Goal: Task Accomplishment & Management: Complete application form

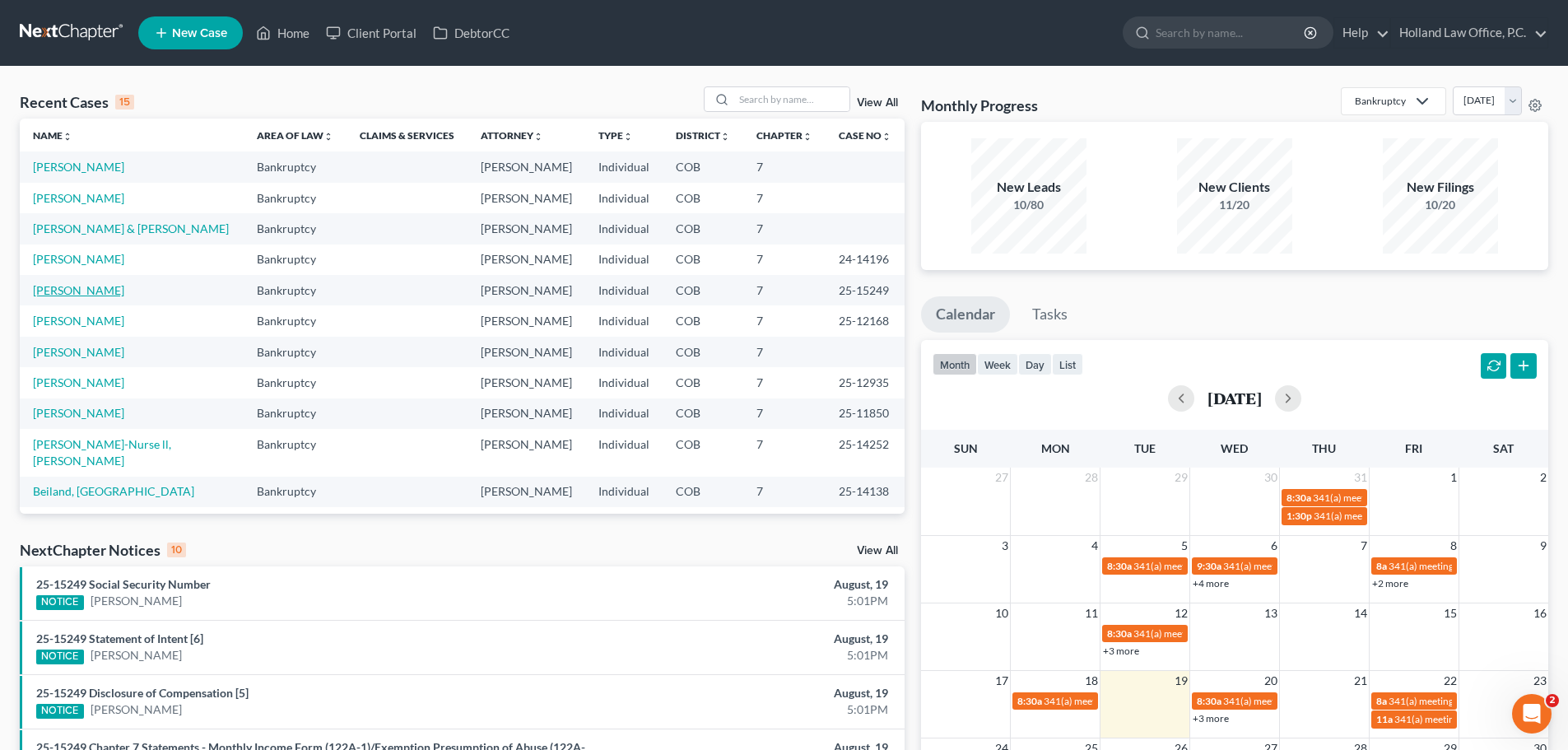
click at [73, 294] on link "[PERSON_NAME]" at bounding box center [78, 290] width 91 height 14
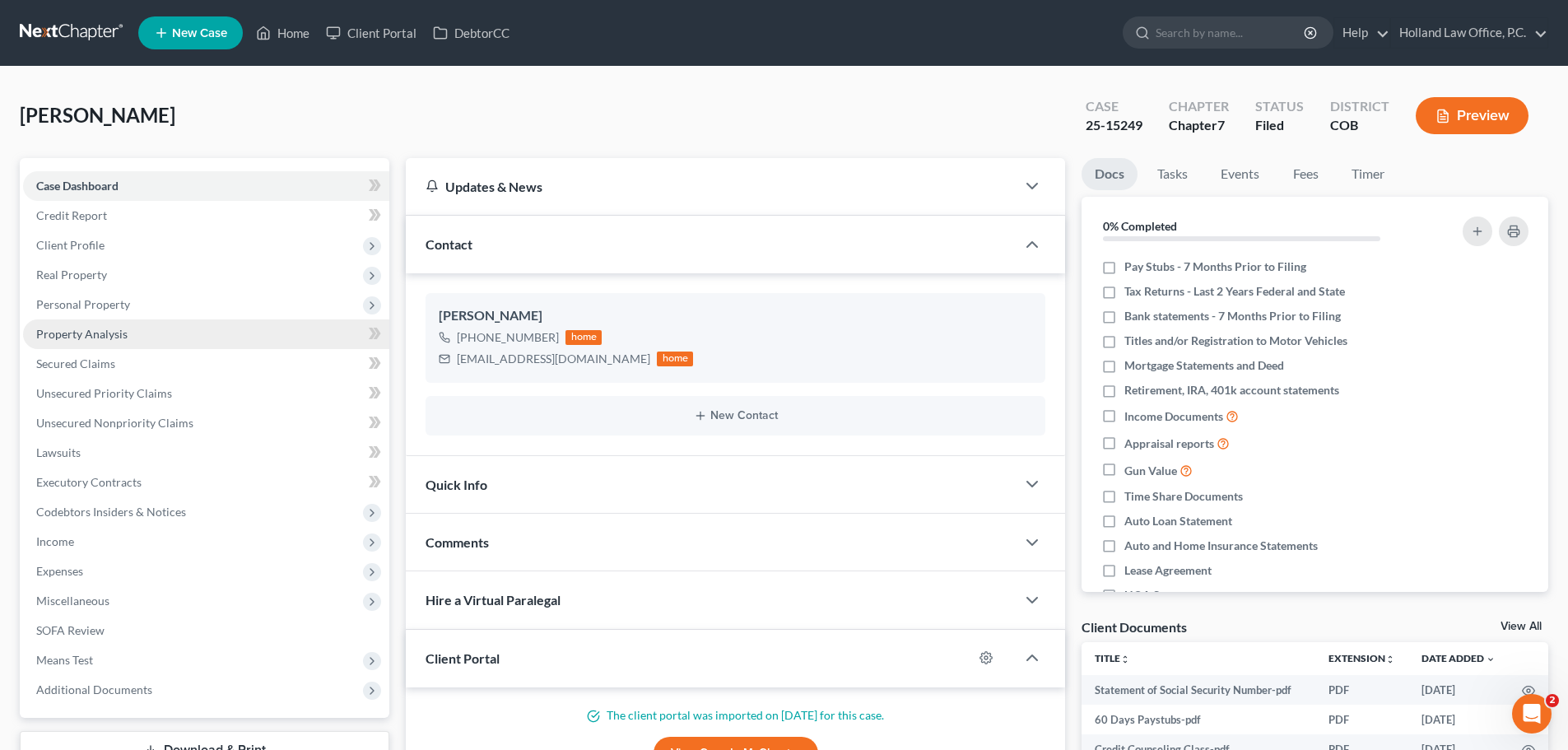
click at [99, 337] on span "Property Analysis" at bounding box center [81, 333] width 91 height 14
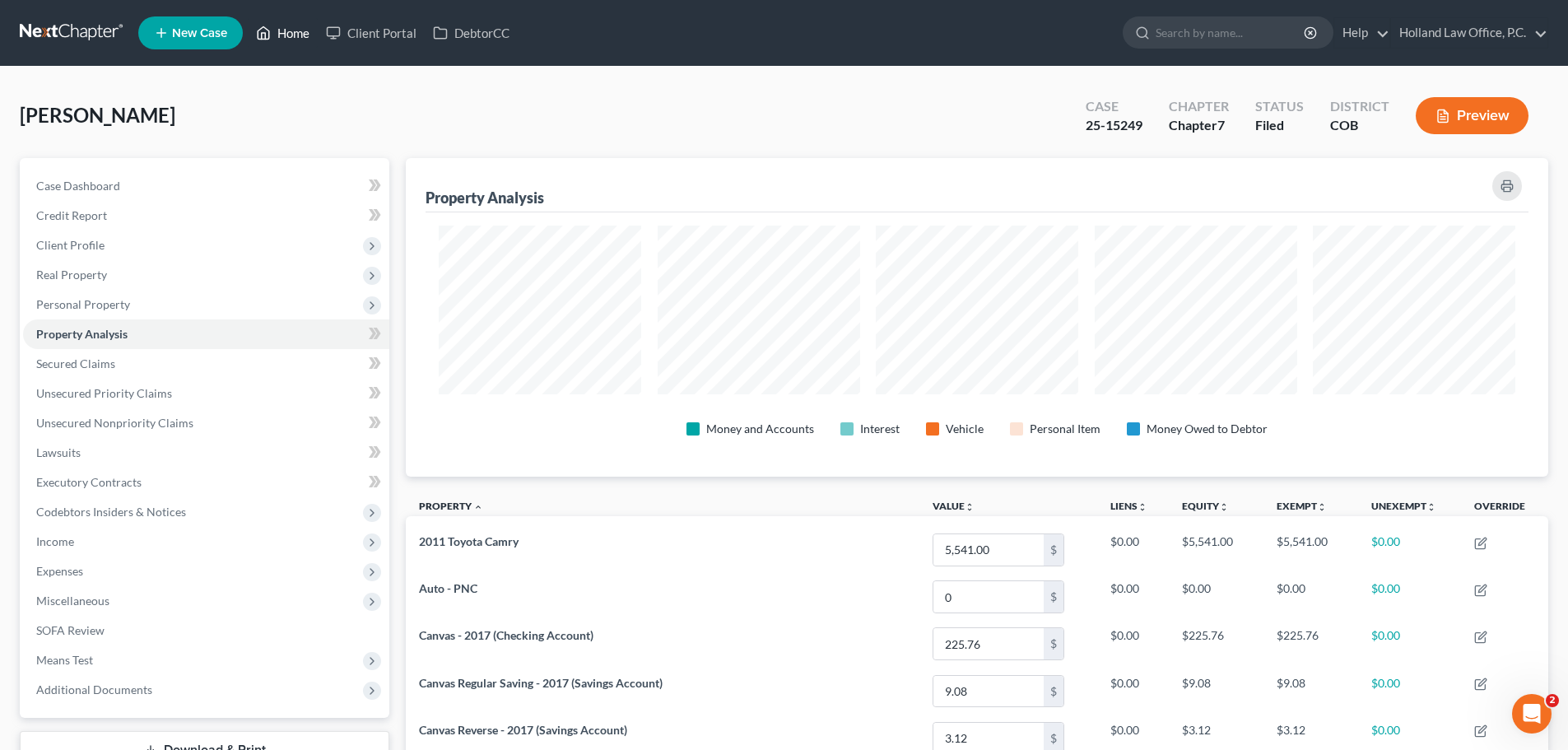
click at [304, 34] on link "Home" at bounding box center [282, 32] width 70 height 29
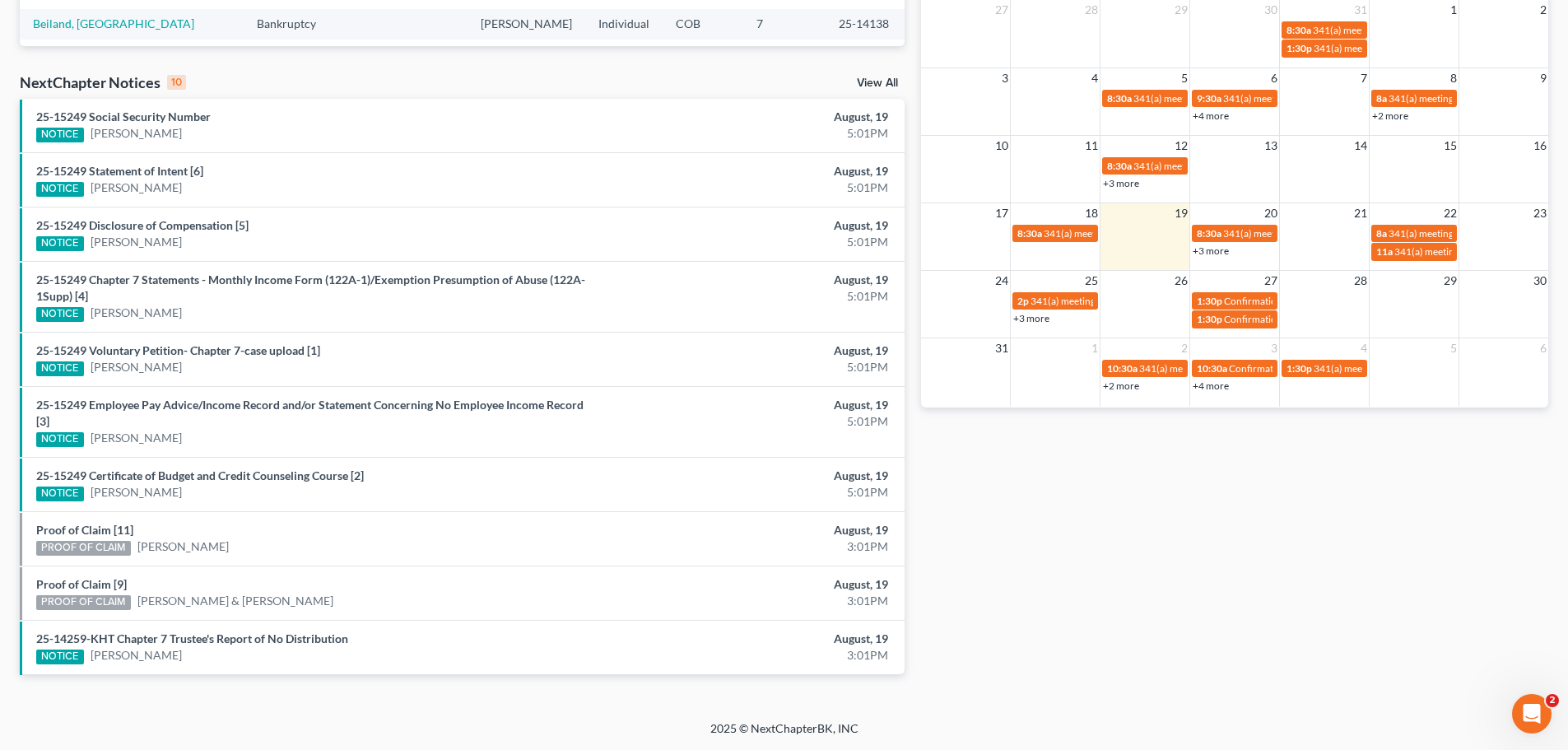
scroll to position [467, 0]
click at [1209, 254] on link "+3 more" at bounding box center [1211, 250] width 36 height 12
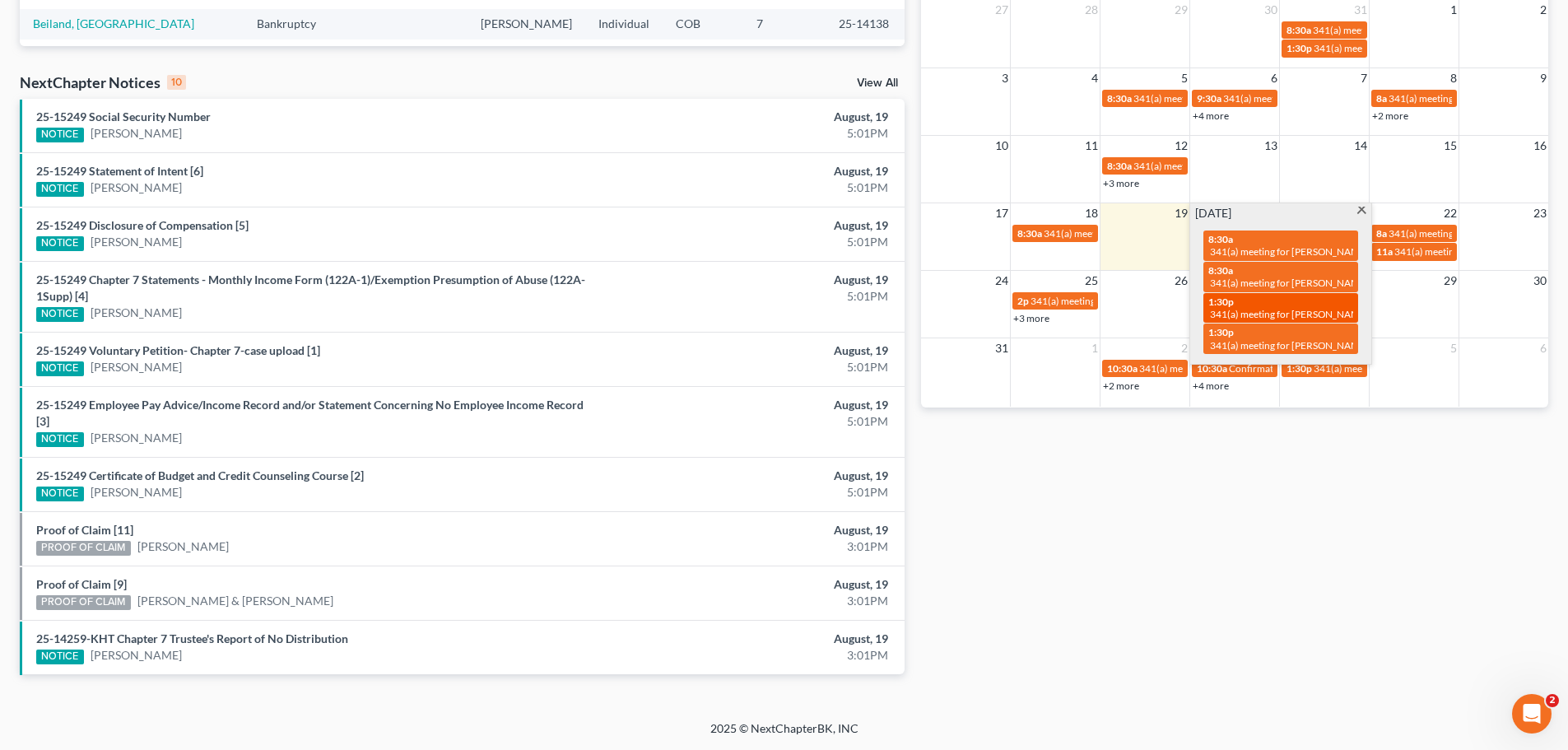
click at [1241, 302] on div "1:30p 341(a) meeting for Micheal Artis & Kylie Artis" at bounding box center [1281, 308] width 145 height 26
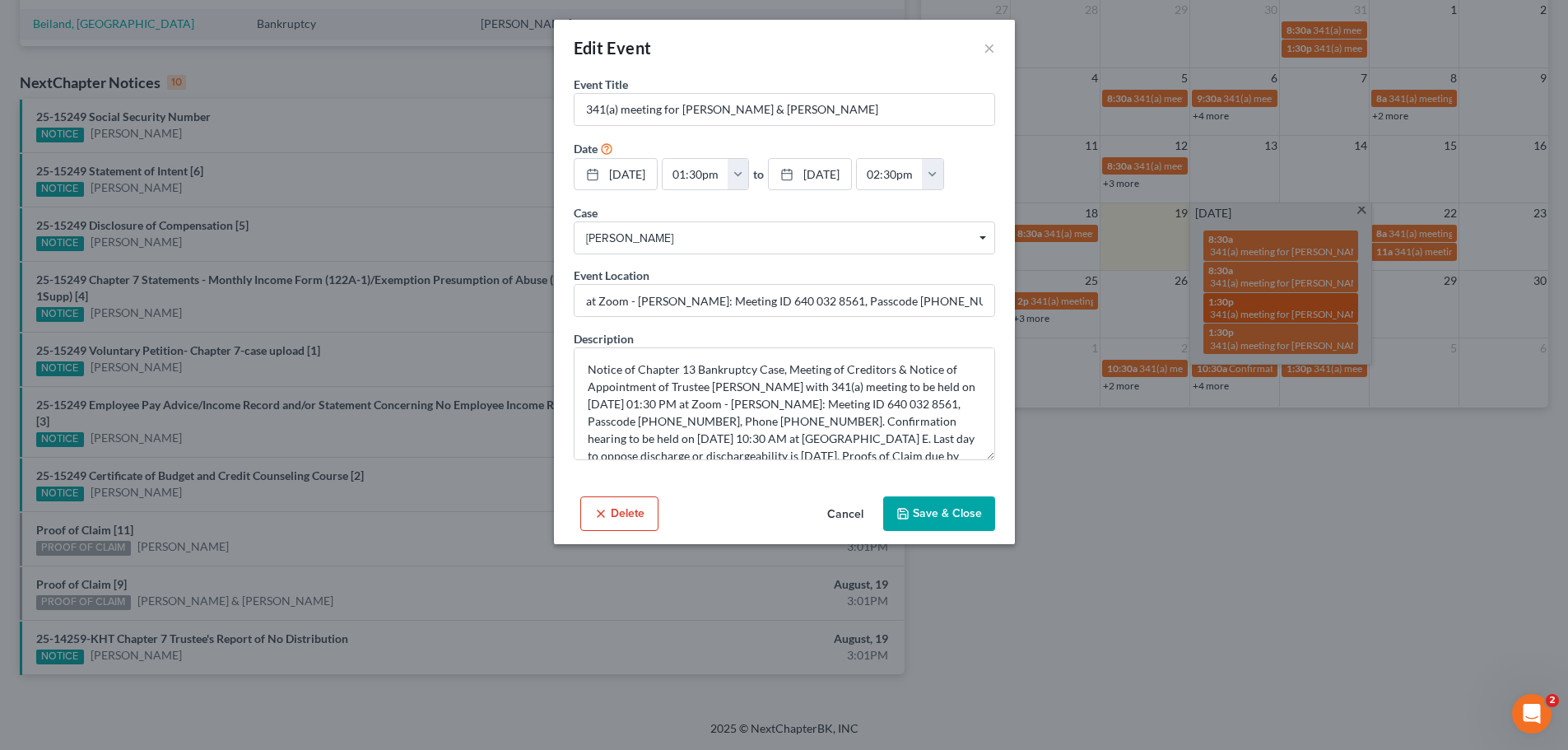
scroll to position [451, 0]
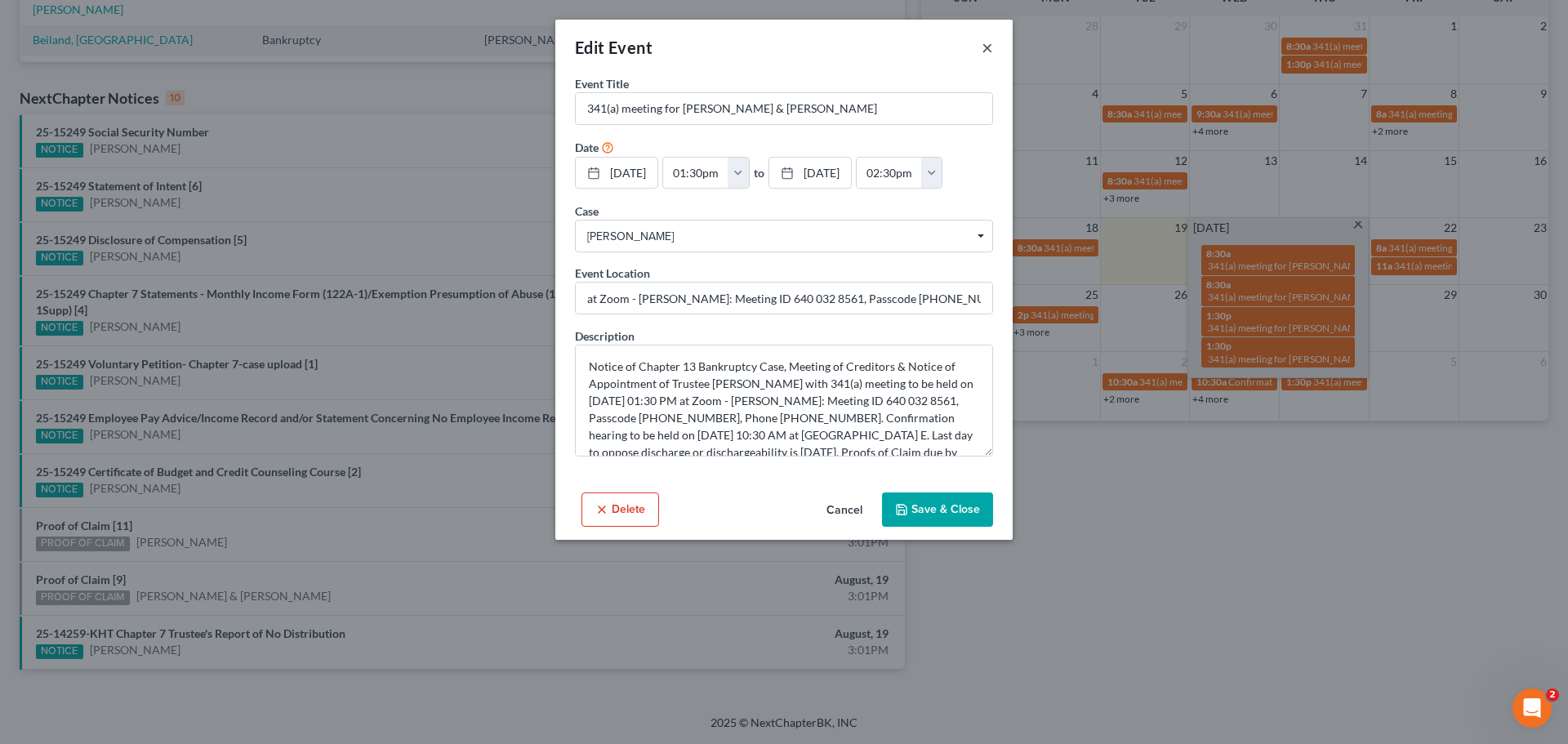
click at [986, 54] on button "×" at bounding box center [987, 47] width 11 height 19
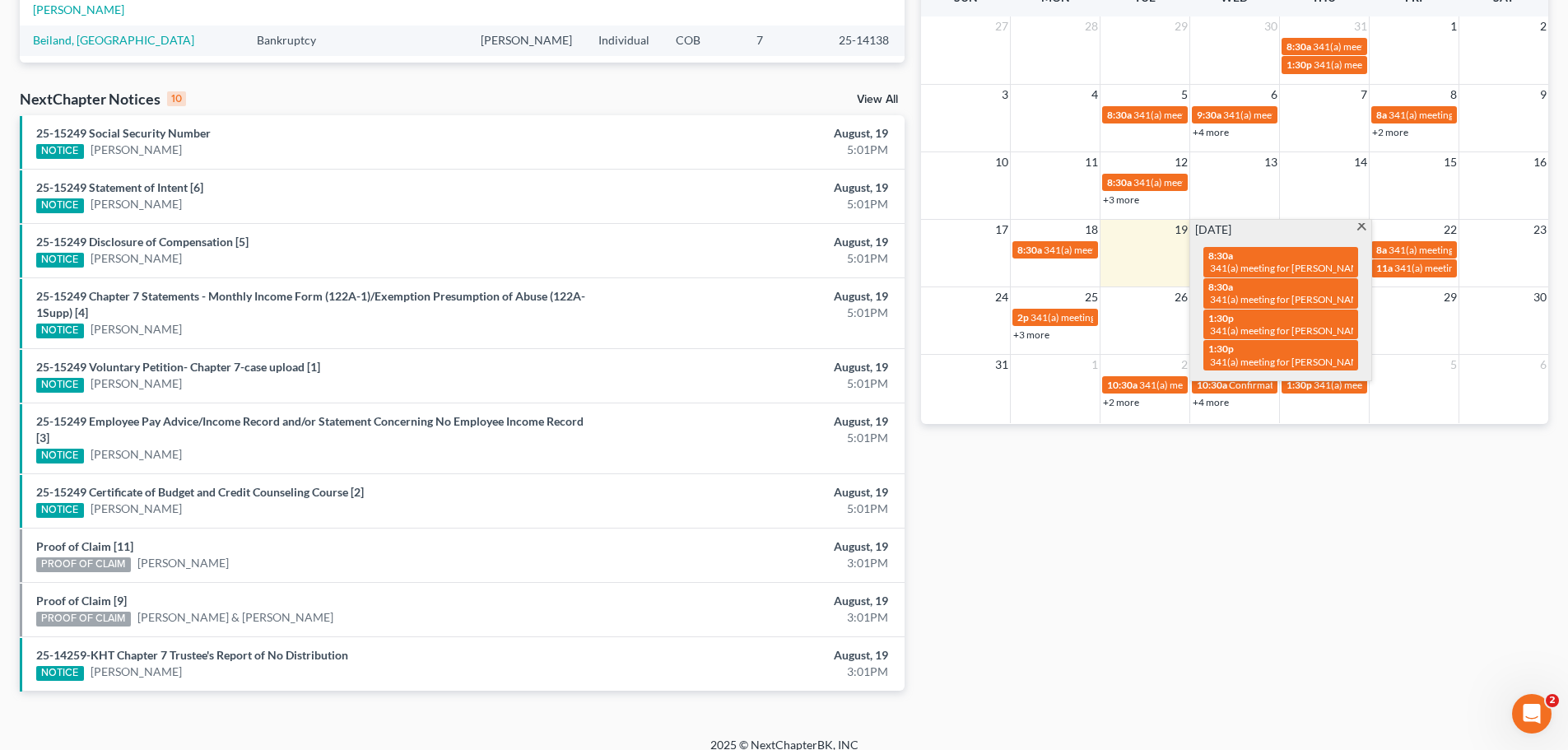
click at [1449, 317] on td at bounding box center [1413, 325] width 89 height 38
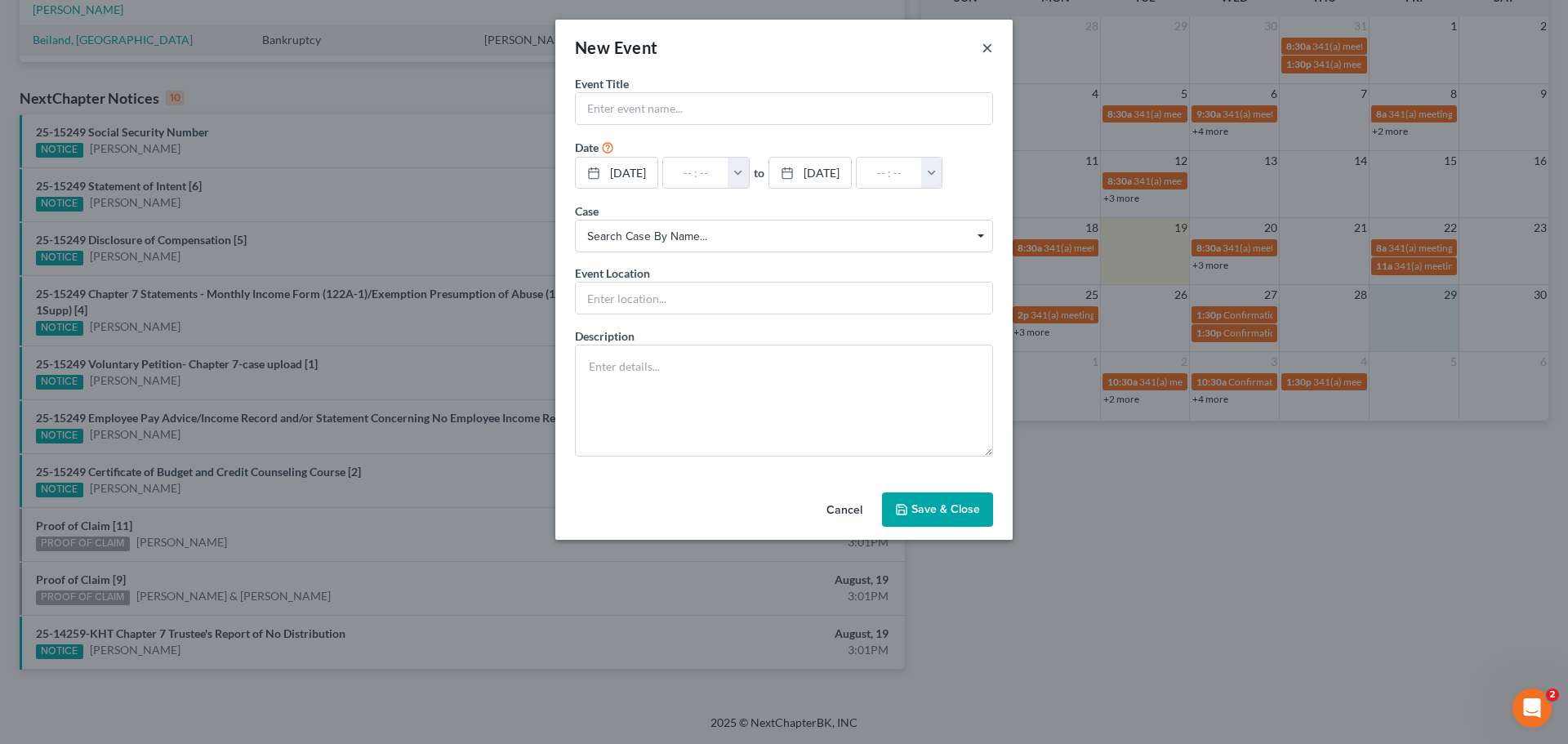
click at [989, 49] on button "×" at bounding box center [987, 47] width 11 height 19
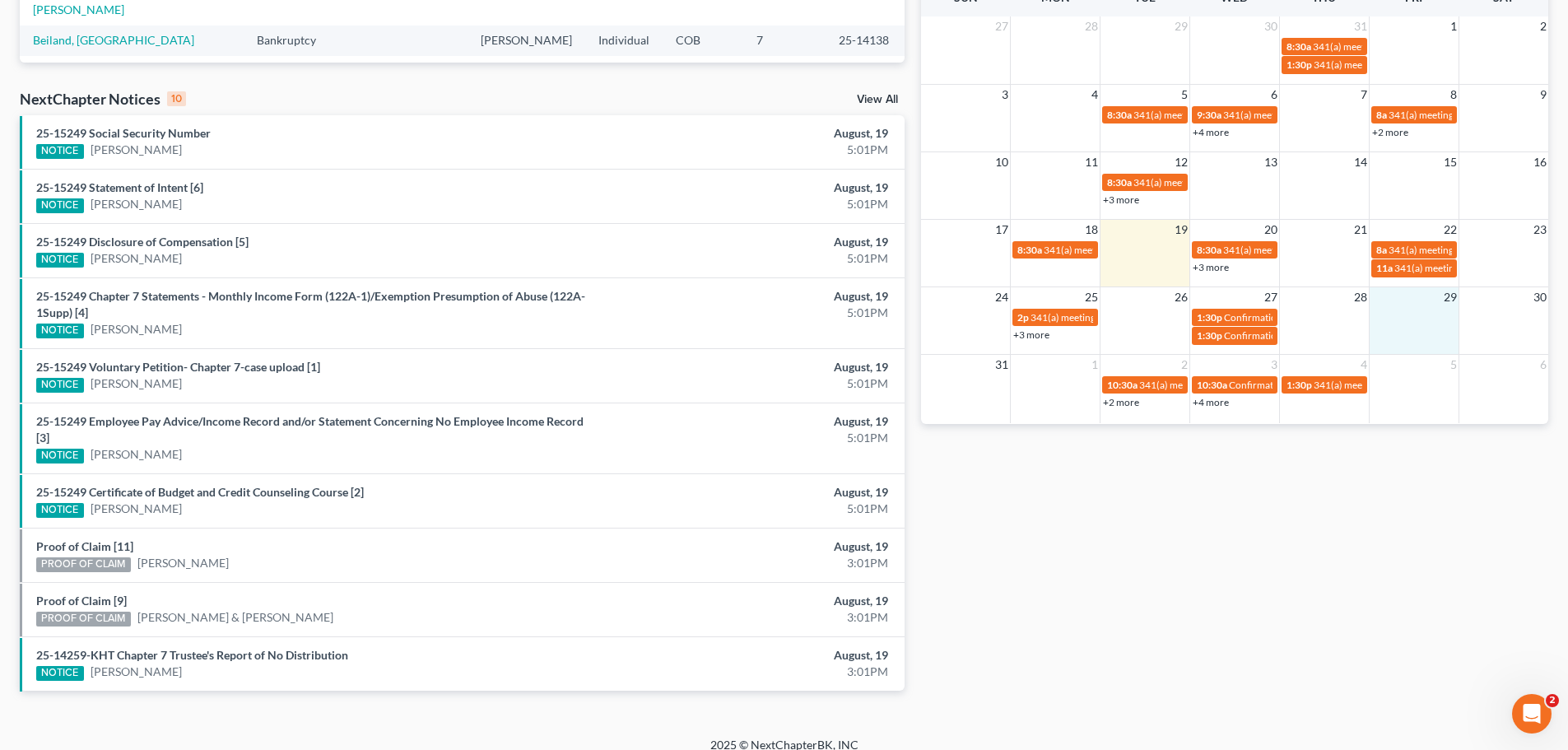
click at [1213, 263] on link "+3 more" at bounding box center [1211, 267] width 36 height 12
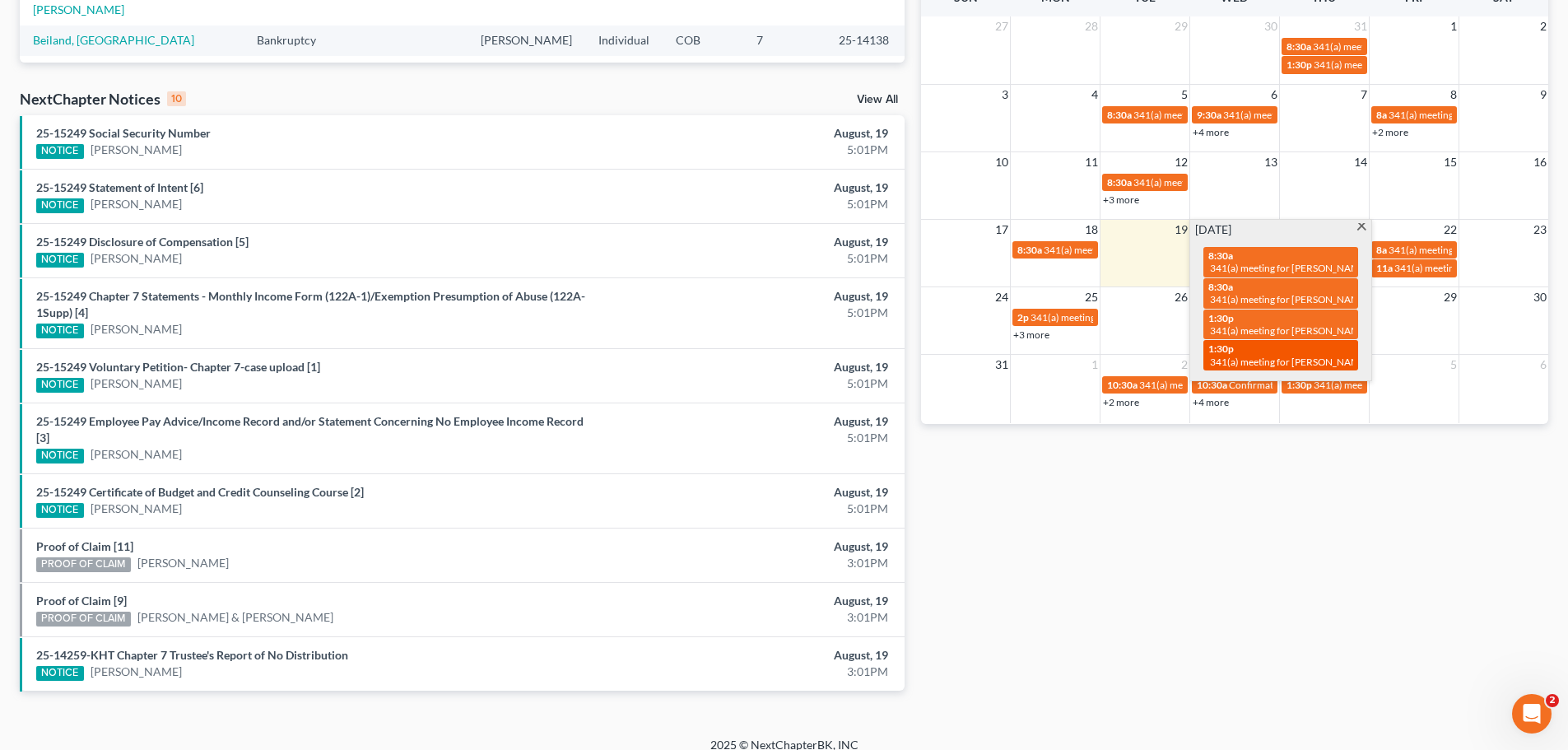
click at [1234, 350] on span "1:30p" at bounding box center [1221, 348] width 26 height 12
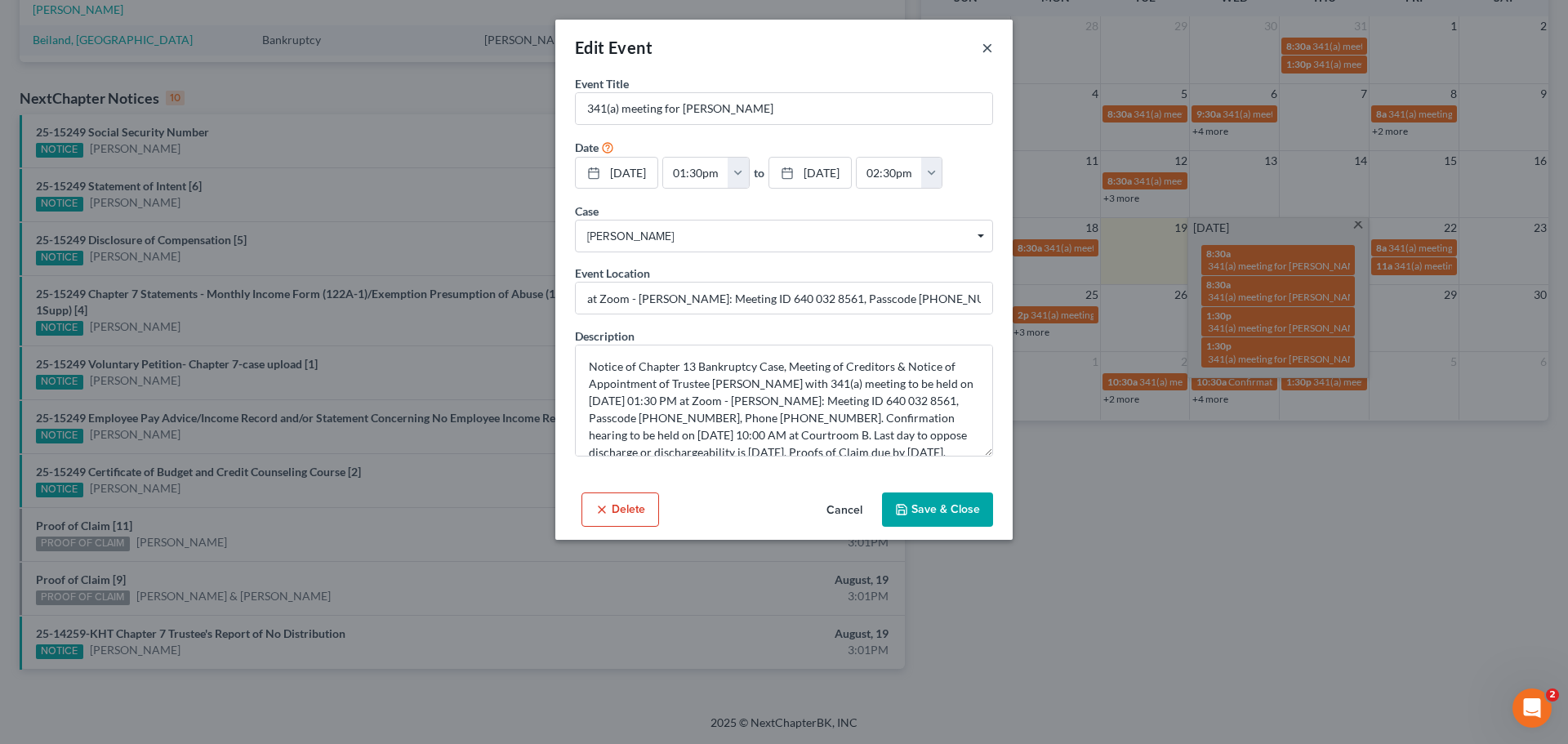
click at [985, 53] on button "×" at bounding box center [987, 47] width 11 height 19
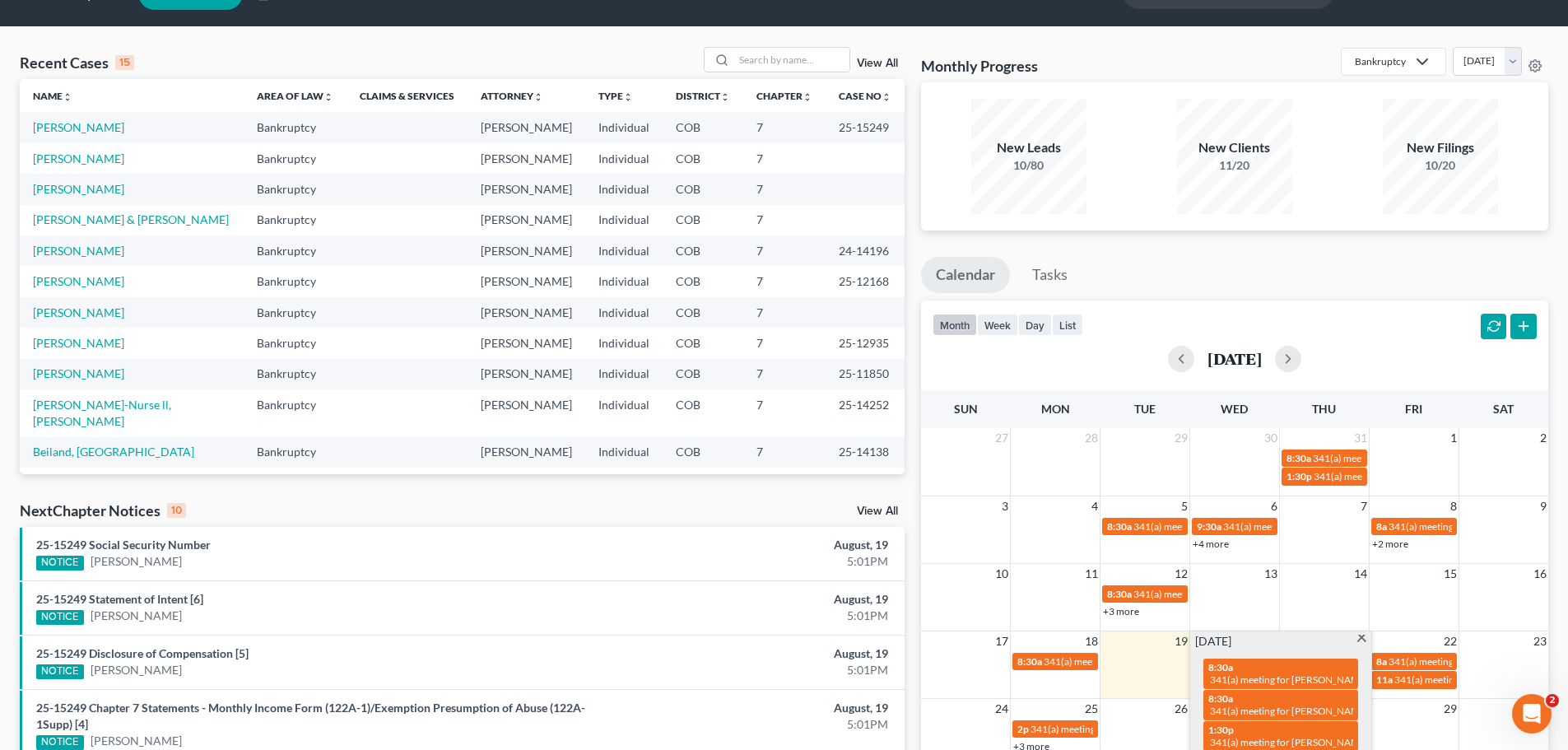
scroll to position [0, 0]
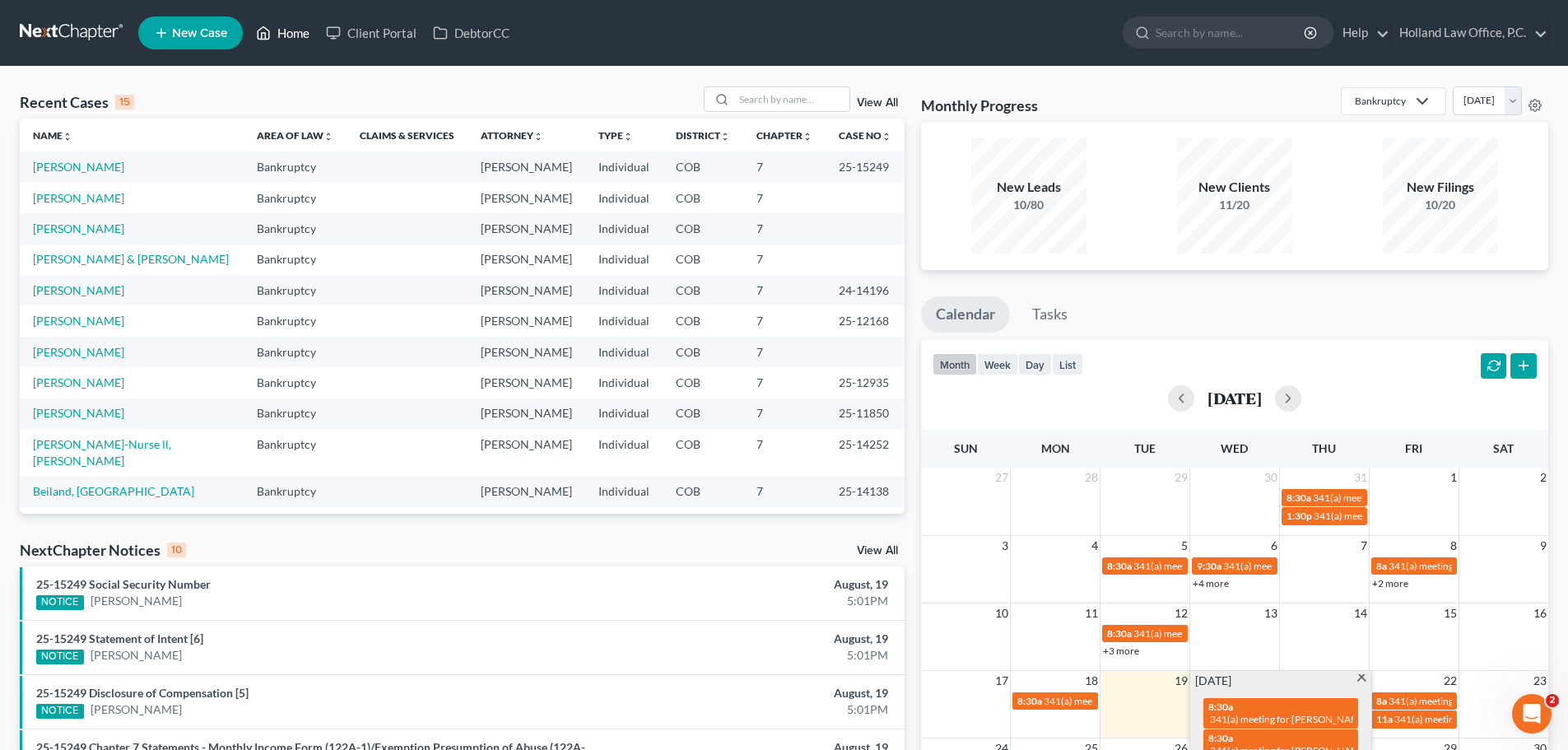
click at [297, 29] on link "Home" at bounding box center [282, 32] width 70 height 29
click at [757, 104] on input "search" at bounding box center [792, 99] width 115 height 24
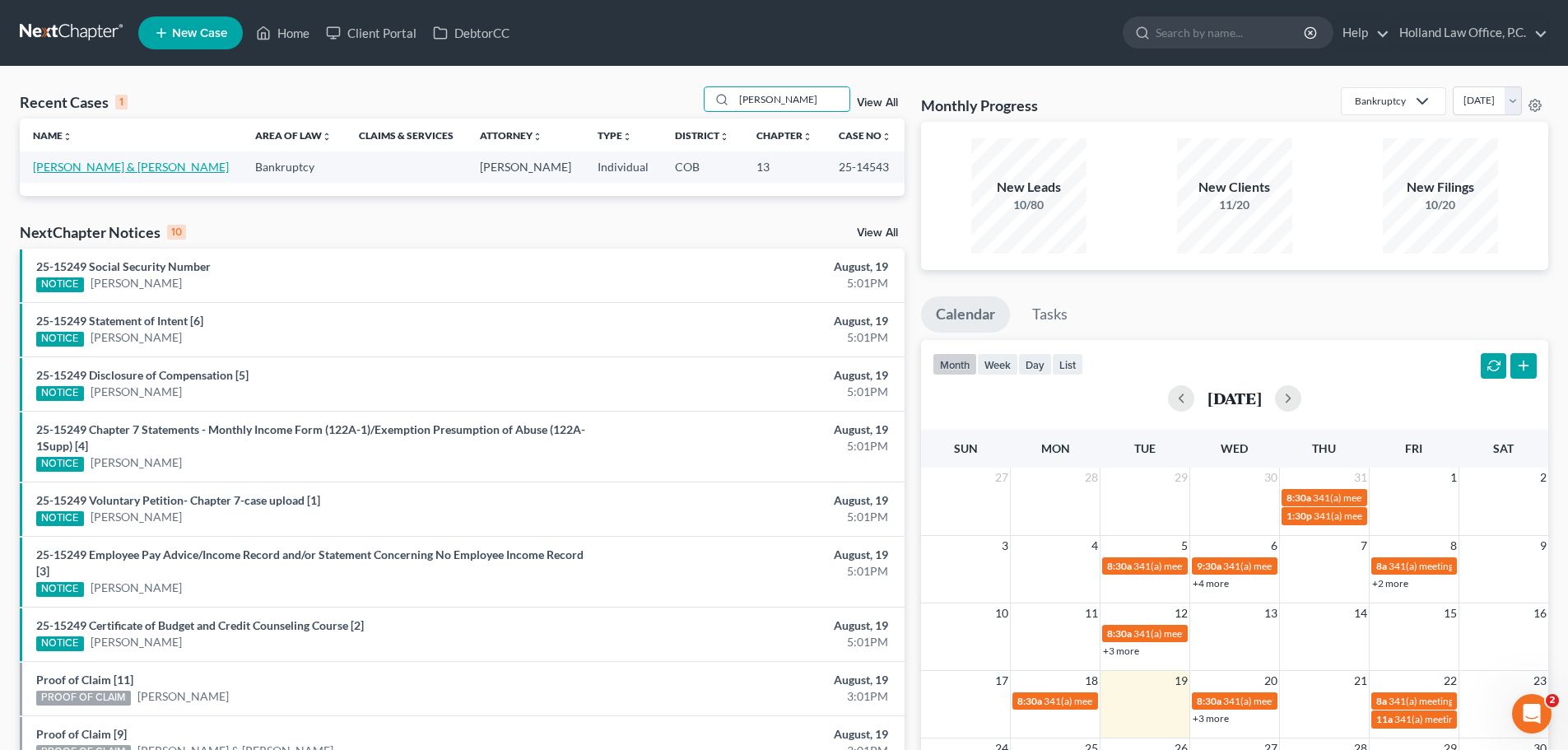
type input "artis"
click at [65, 166] on link "[PERSON_NAME] & [PERSON_NAME]" at bounding box center [130, 167] width 196 height 14
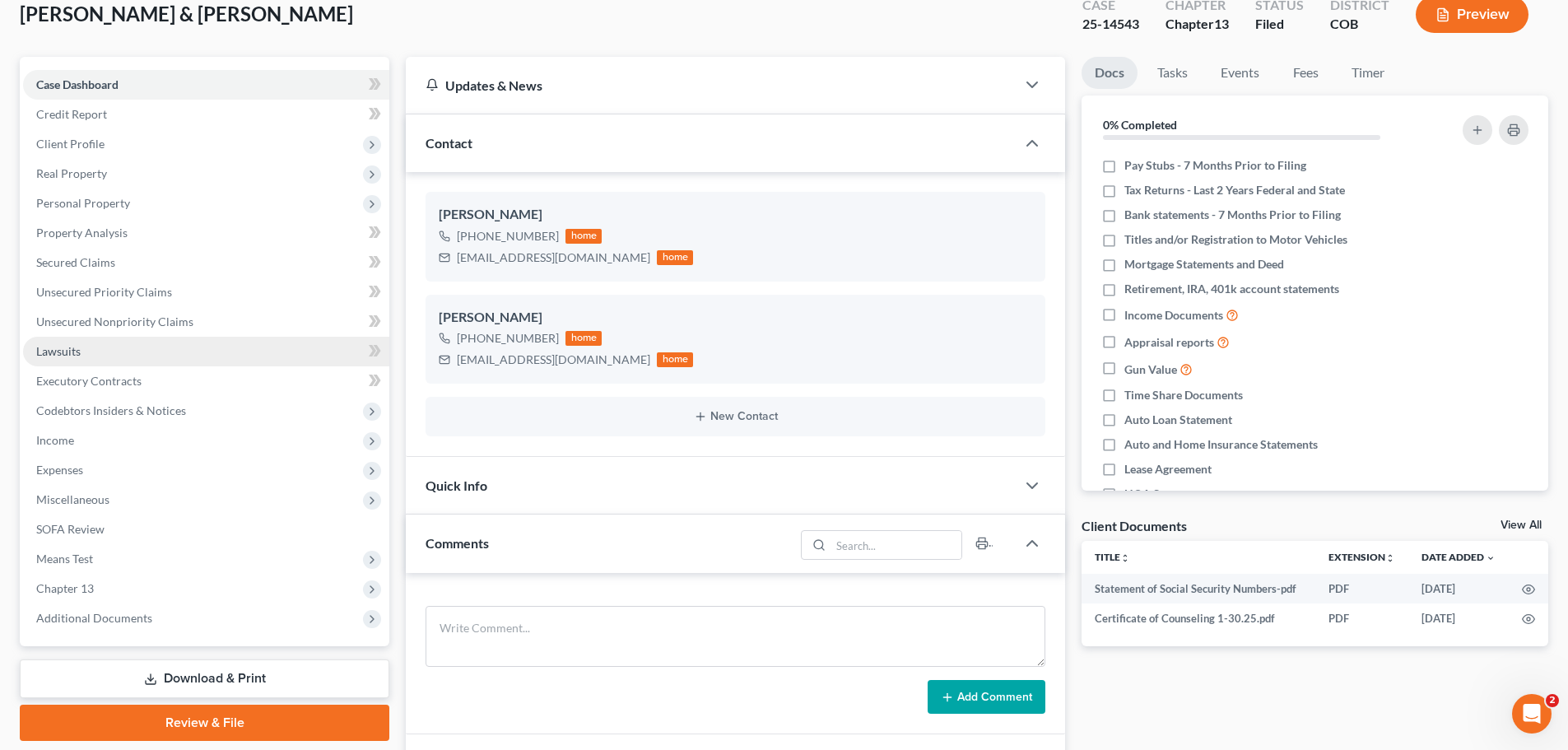
scroll to position [247, 0]
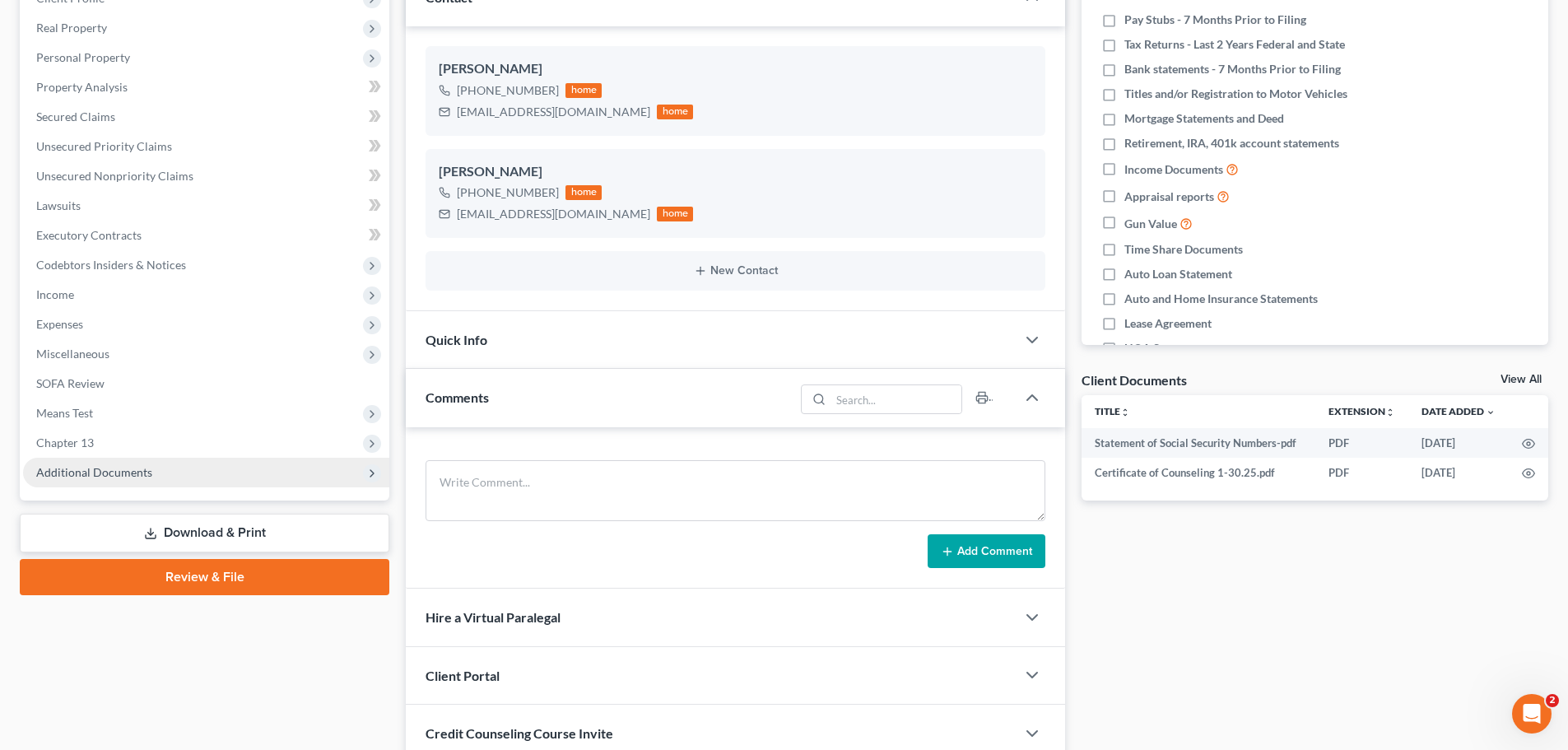
click at [127, 471] on span "Additional Documents" at bounding box center [94, 472] width 116 height 14
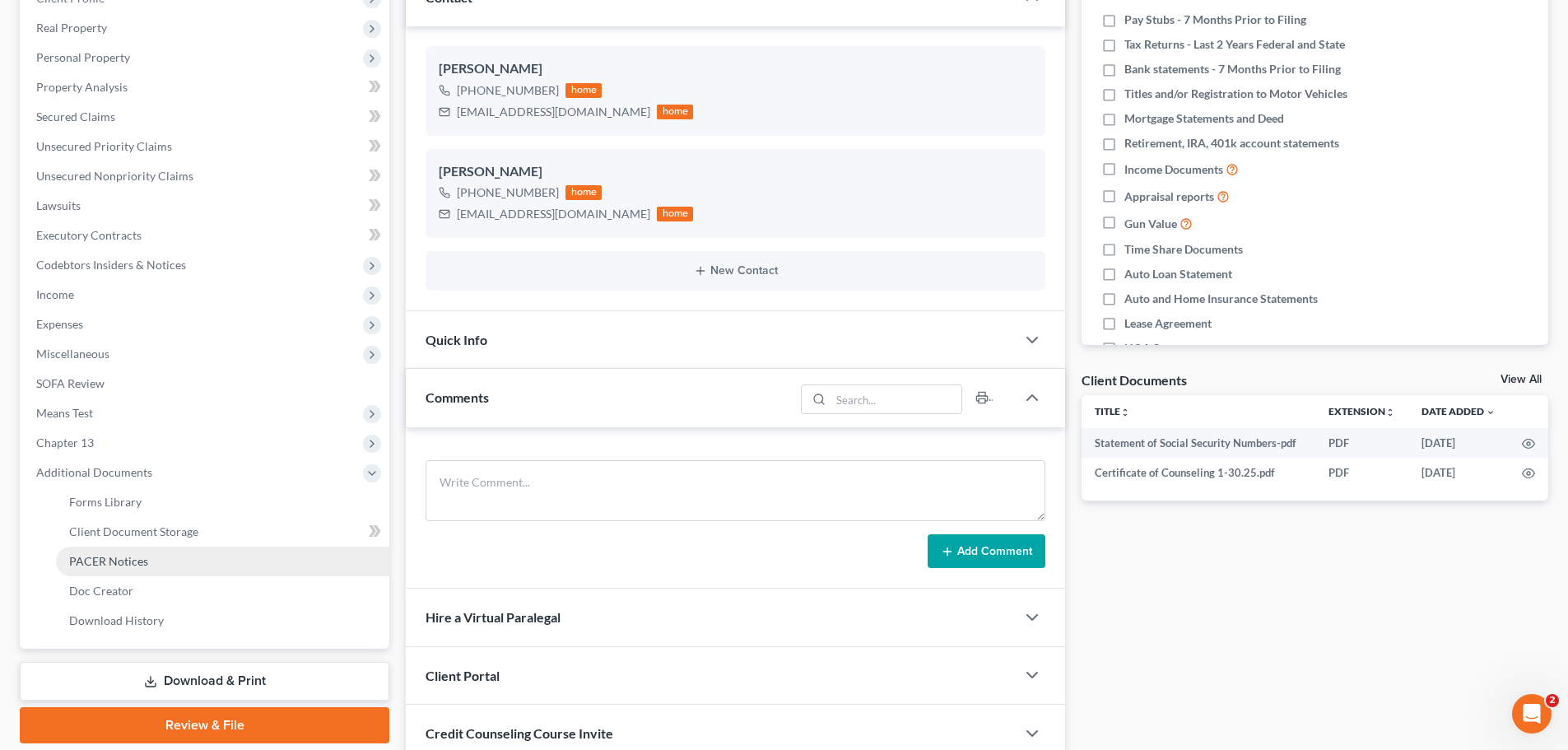
click at [111, 562] on span "PACER Notices" at bounding box center [108, 561] width 79 height 14
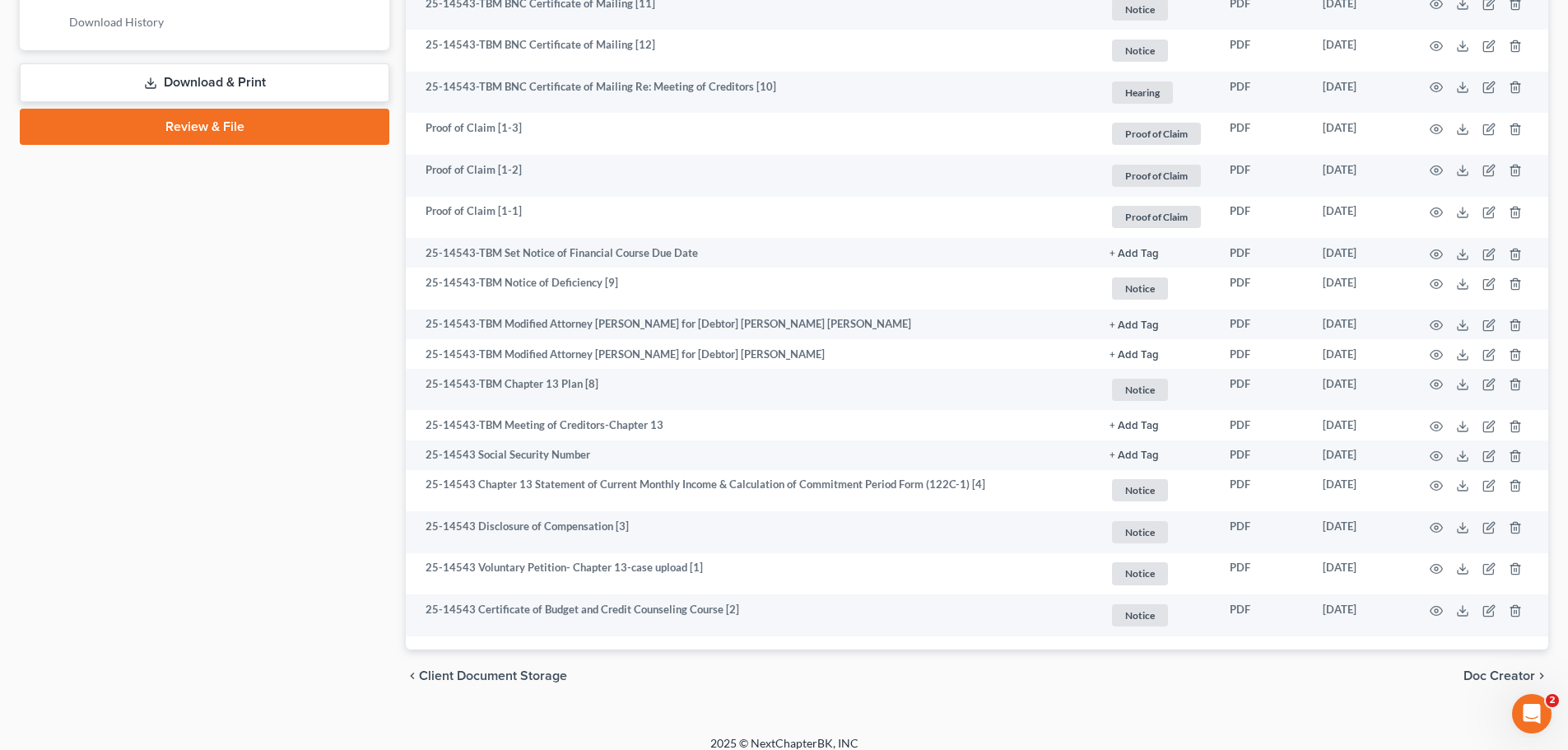
scroll to position [860, 0]
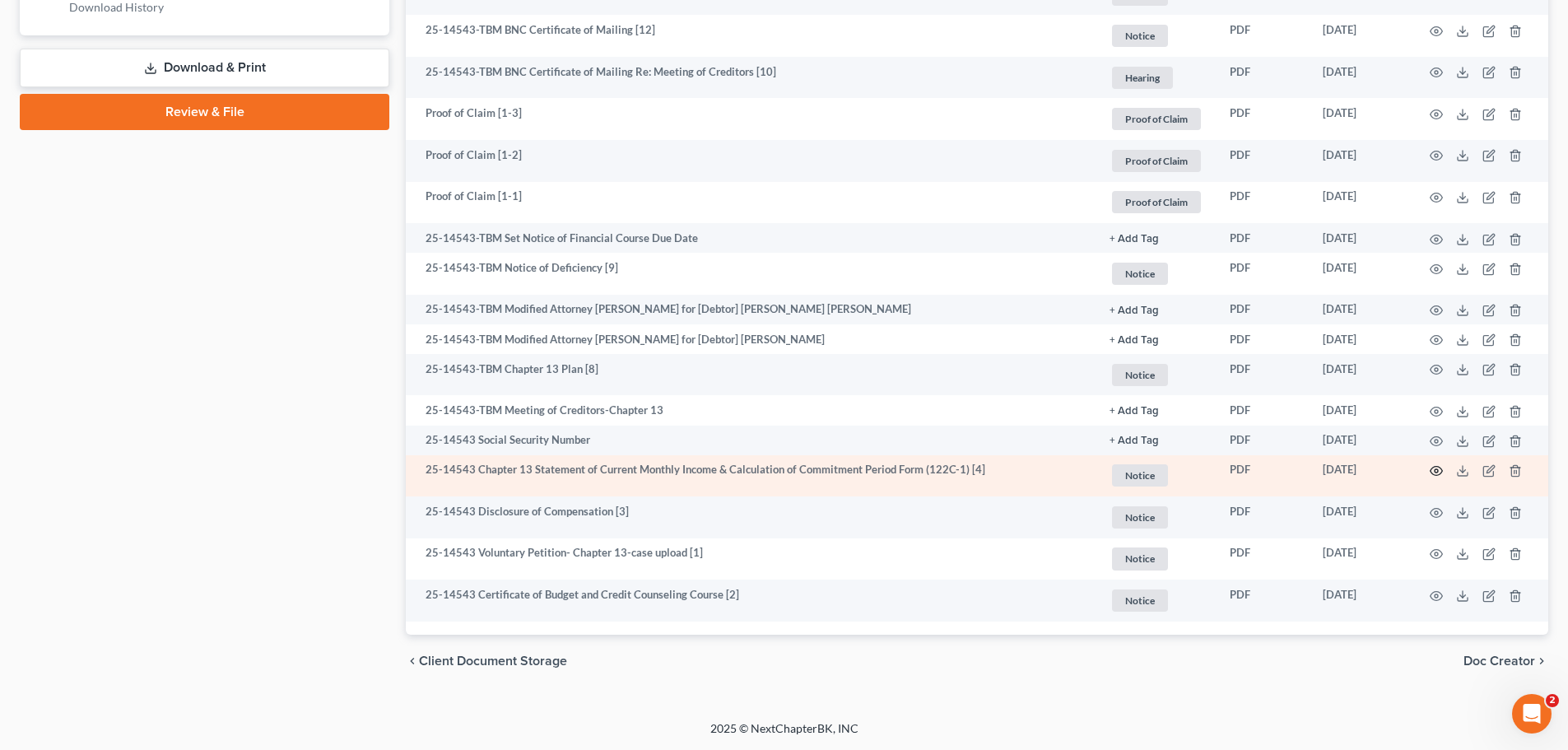
click at [1438, 466] on icon "button" at bounding box center [1436, 471] width 13 height 13
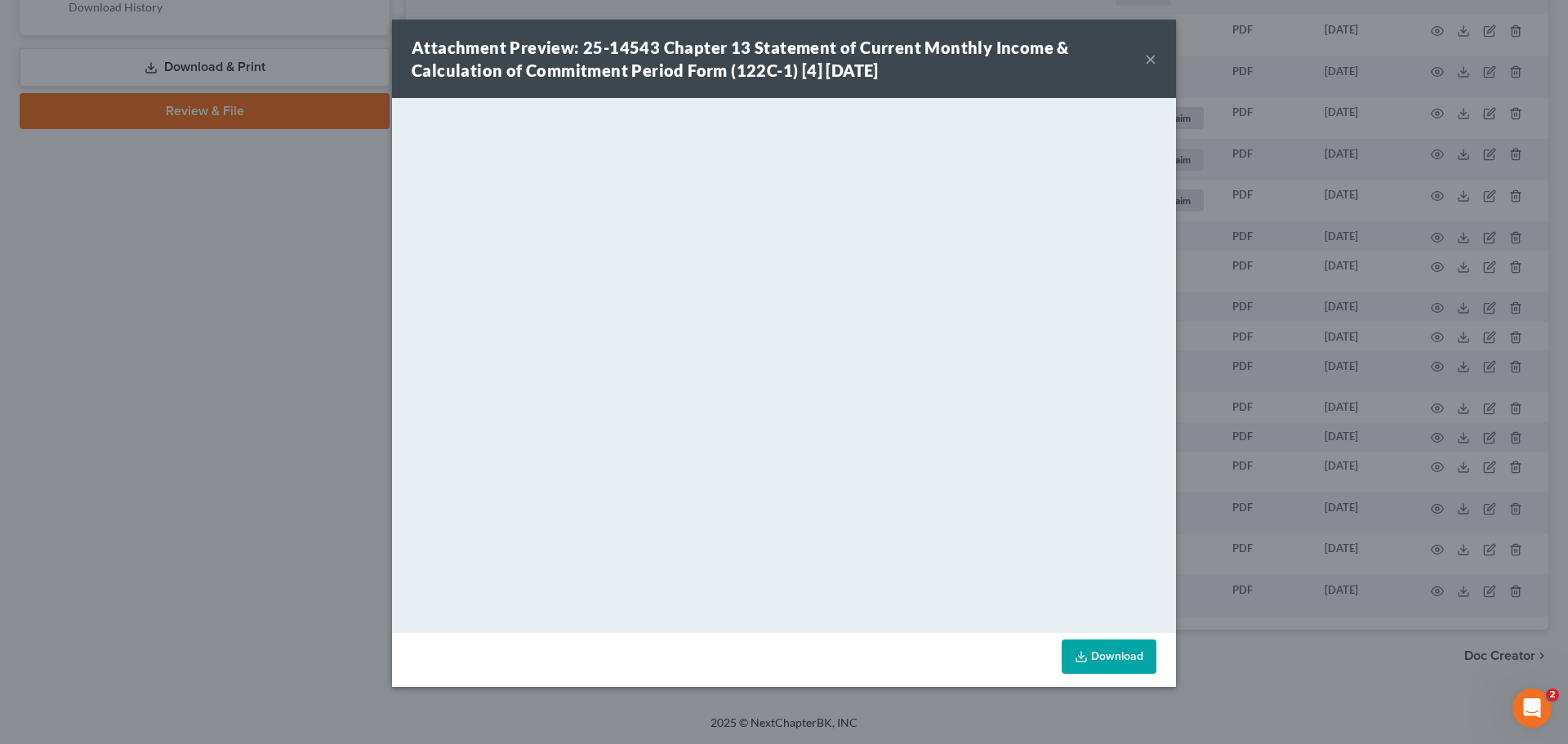
click at [1146, 62] on button "×" at bounding box center [1150, 59] width 11 height 19
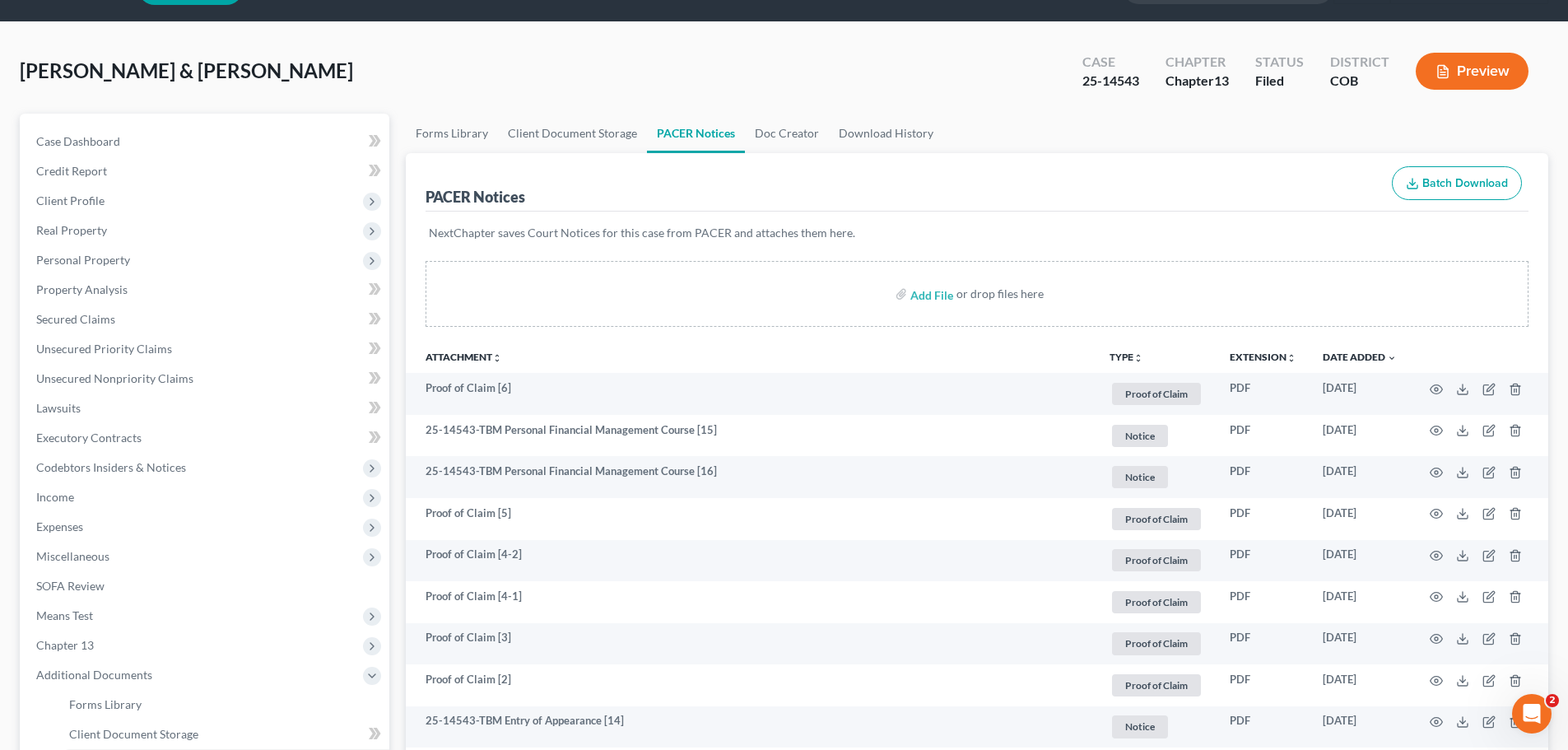
scroll to position [0, 0]
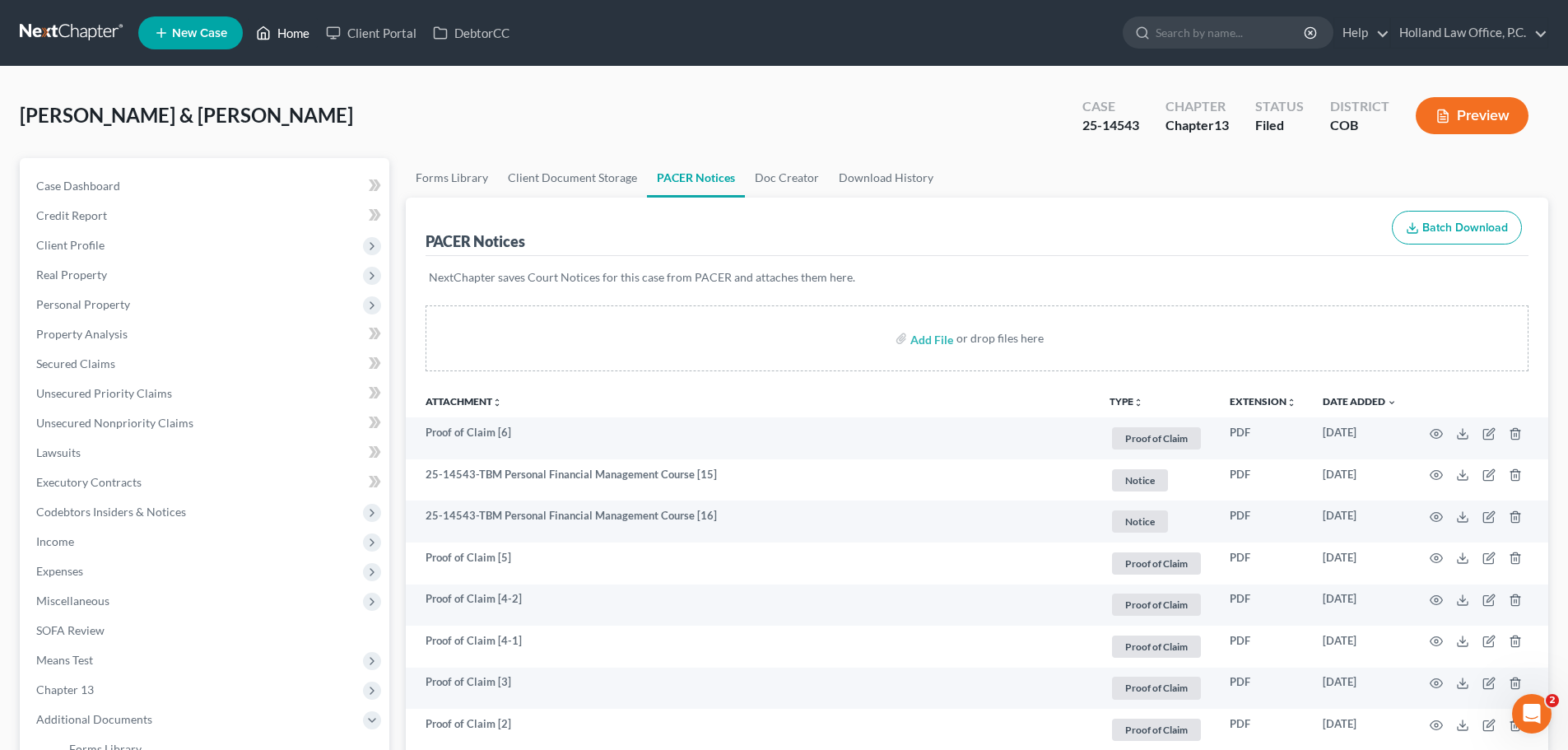
click at [290, 30] on link "Home" at bounding box center [282, 32] width 70 height 29
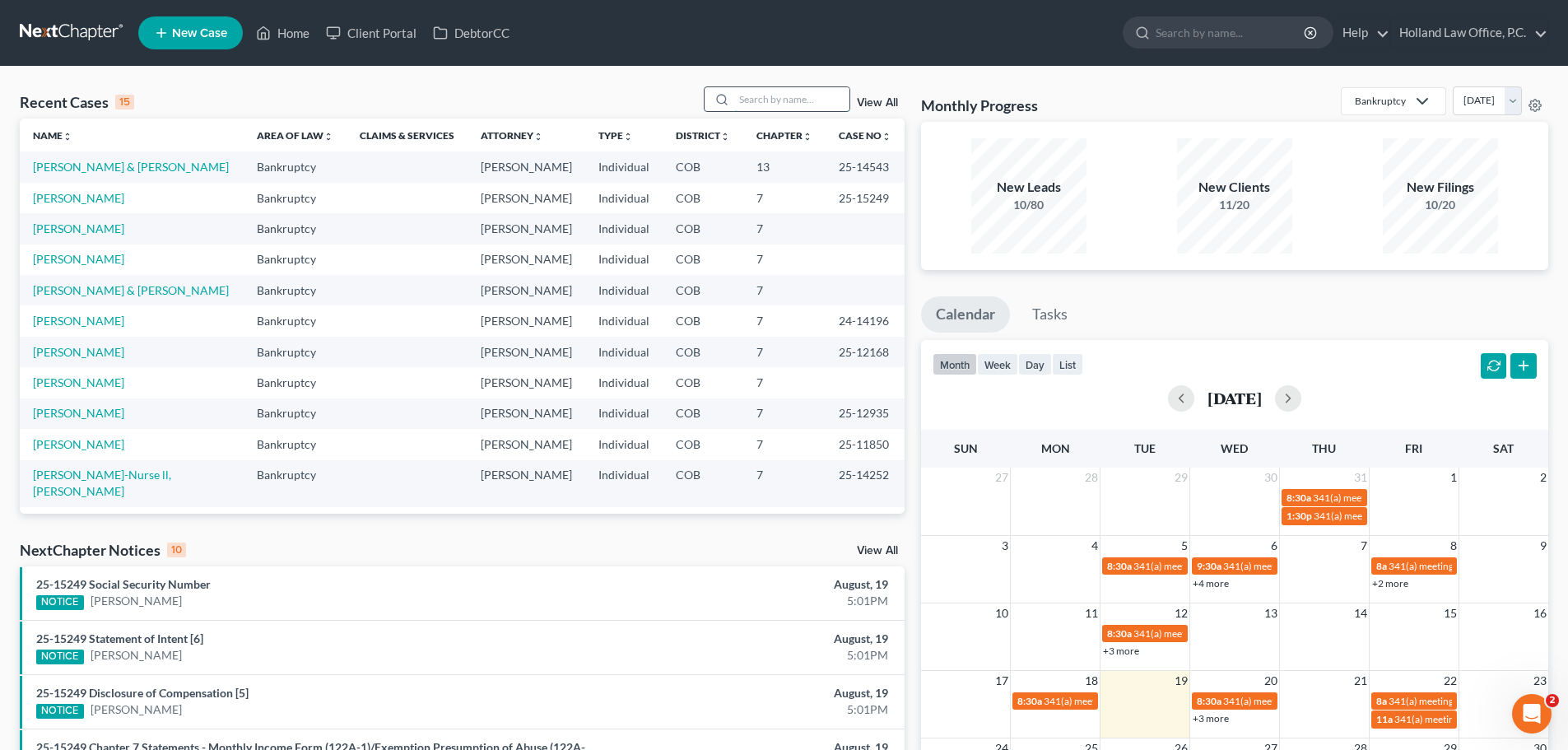
click at [751, 107] on input "search" at bounding box center [792, 99] width 115 height 24
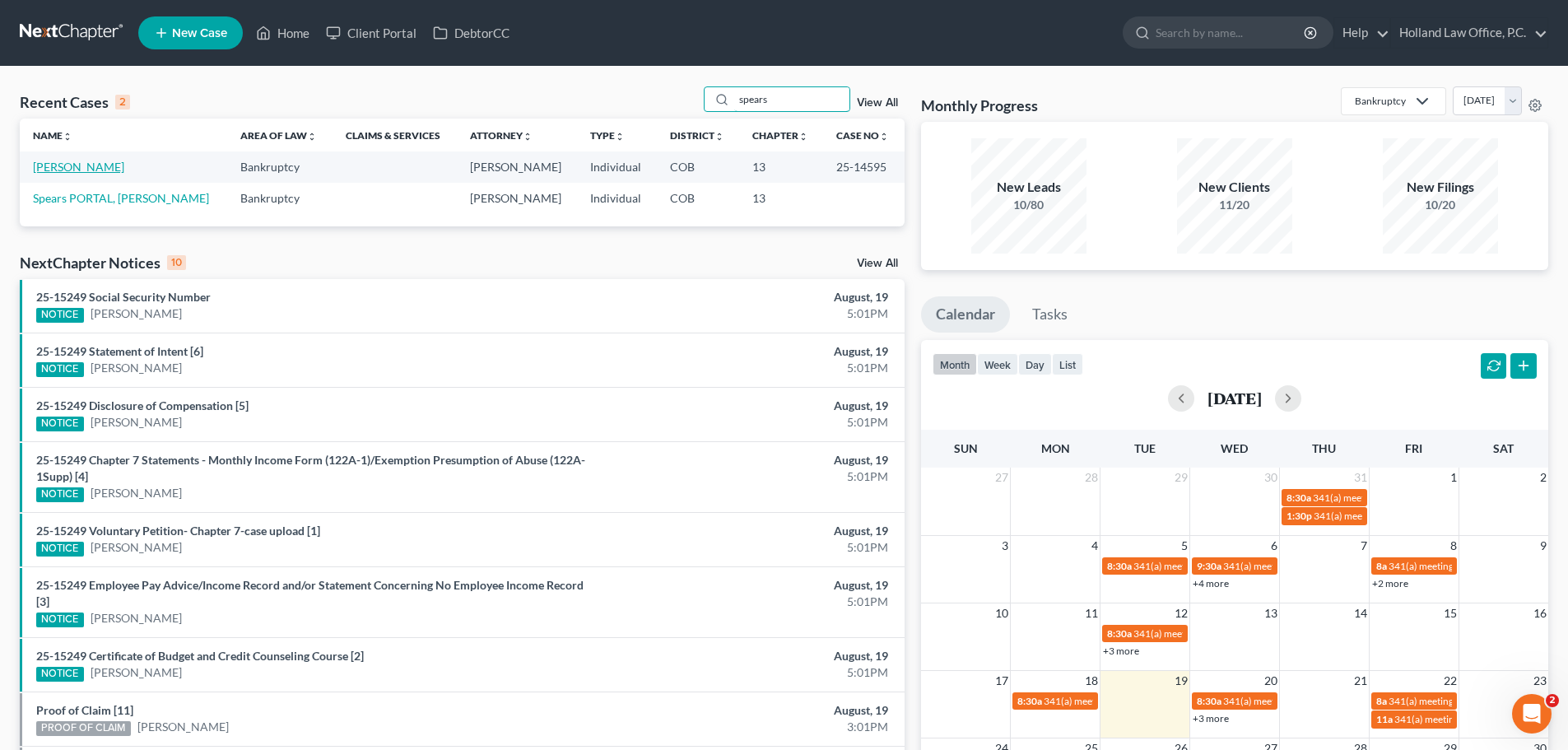
type input "spears"
click at [73, 166] on link "[PERSON_NAME]" at bounding box center [78, 167] width 91 height 14
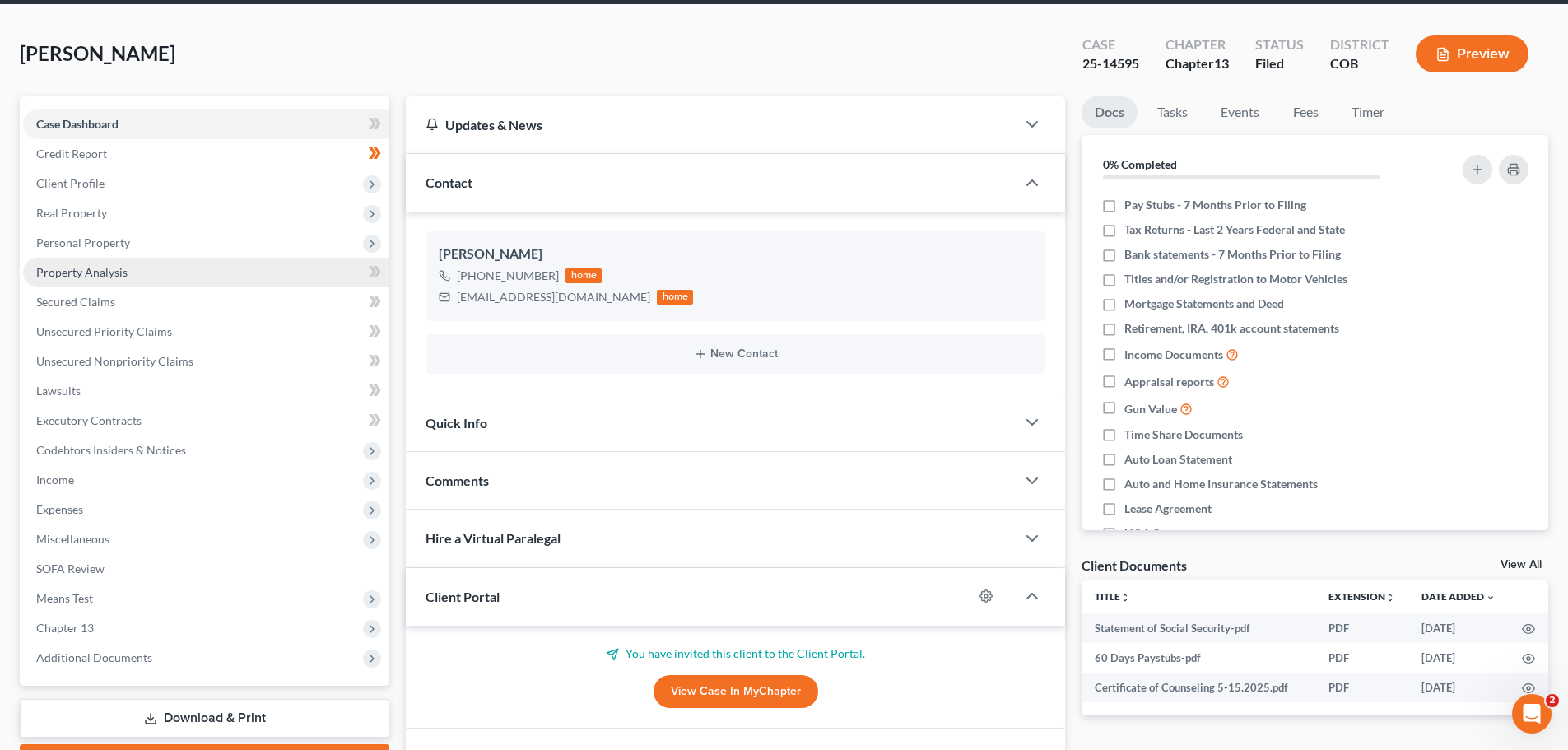
scroll to position [218, 0]
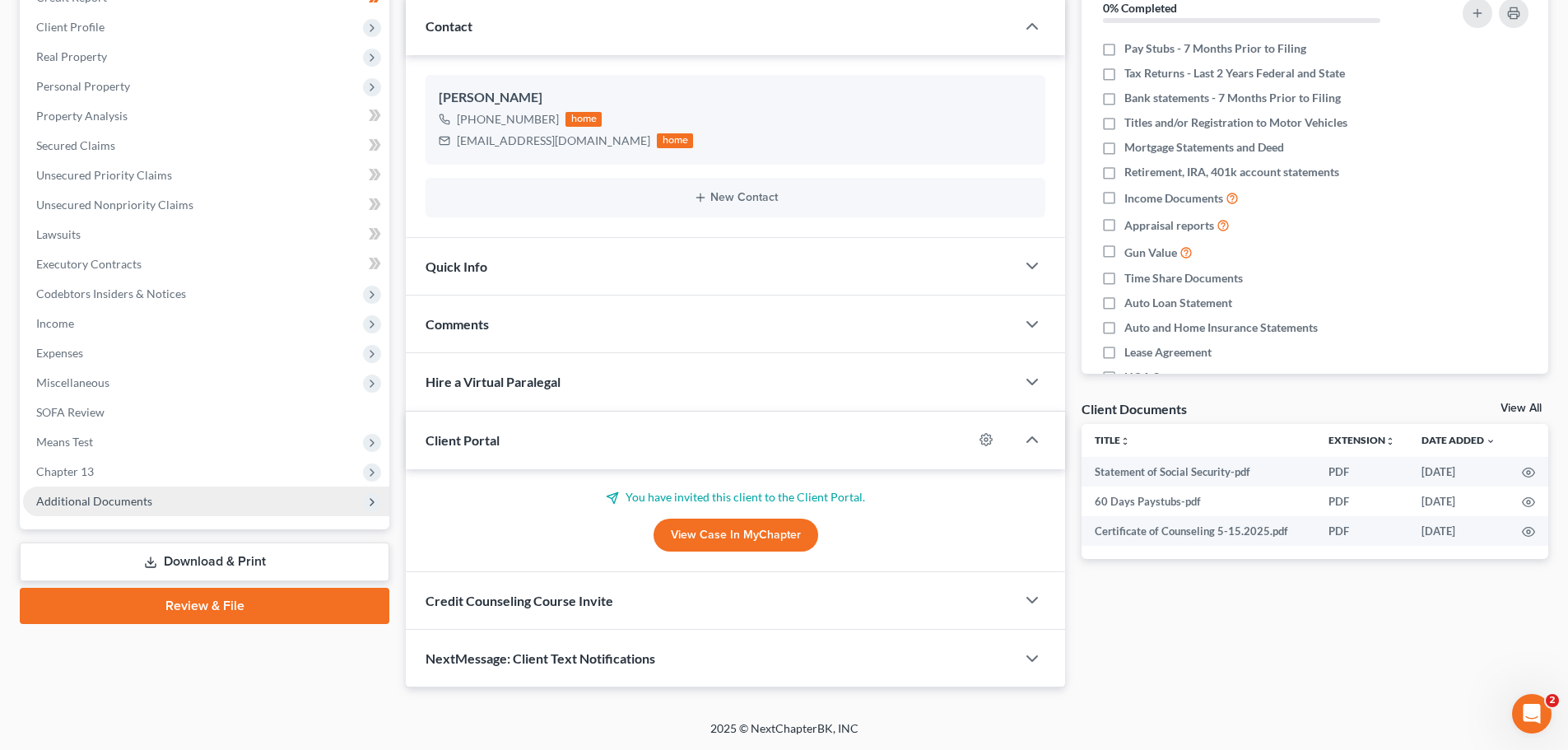
click at [130, 502] on span "Additional Documents" at bounding box center [94, 501] width 116 height 14
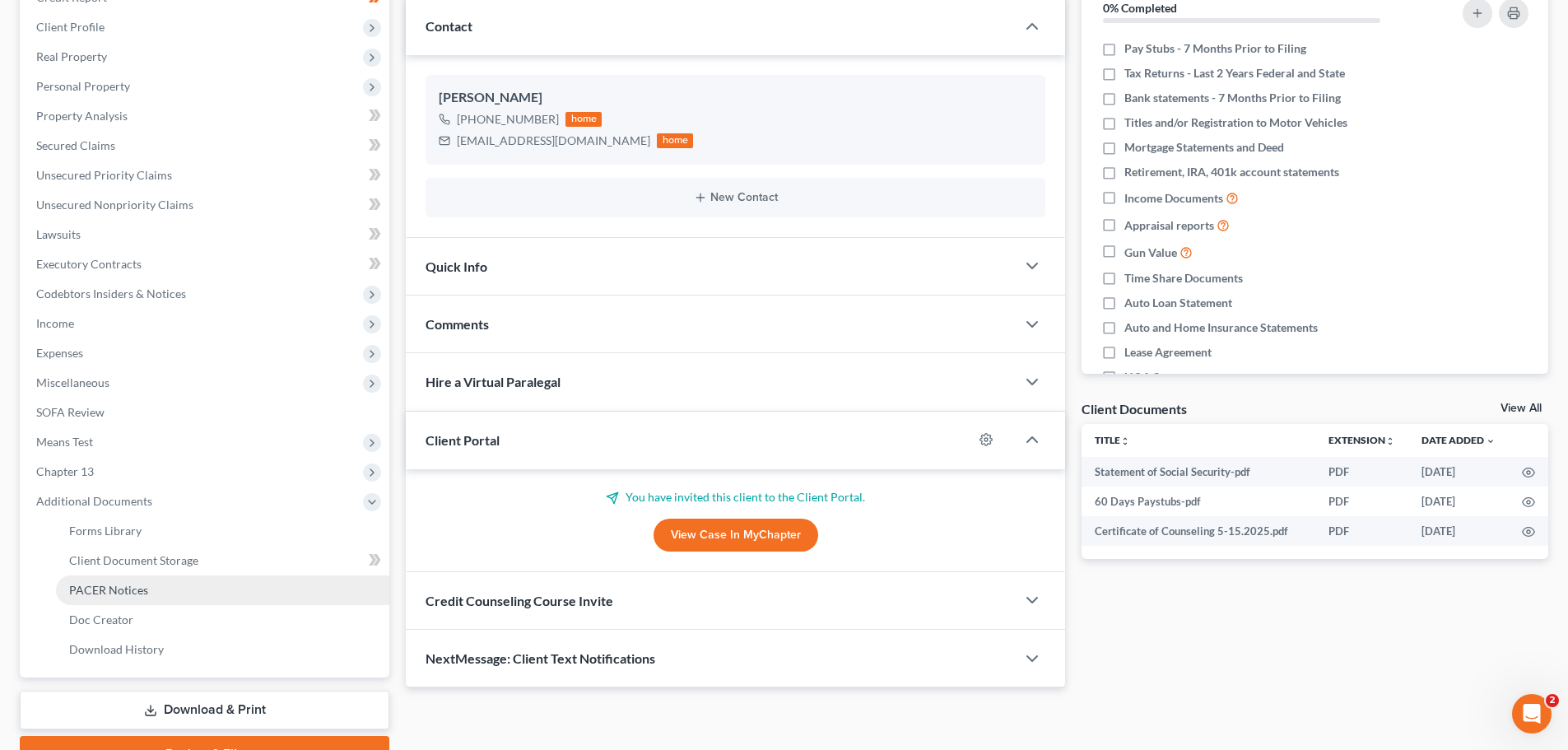
click at [114, 588] on span "PACER Notices" at bounding box center [108, 590] width 79 height 14
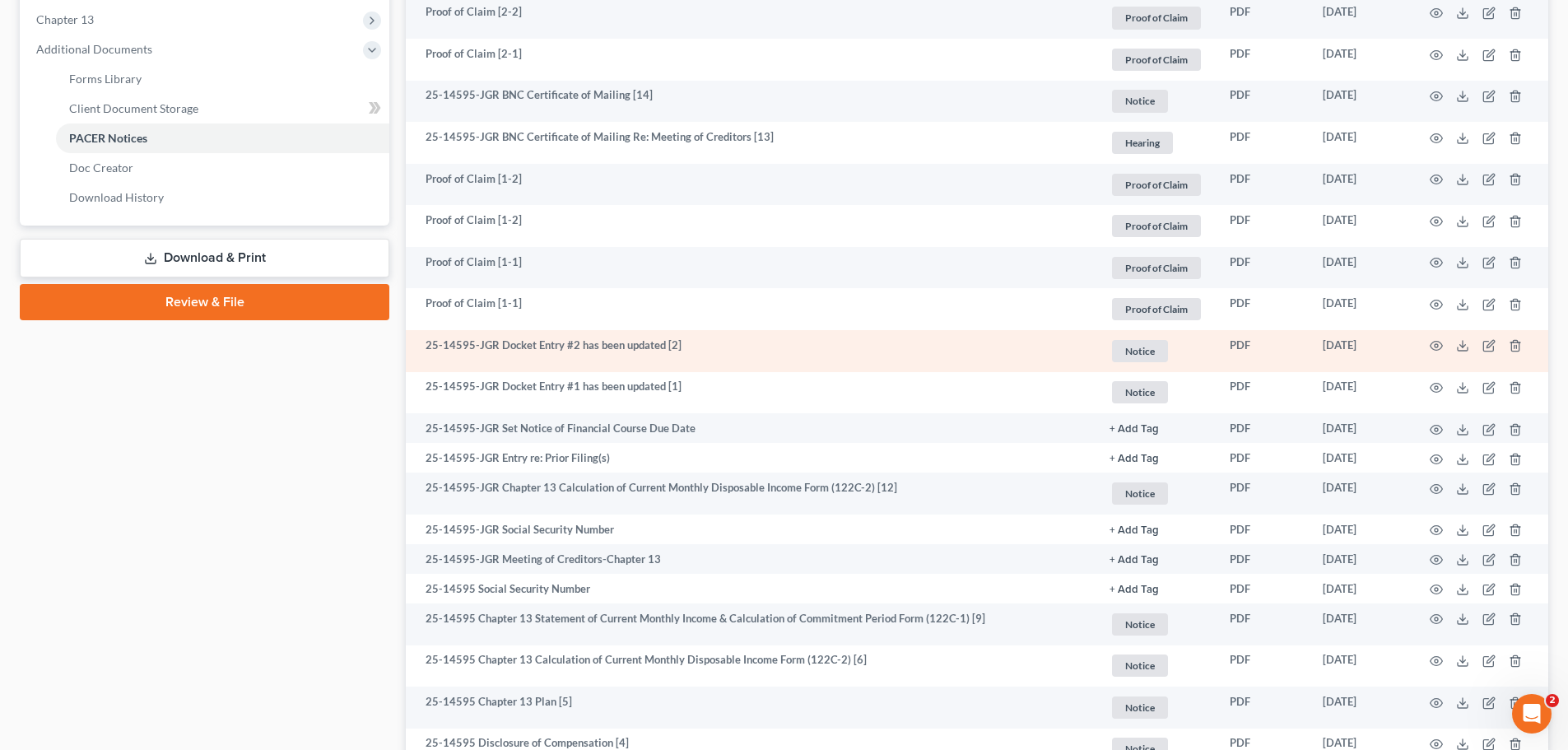
scroll to position [740, 0]
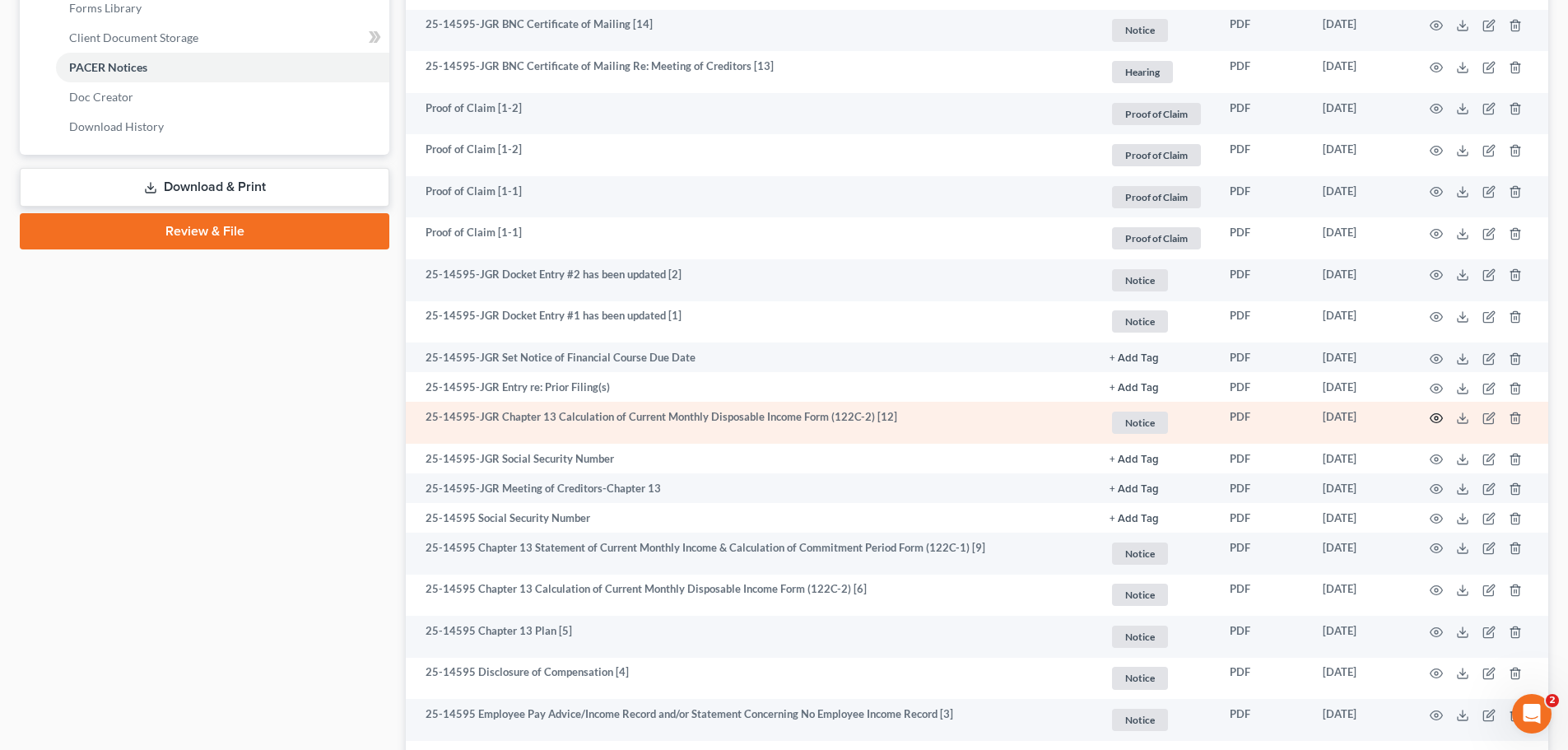
click at [1433, 415] on icon "button" at bounding box center [1437, 417] width 12 height 9
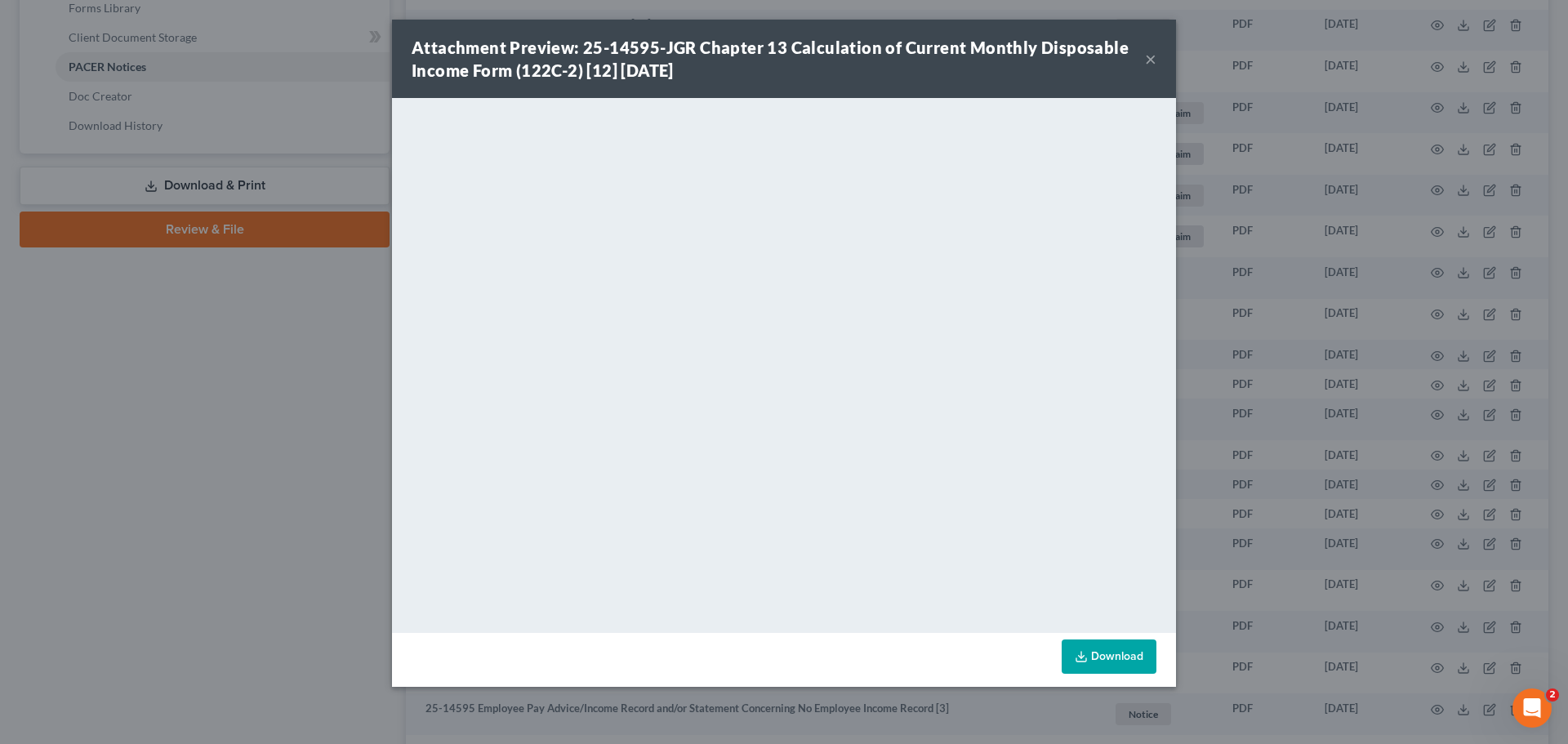
click at [1148, 59] on button "×" at bounding box center [1150, 59] width 11 height 19
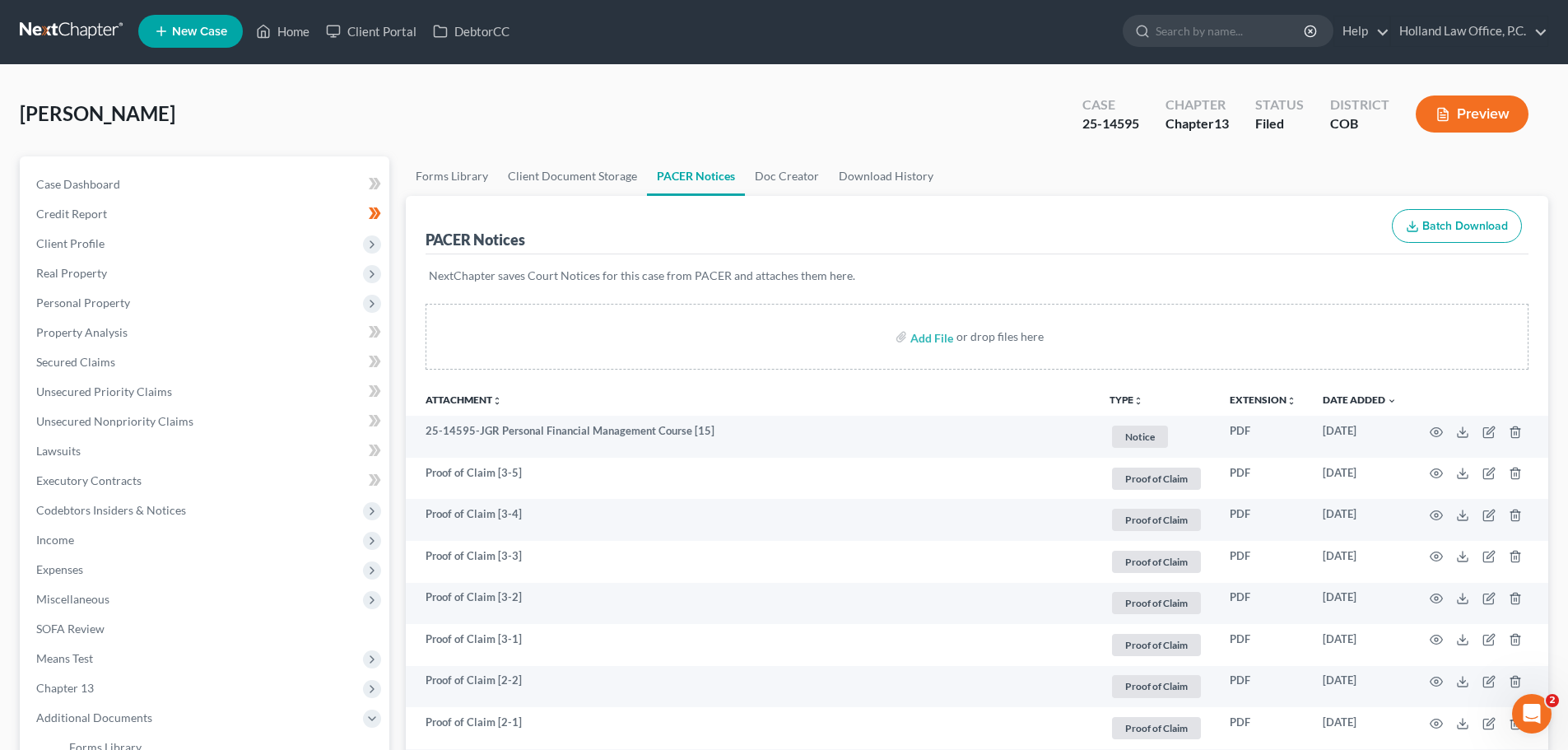
scroll to position [0, 0]
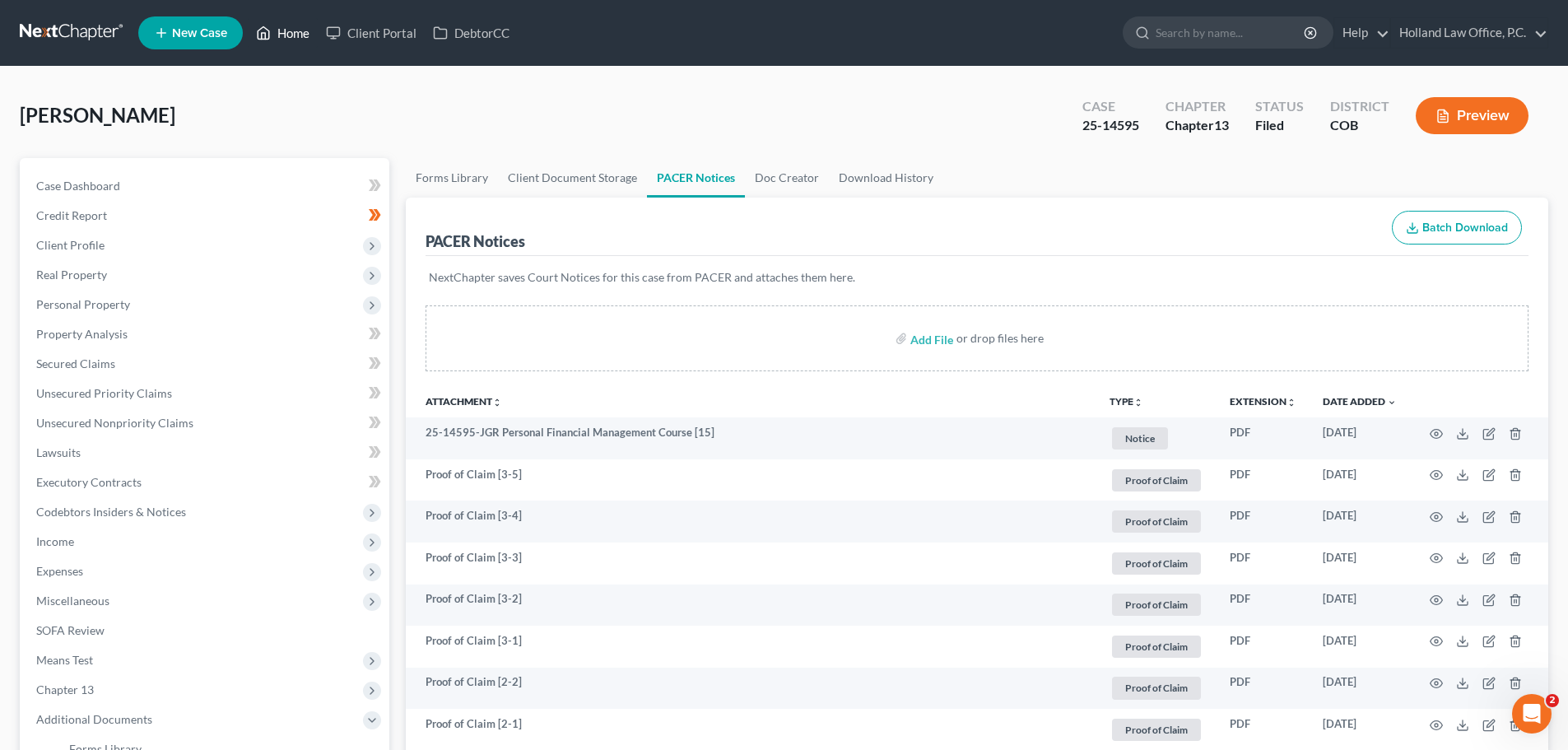
click at [280, 30] on link "Home" at bounding box center [282, 32] width 70 height 29
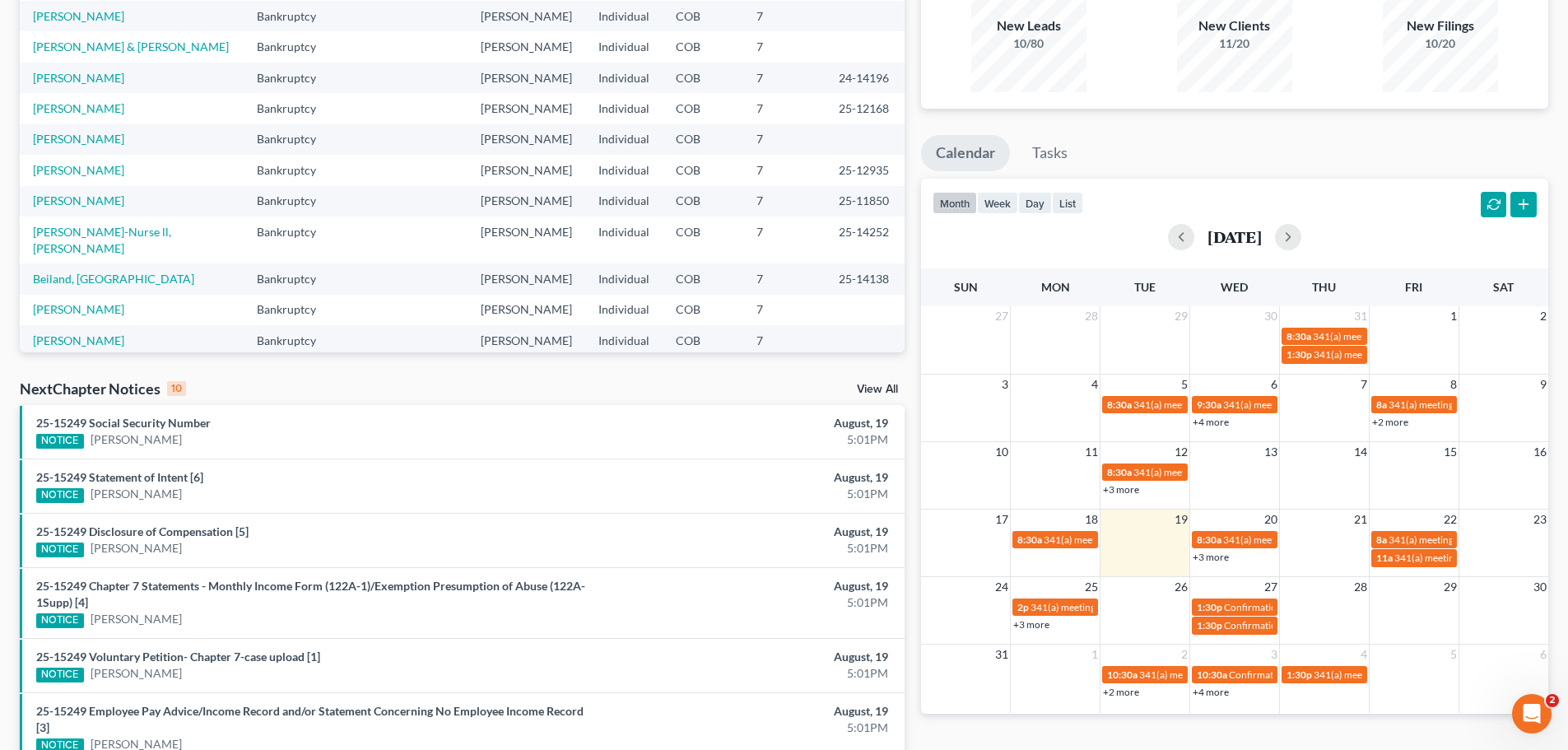
scroll to position [165, 0]
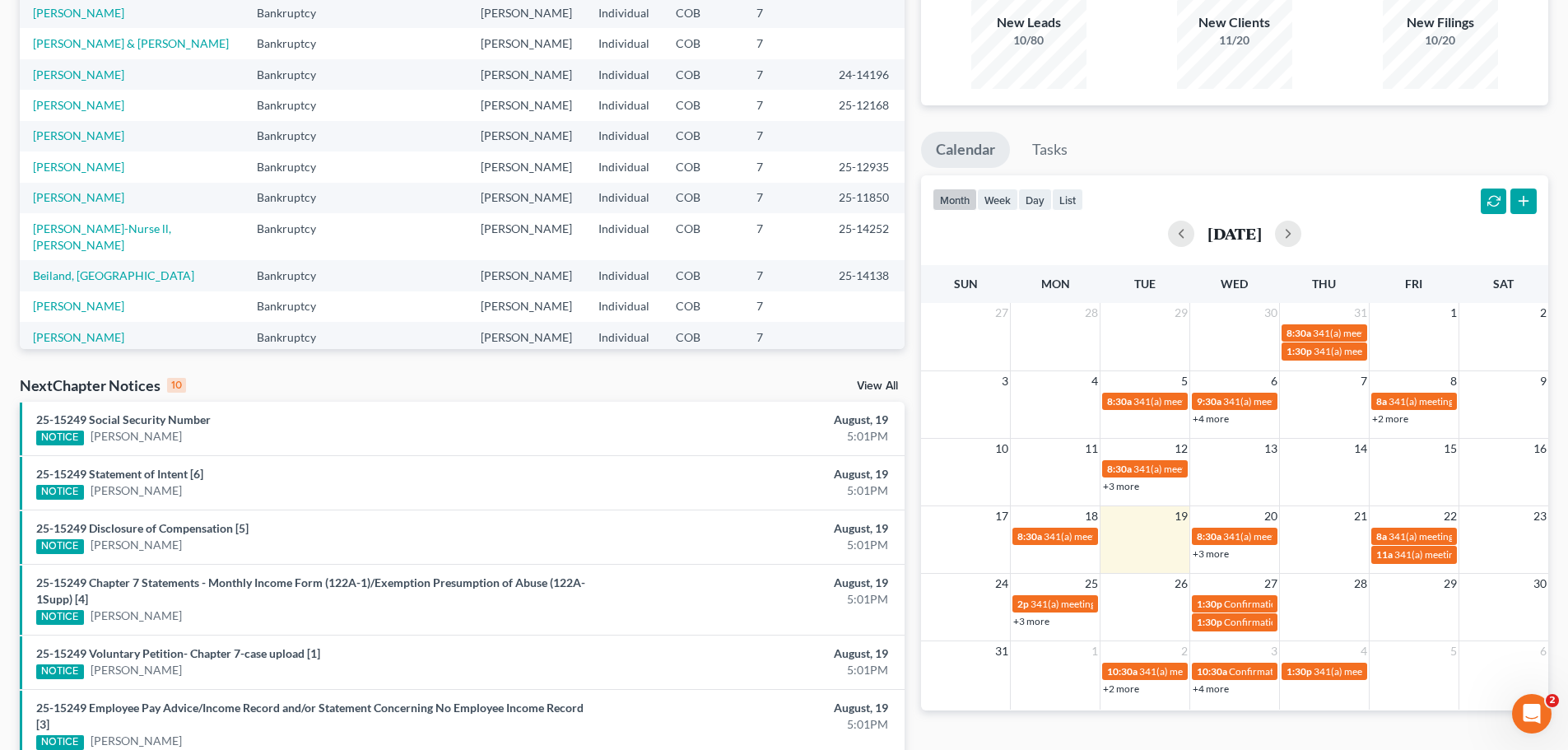
click at [1040, 621] on link "+3 more" at bounding box center [1031, 621] width 36 height 12
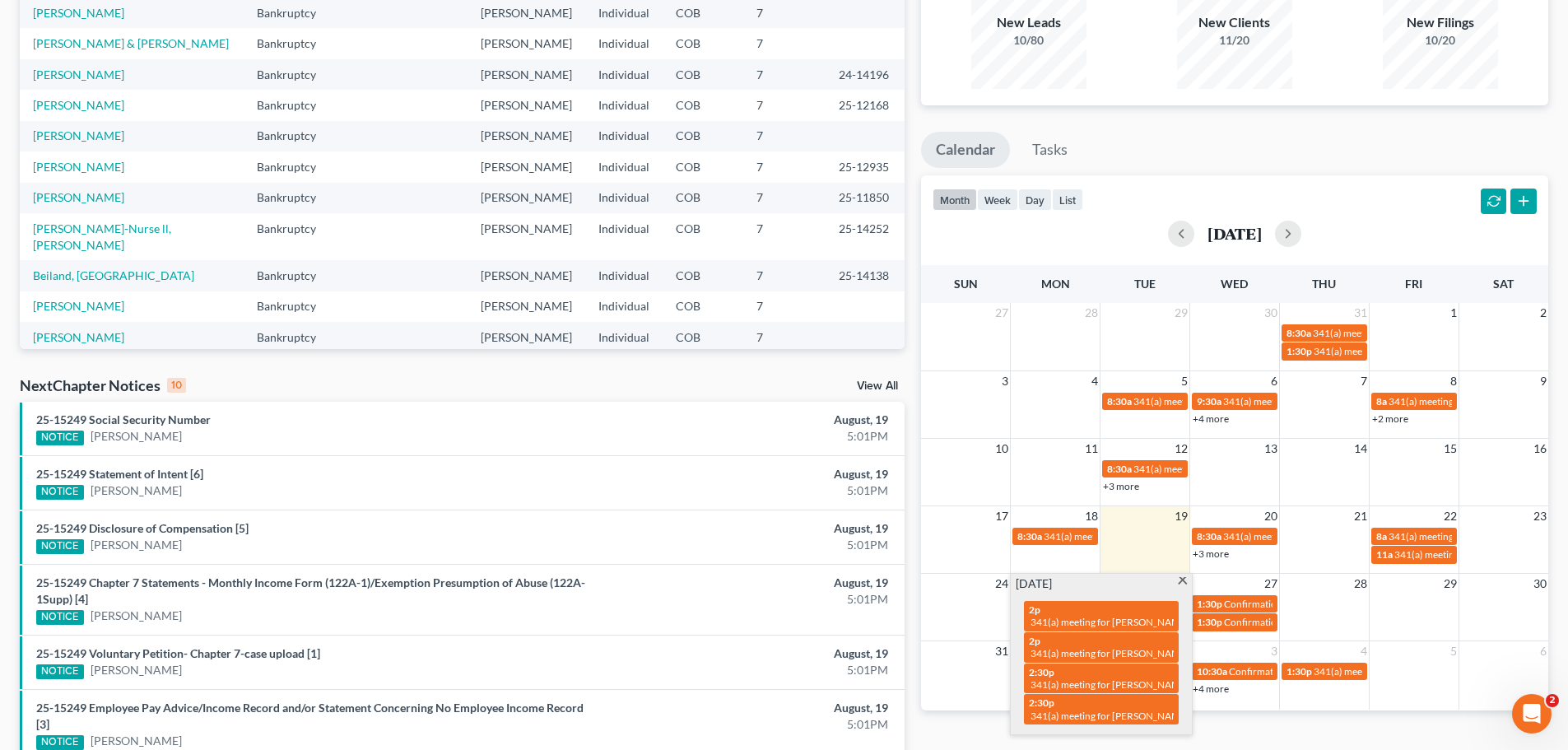
click at [1181, 583] on span at bounding box center [1183, 582] width 12 height 11
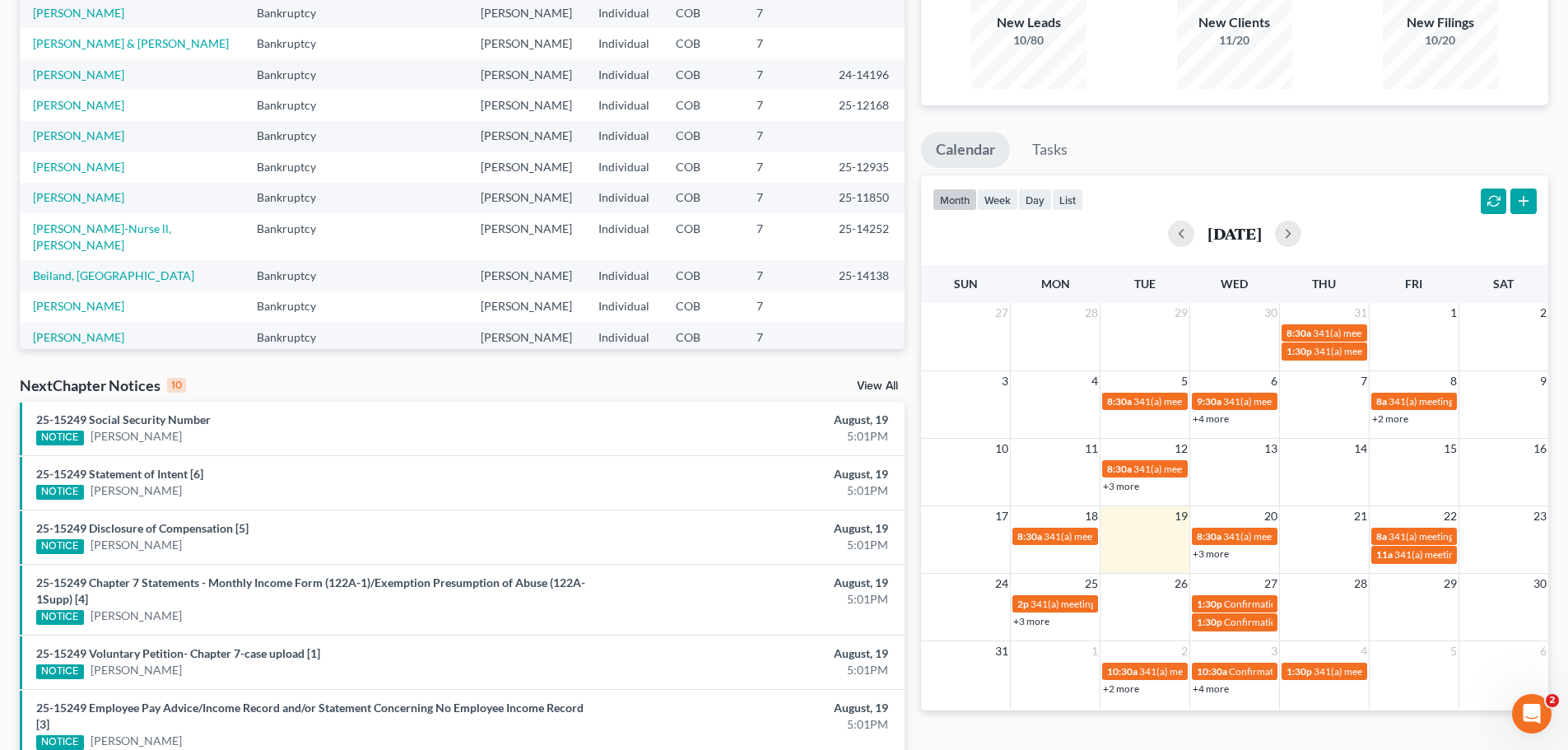
click at [1206, 557] on link "+3 more" at bounding box center [1211, 554] width 36 height 12
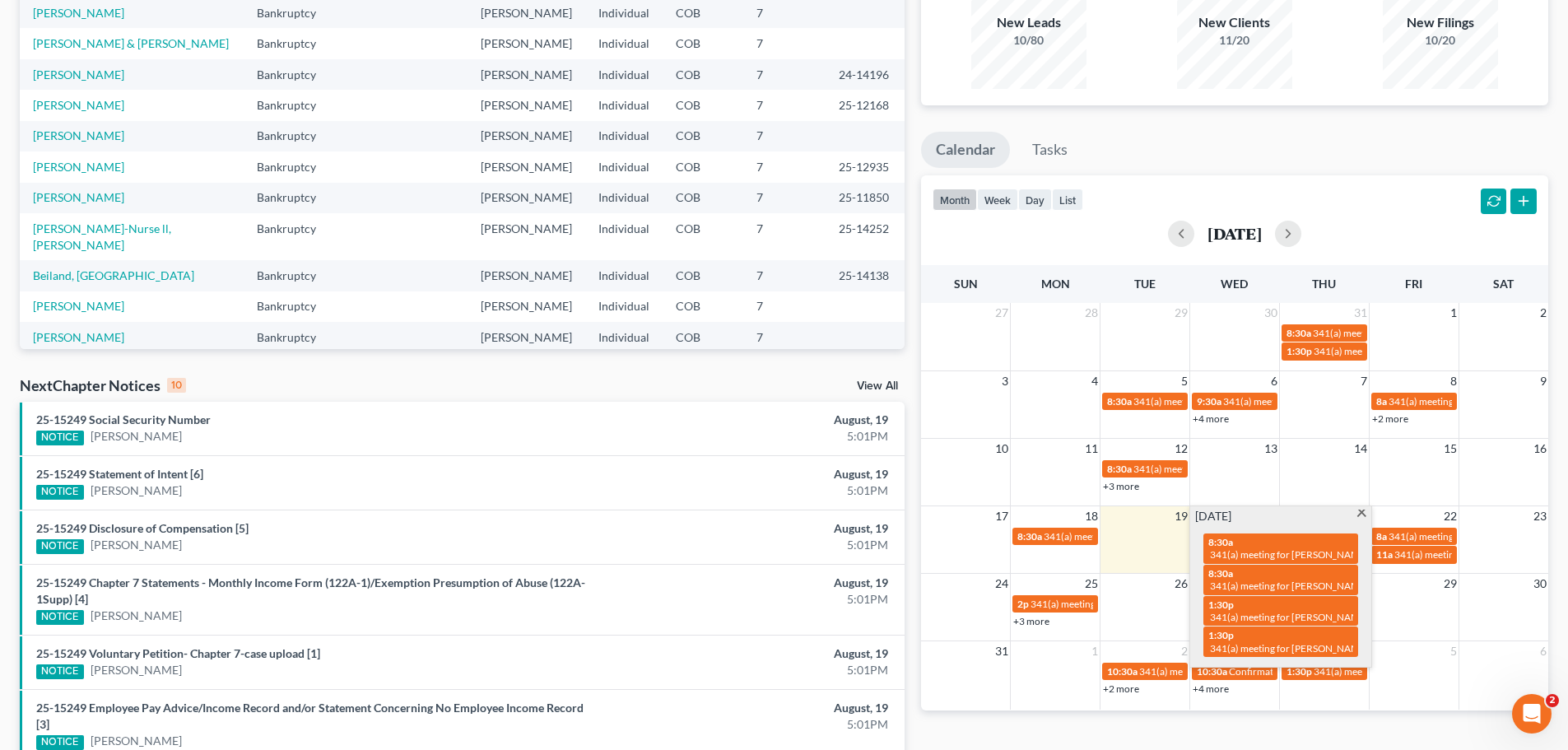
click at [1360, 513] on span at bounding box center [1362, 515] width 12 height 11
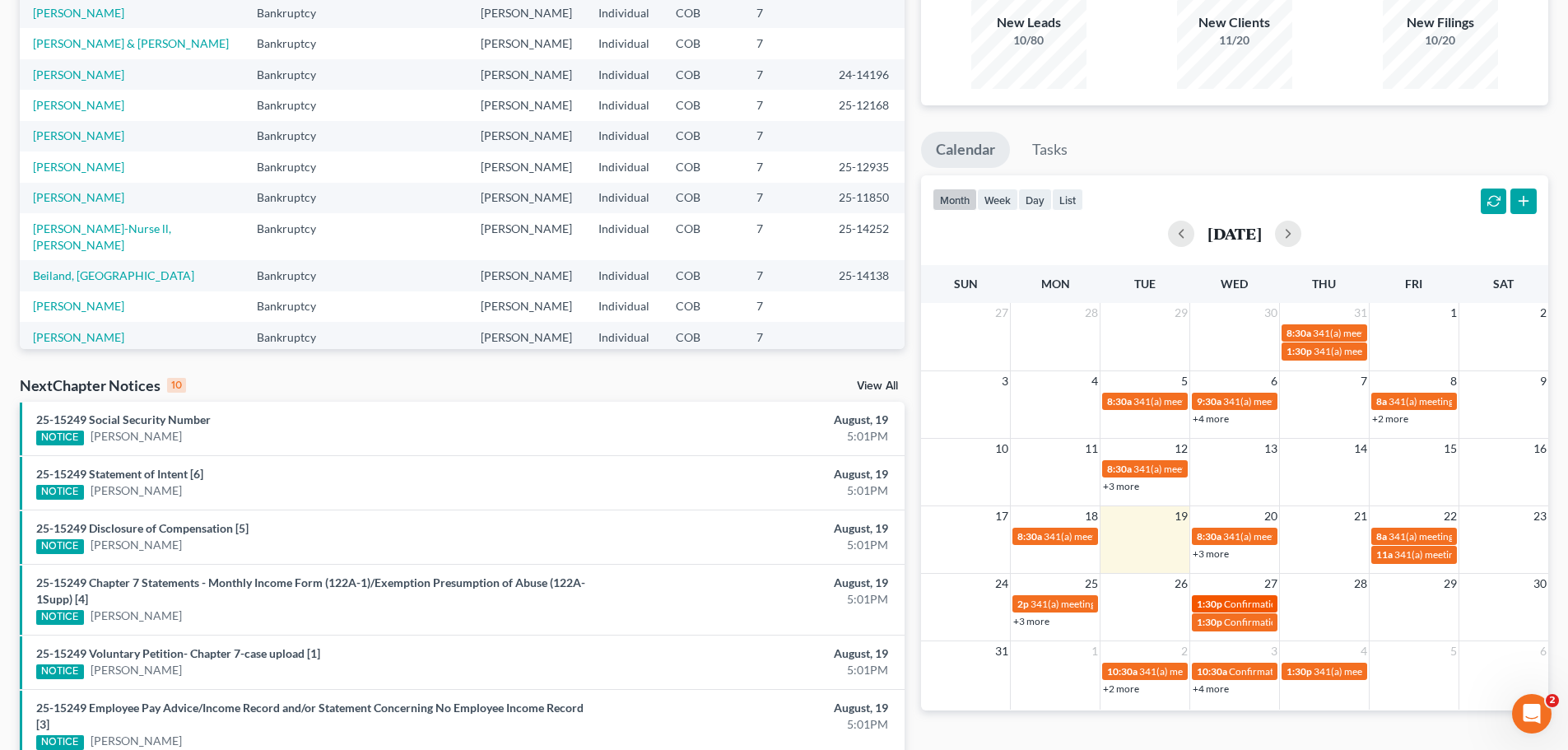
click at [1261, 599] on span "Confirmation hearing for [PERSON_NAME] & [PERSON_NAME]" at bounding box center [1362, 603] width 274 height 12
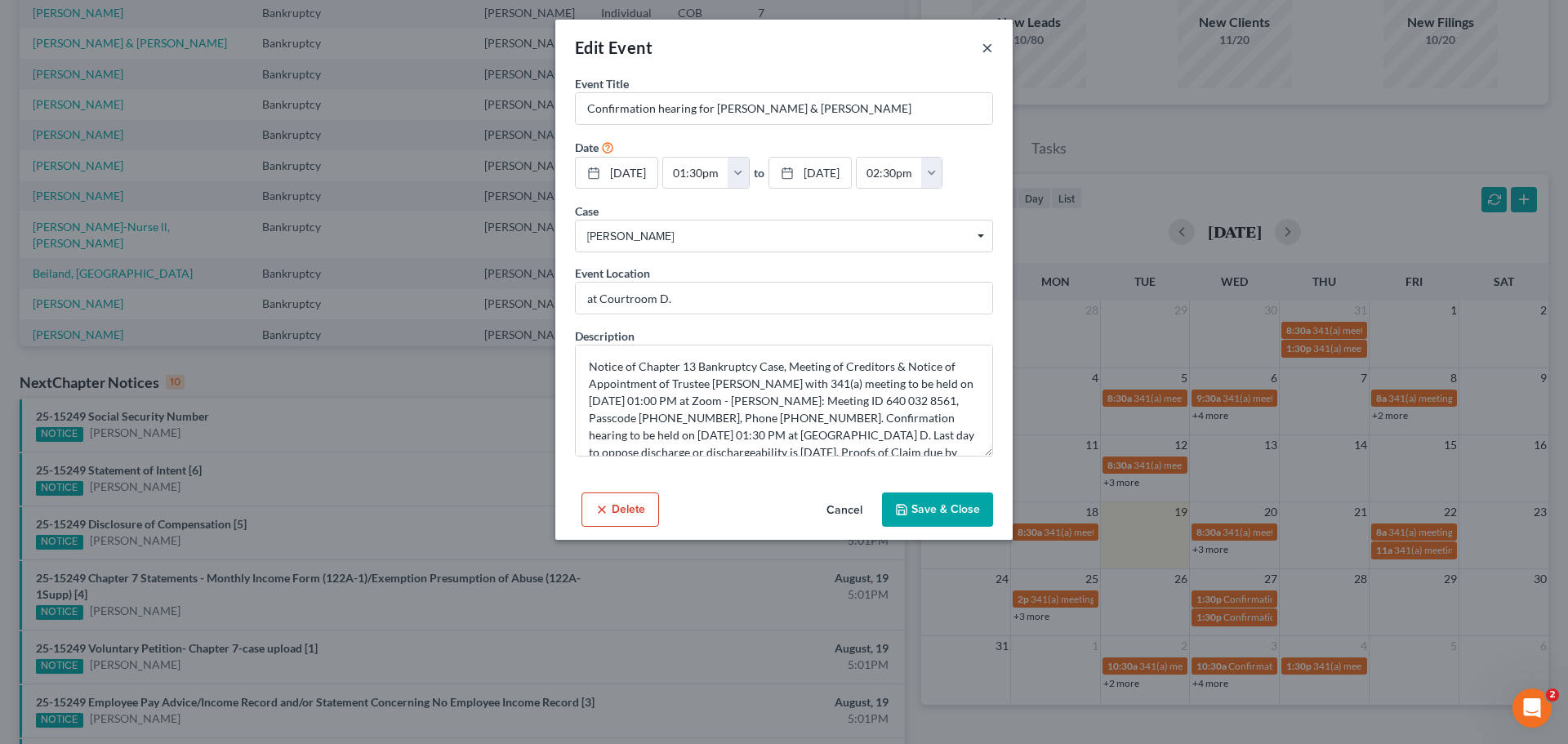
click at [989, 47] on button "×" at bounding box center [987, 47] width 11 height 19
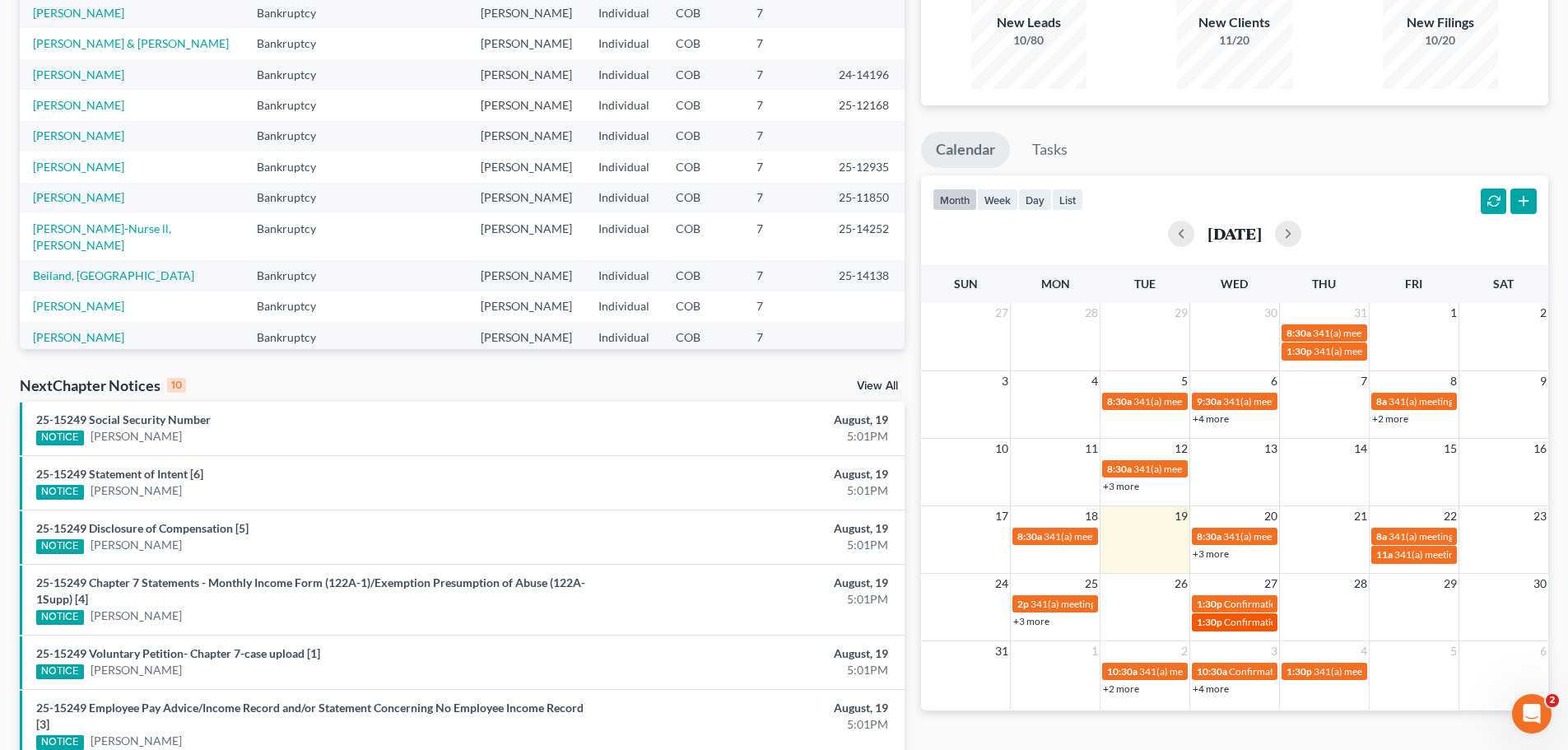
click at [1202, 617] on span "1:30p" at bounding box center [1210, 622] width 26 height 12
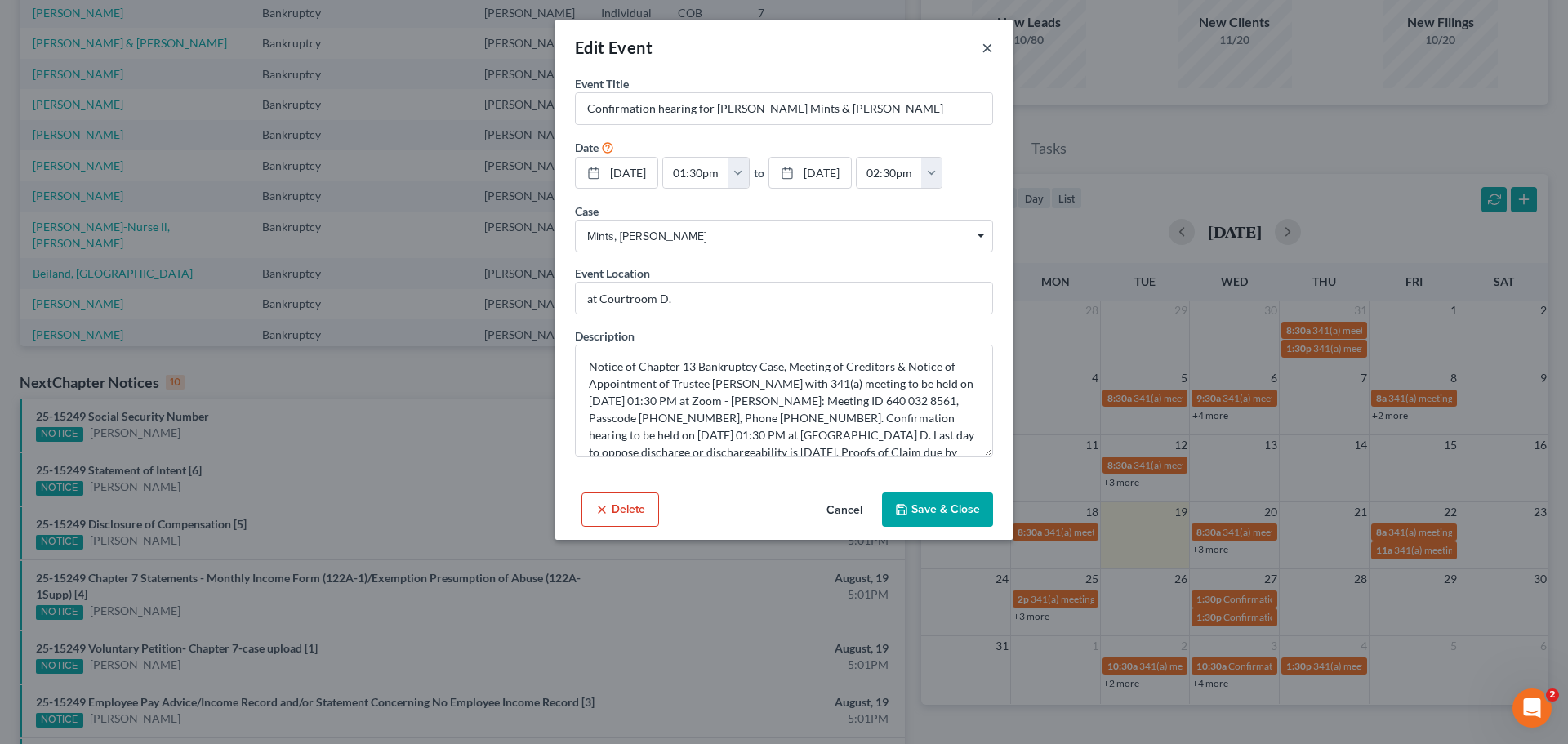
click at [989, 47] on button "×" at bounding box center [987, 47] width 11 height 19
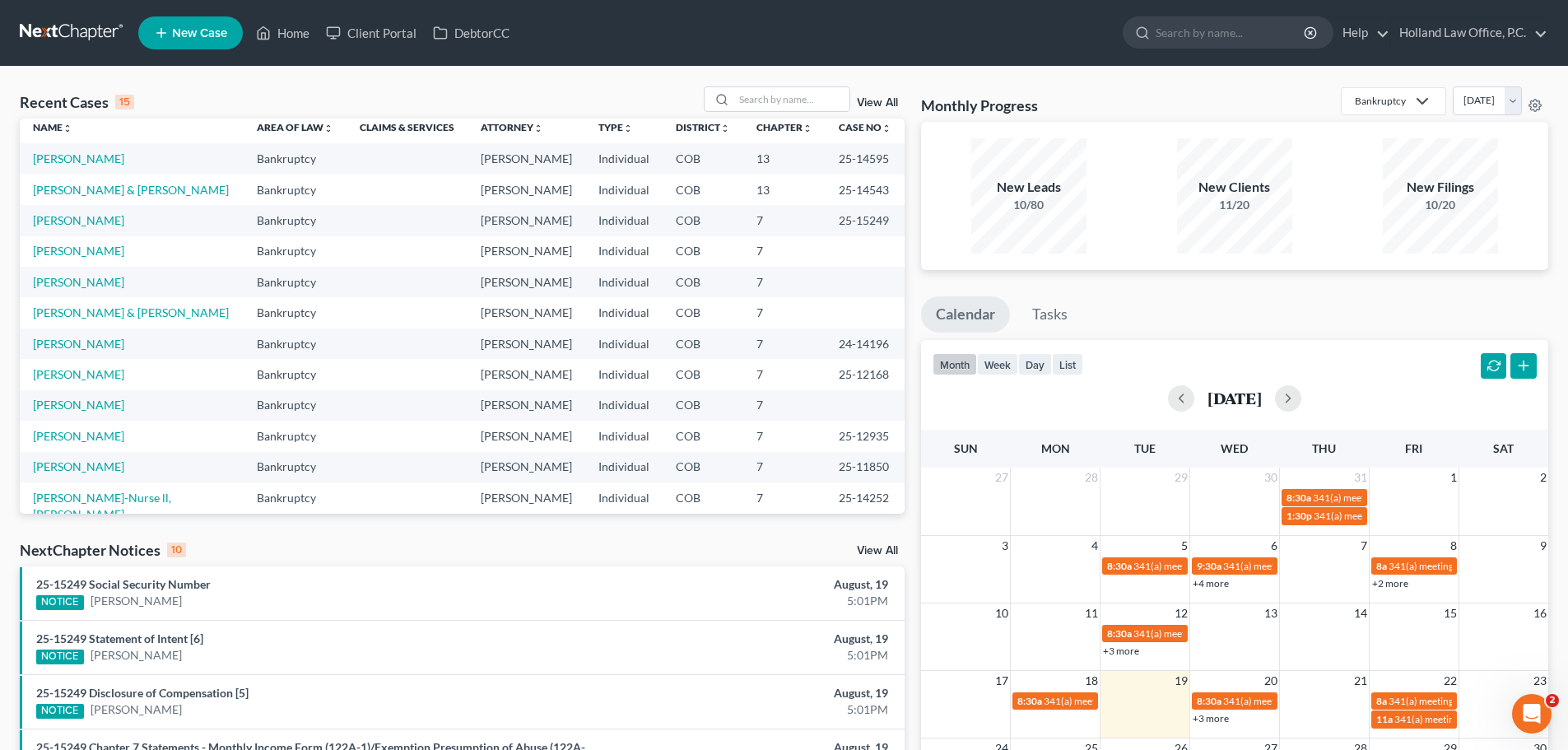
scroll to position [0, 0]
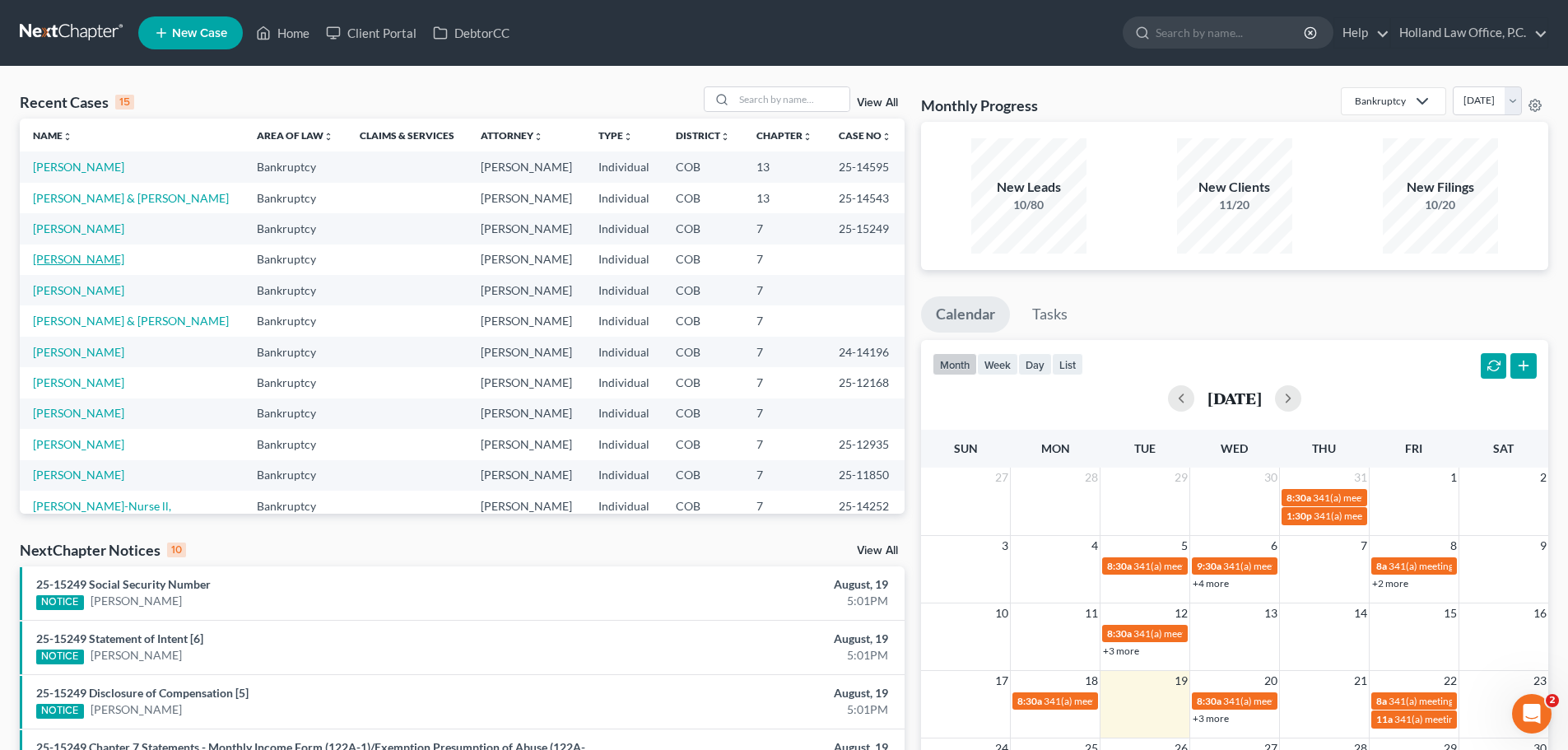
click at [79, 260] on link "[PERSON_NAME]" at bounding box center [78, 259] width 91 height 14
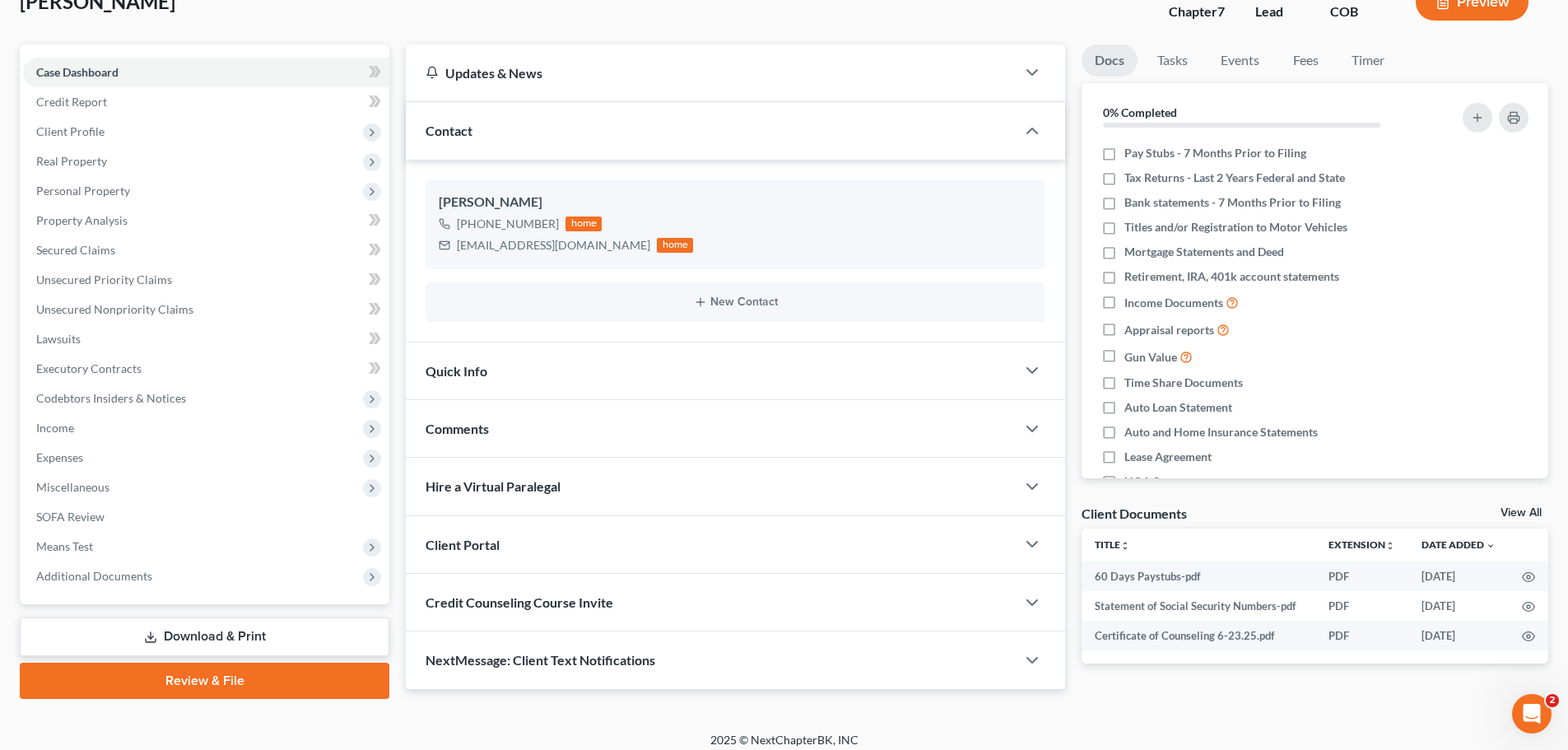
scroll to position [125, 0]
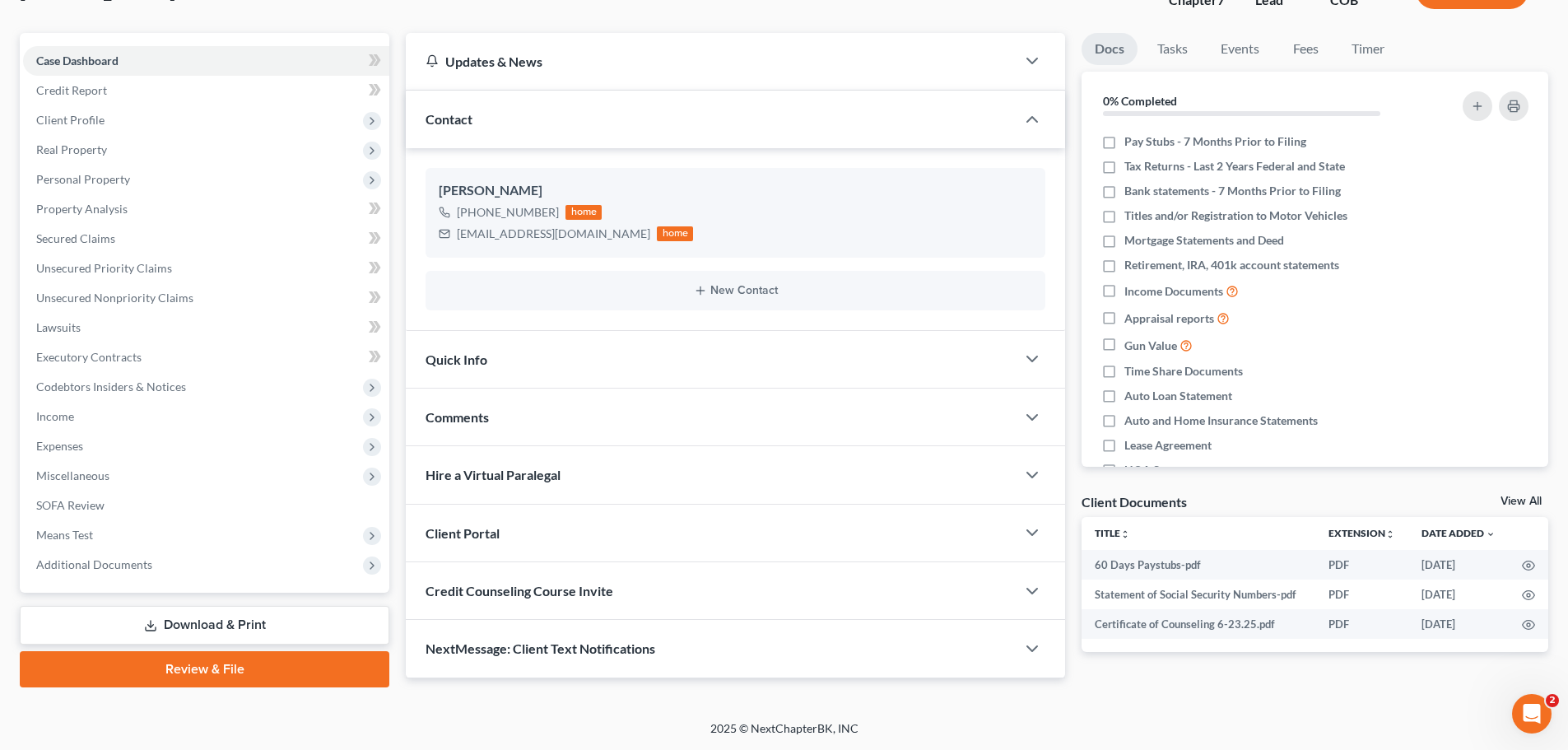
drag, startPoint x: 323, startPoint y: 669, endPoint x: 332, endPoint y: 667, distance: 9.2
click at [324, 669] on link "Review & File" at bounding box center [204, 669] width 370 height 36
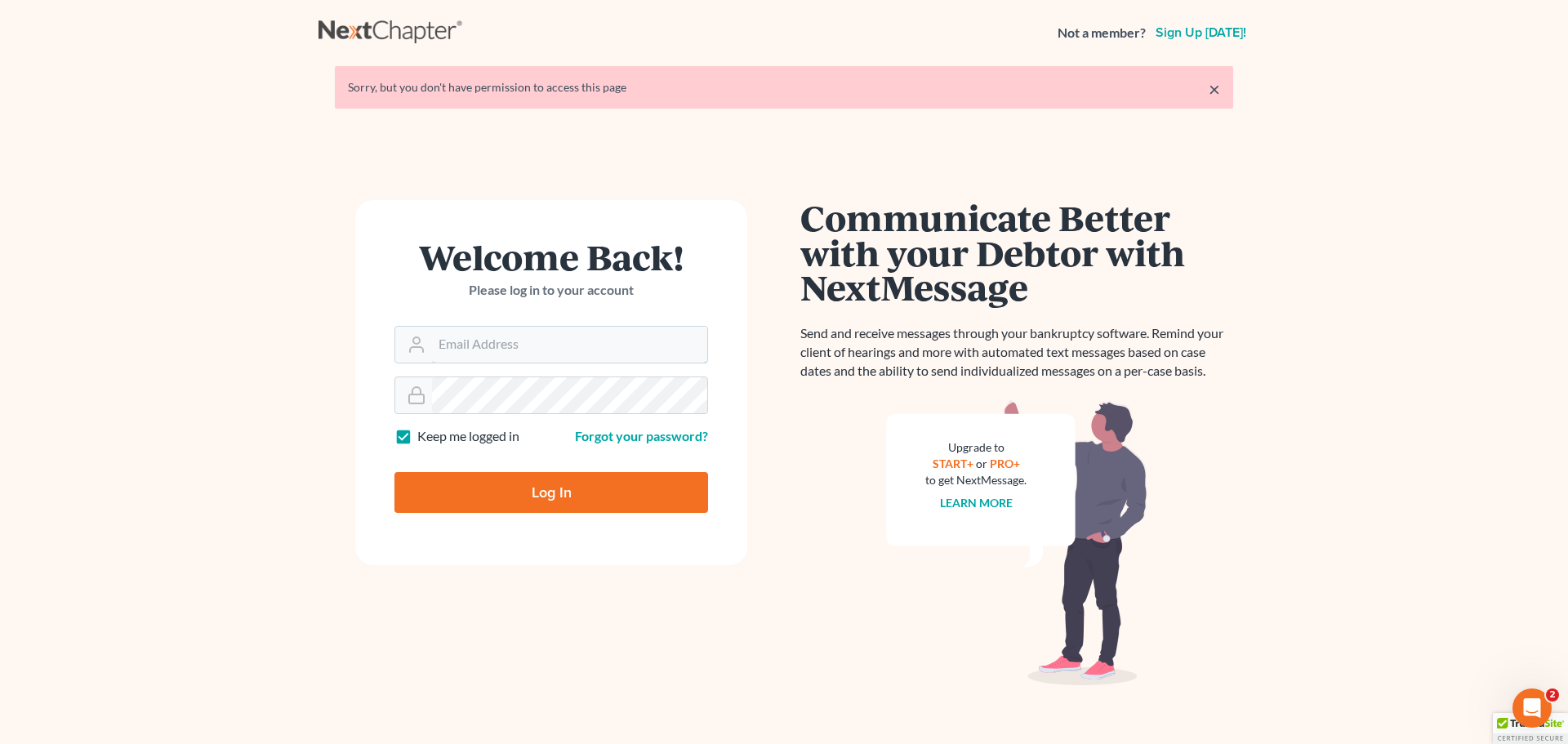
type input "[PERSON_NAME][EMAIL_ADDRESS][DOMAIN_NAME]"
click at [602, 491] on input "Log In" at bounding box center [550, 492] width 313 height 41
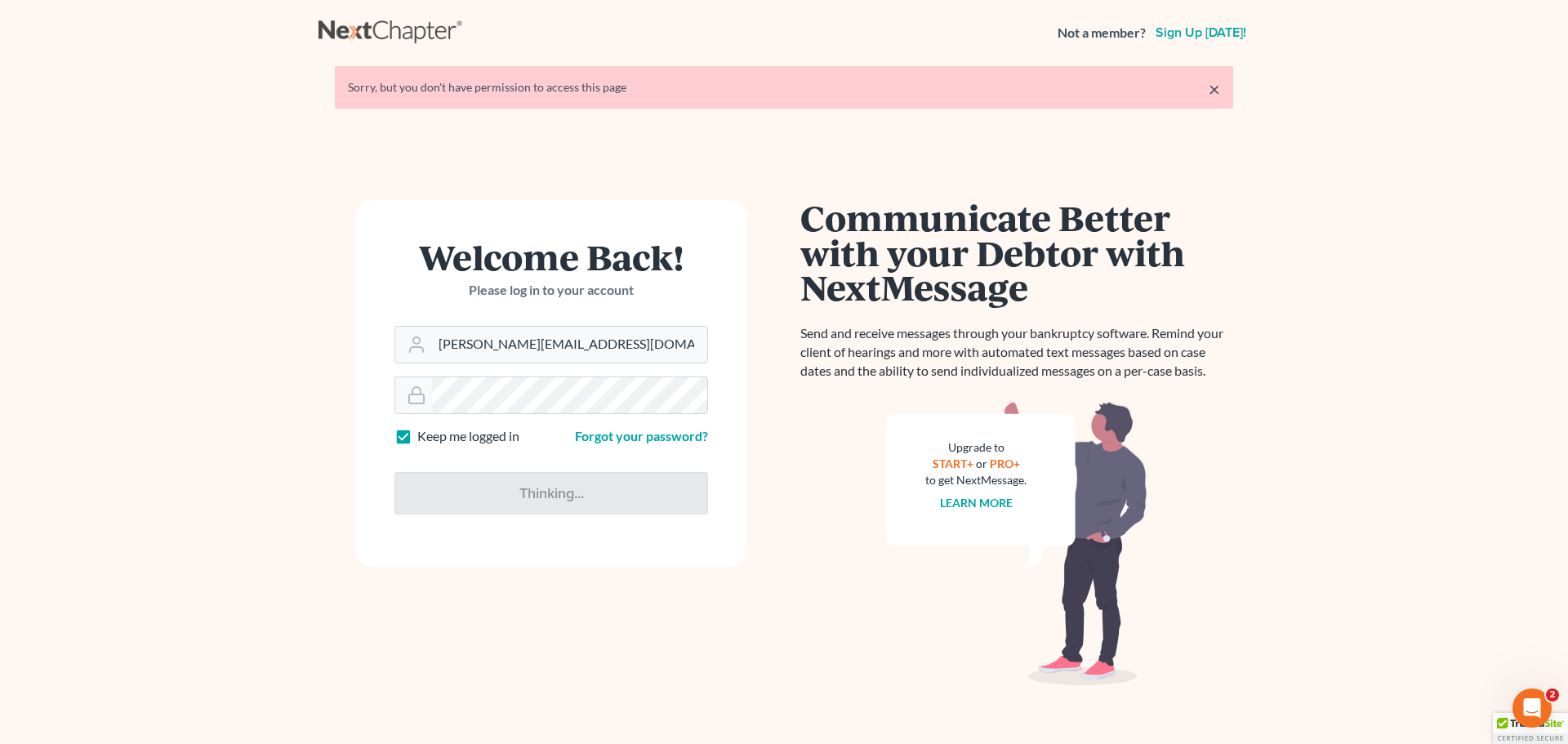
type input "Thinking..."
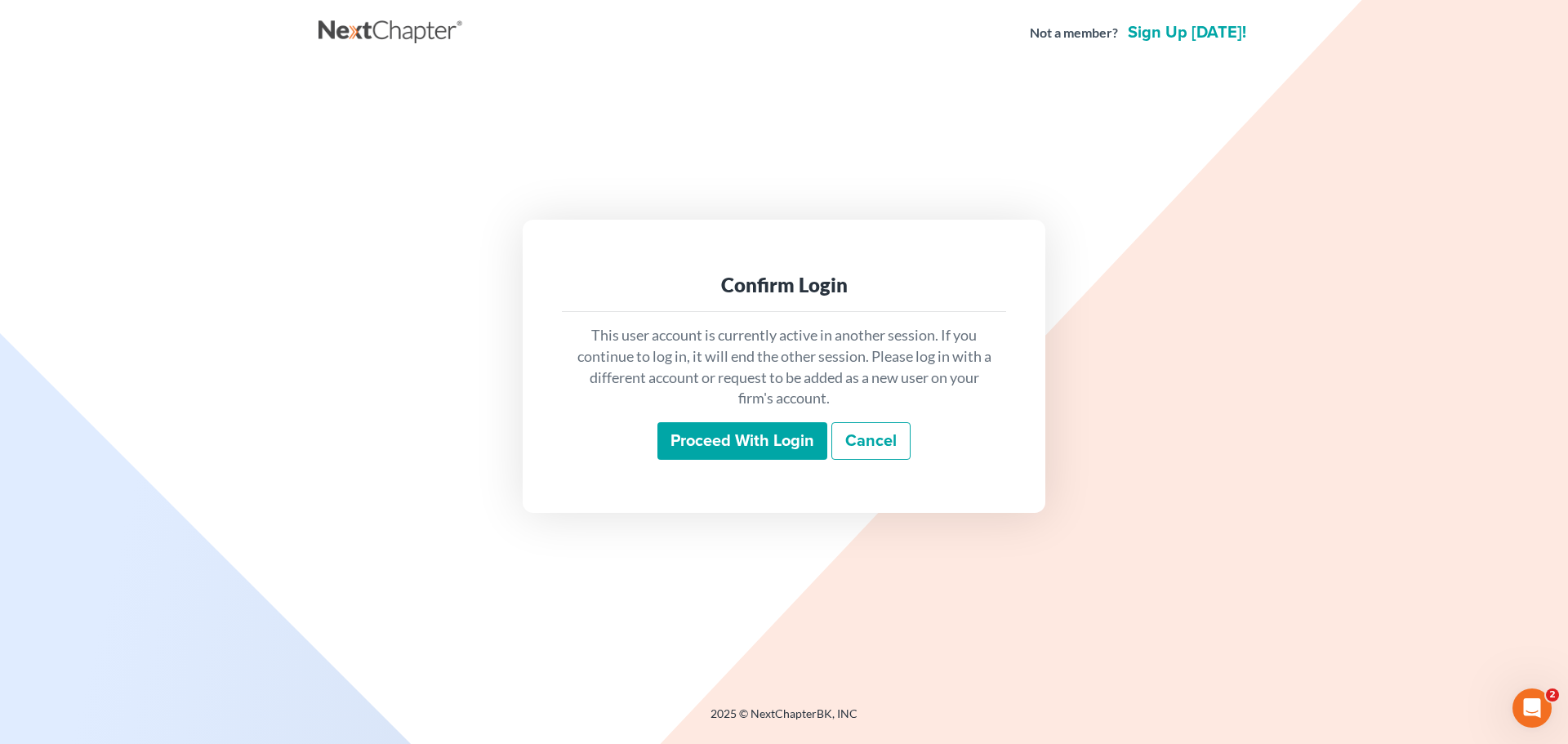
click at [721, 440] on input "Proceed with login" at bounding box center [743, 440] width 170 height 38
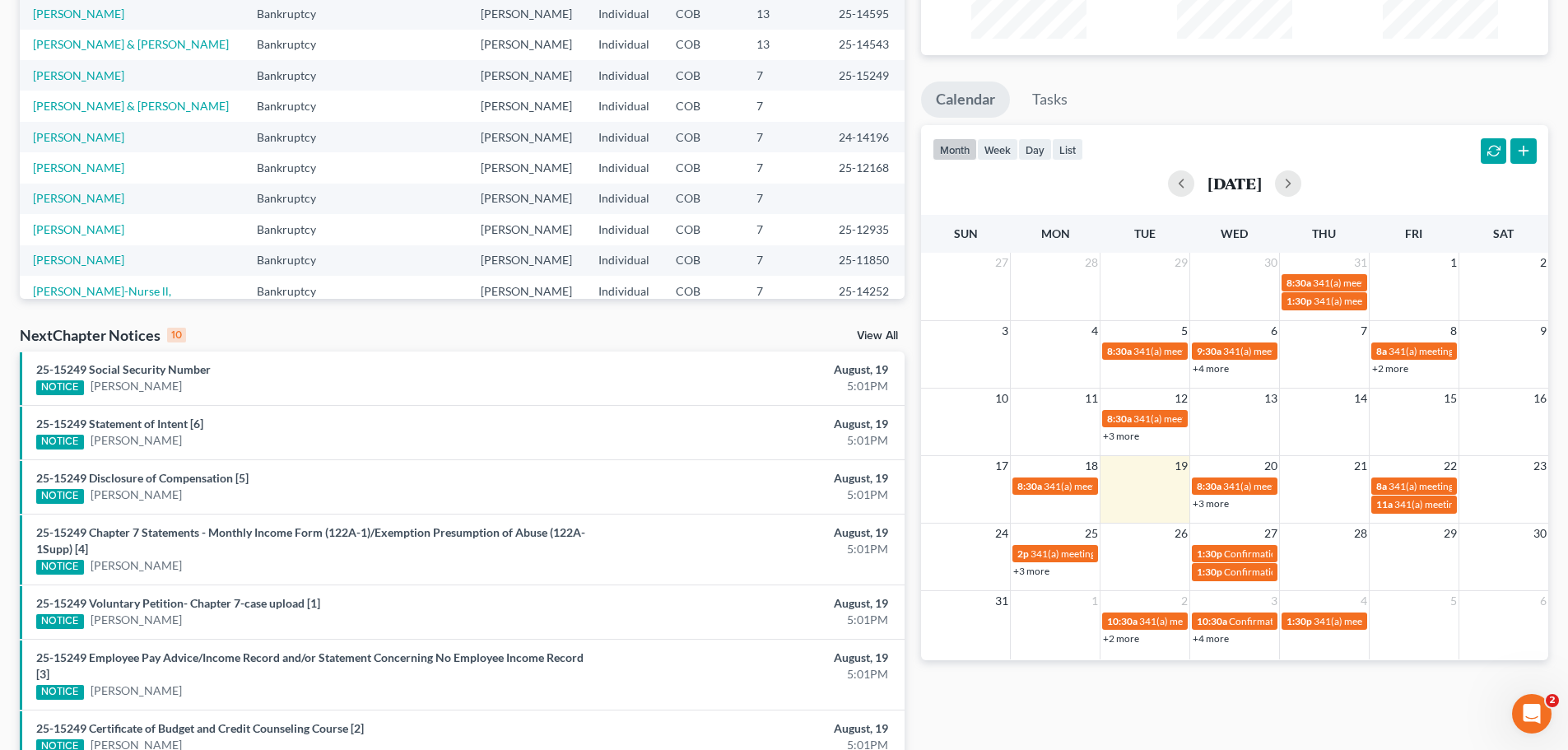
scroll to position [214, 0]
click at [859, 335] on link "View All" at bounding box center [878, 336] width 42 height 11
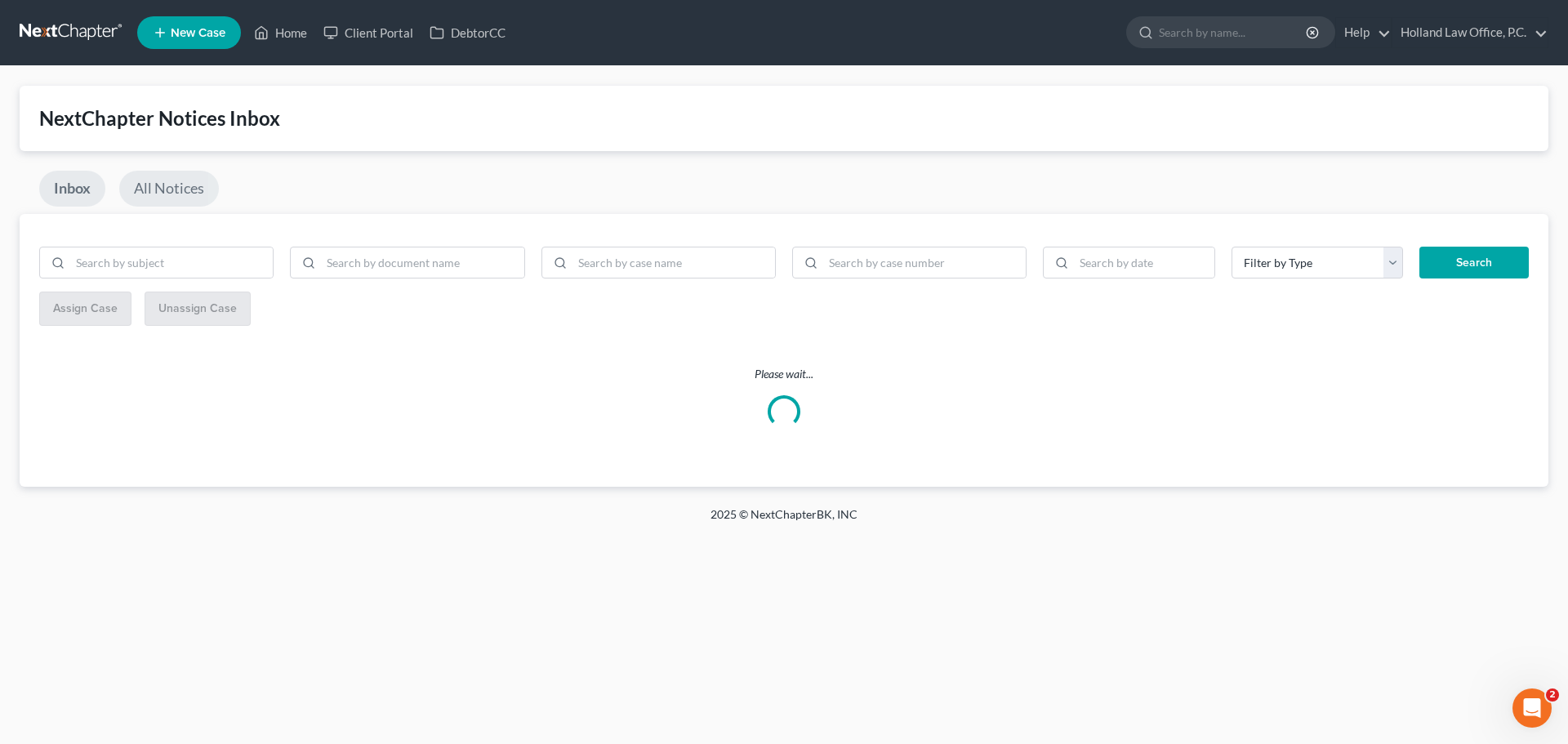
click at [150, 190] on link "All Notices" at bounding box center [169, 188] width 100 height 36
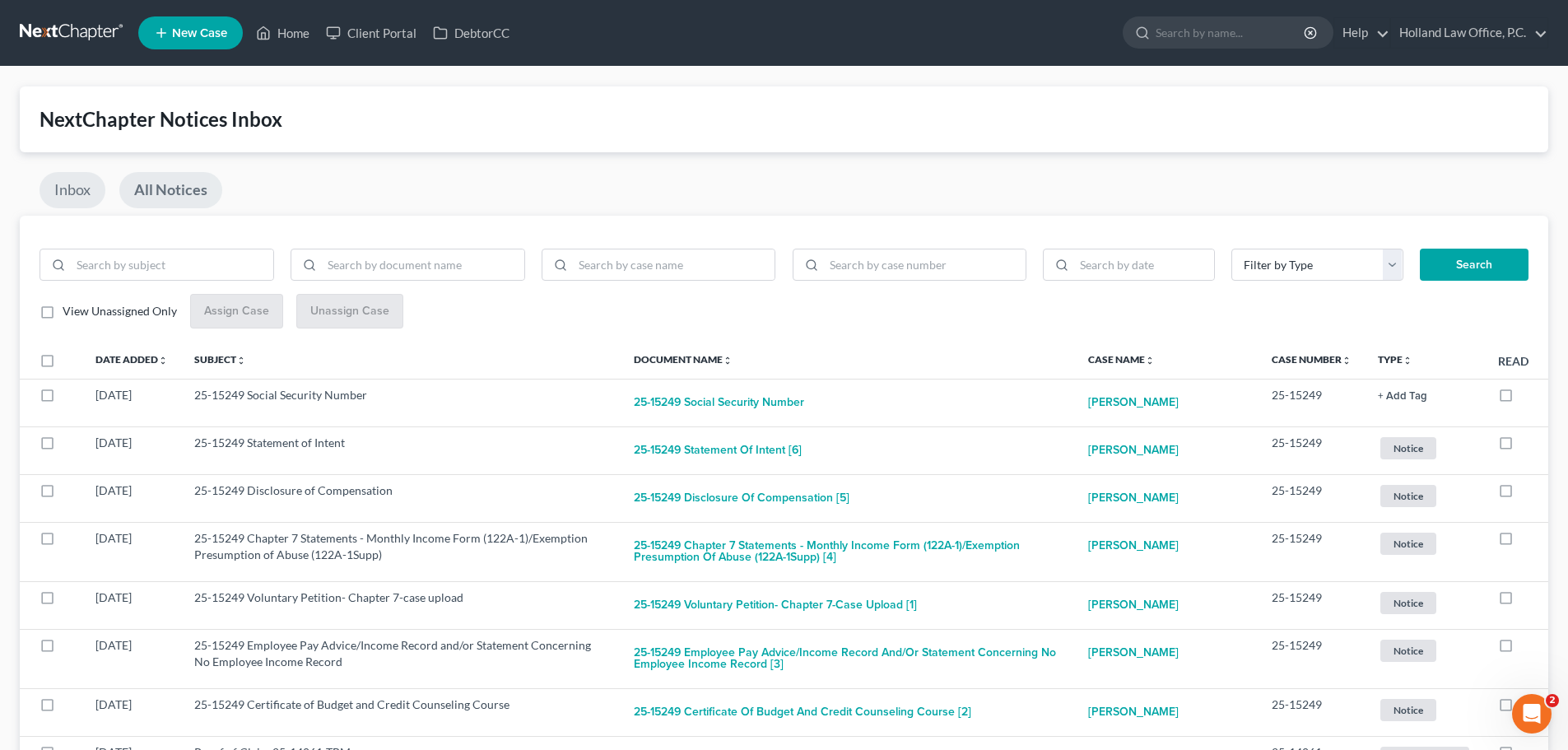
click at [77, 185] on link "Inbox" at bounding box center [73, 189] width 65 height 36
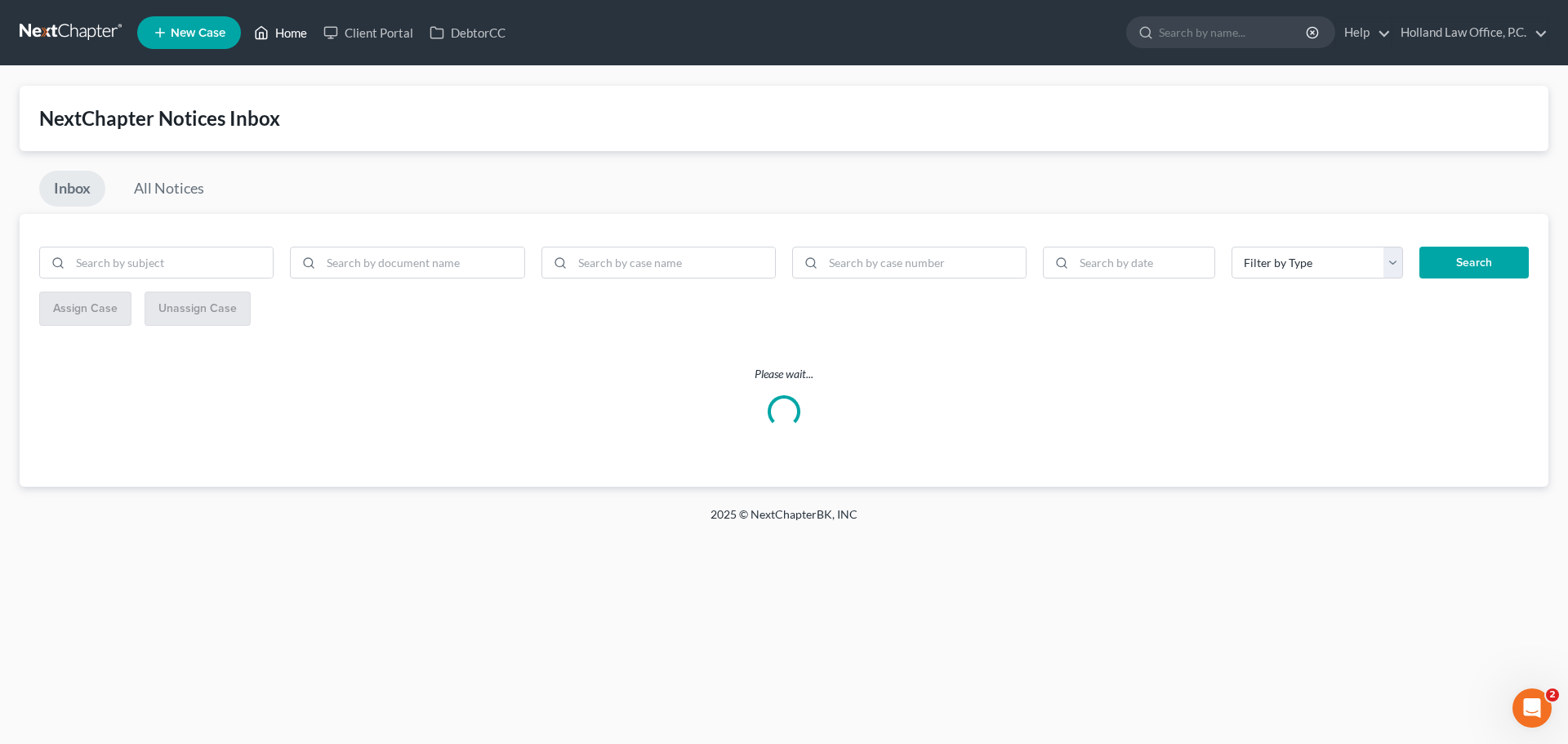
click at [293, 38] on link "Home" at bounding box center [280, 32] width 69 height 29
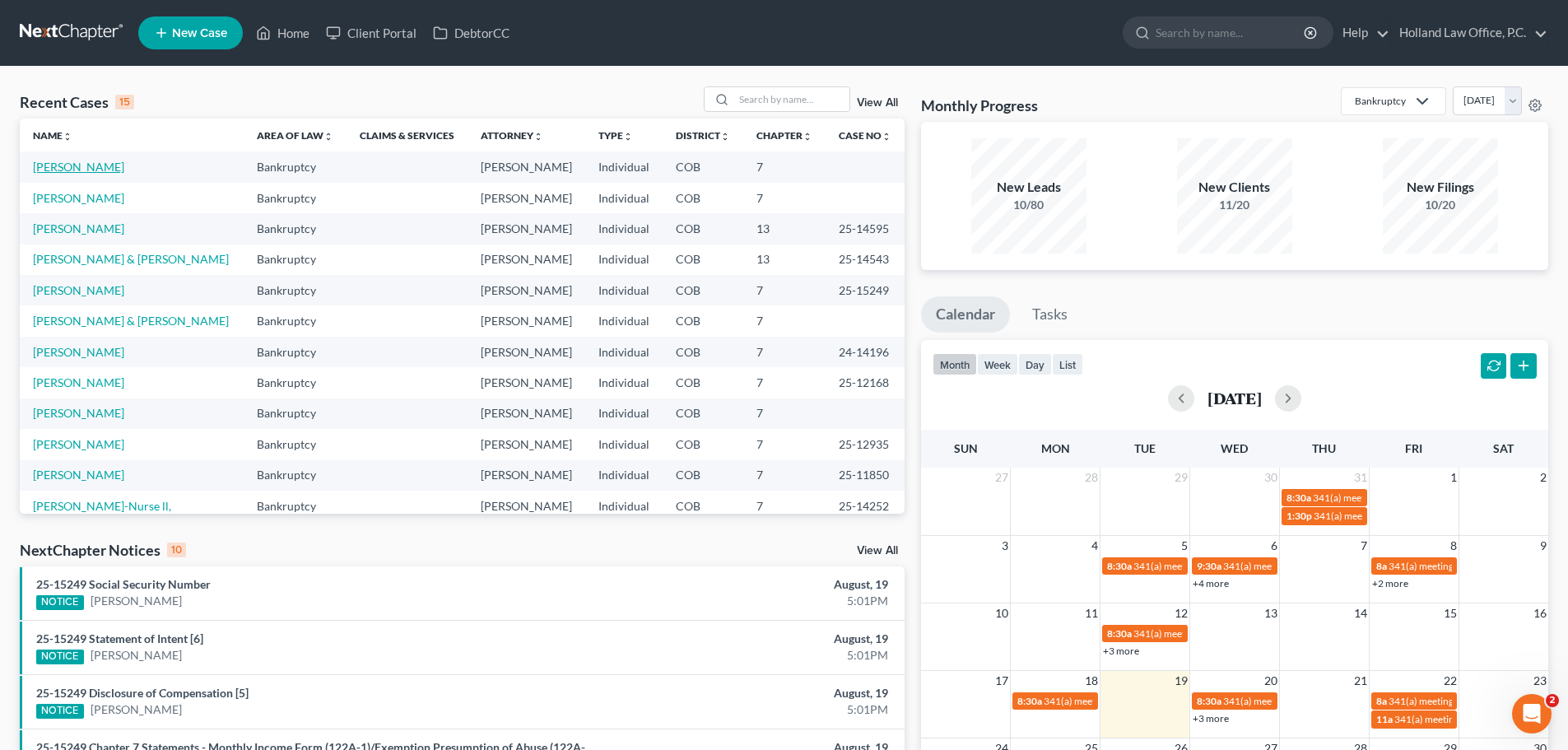
click at [69, 171] on link "[PERSON_NAME]" at bounding box center [78, 167] width 91 height 14
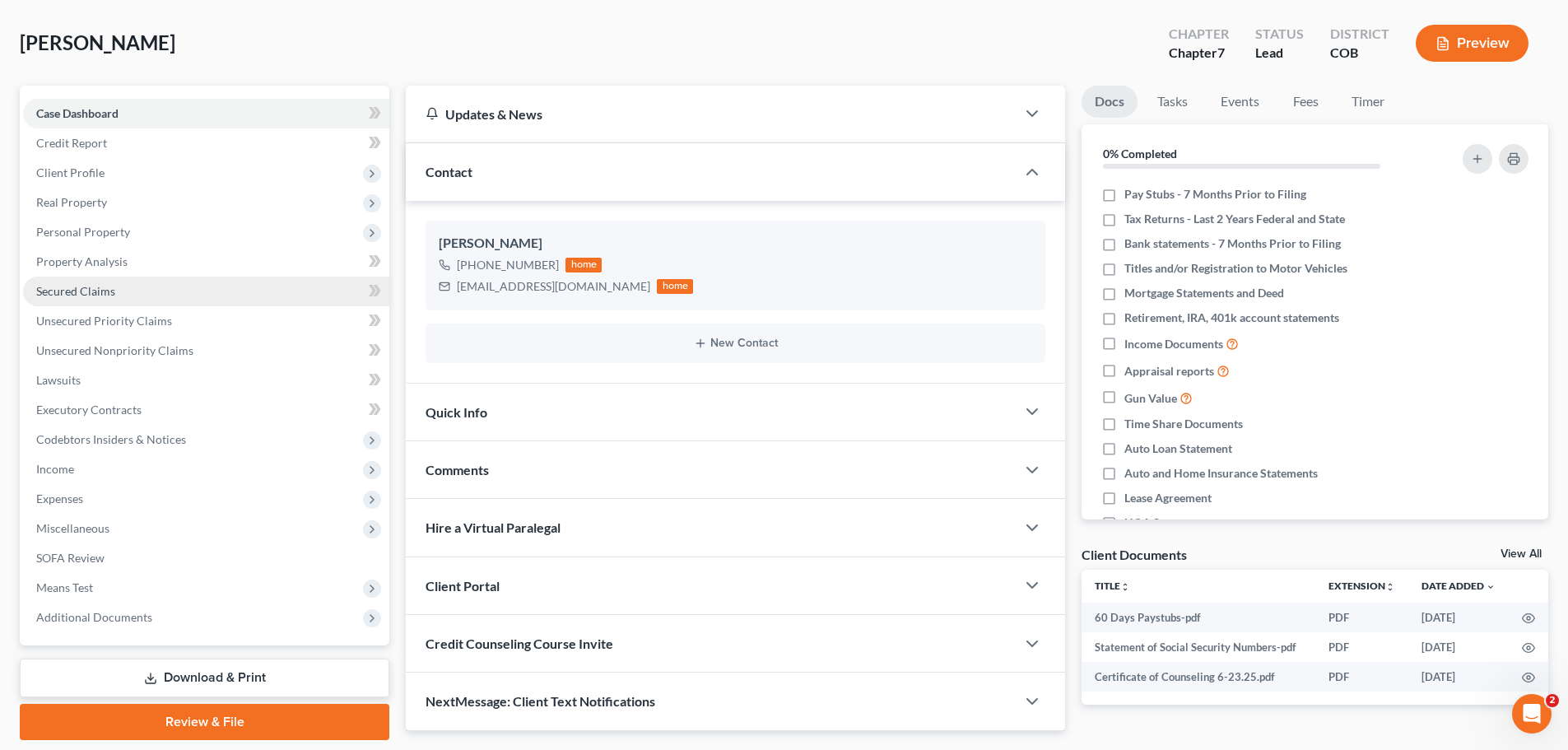
scroll to position [125, 0]
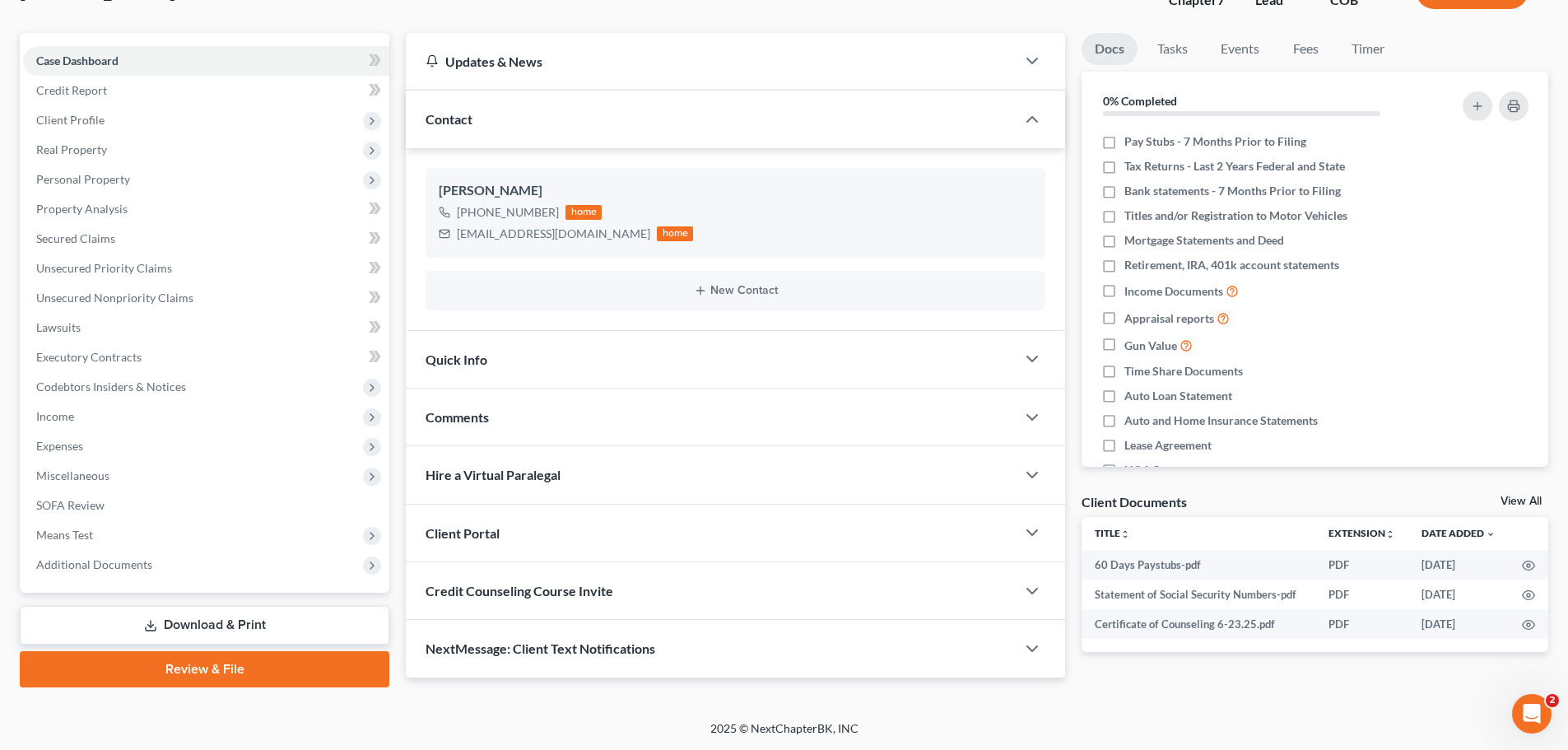
click at [317, 666] on link "Review & File" at bounding box center [204, 669] width 370 height 36
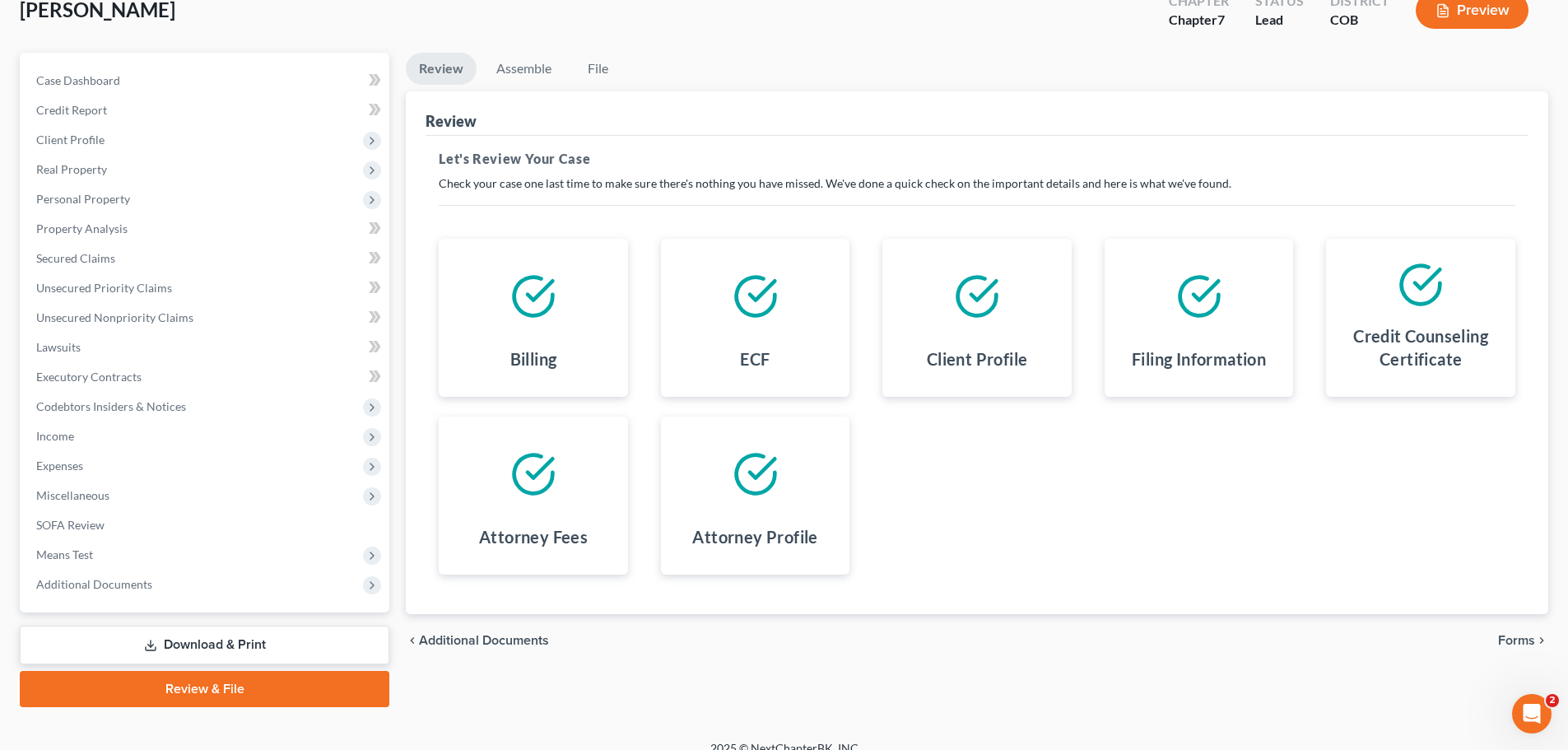
scroll to position [125, 0]
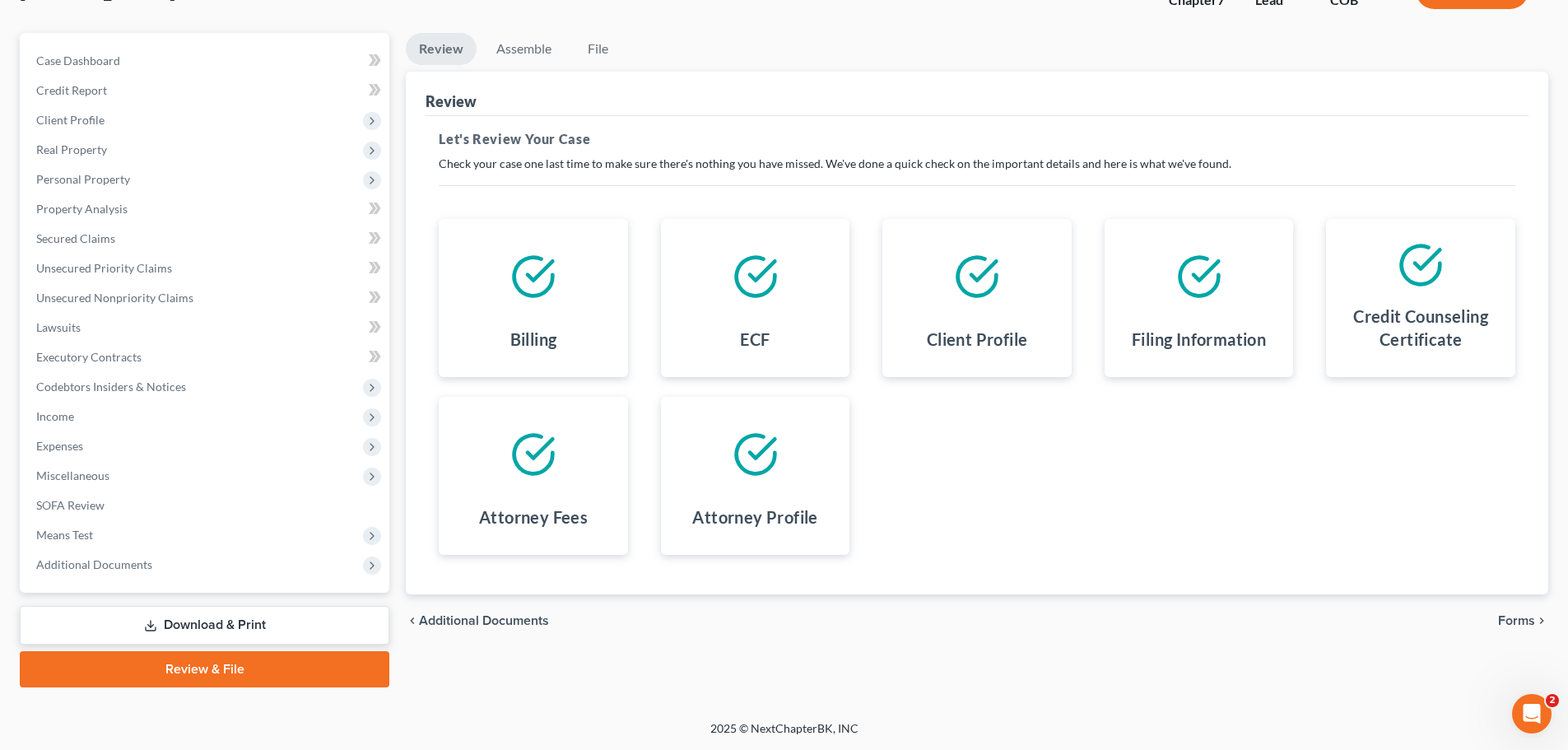
click at [1516, 619] on span "Forms" at bounding box center [1517, 620] width 37 height 13
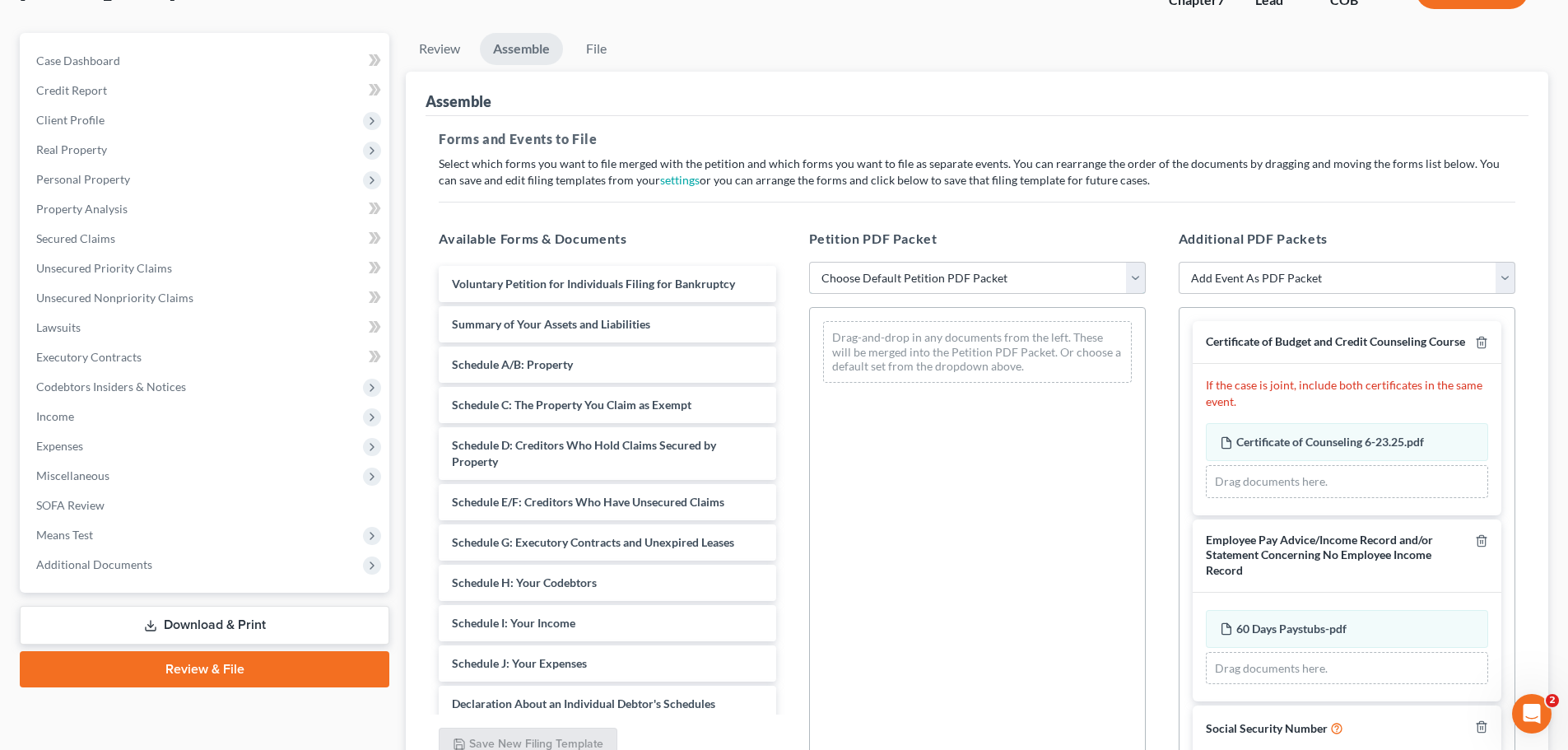
click at [1129, 284] on select "Choose Default Petition PDF Packet Emergency Filing (Voluntary Petition and Cre…" at bounding box center [978, 278] width 337 height 33
select select "2"
click at [810, 262] on select "Choose Default Petition PDF Packet Emergency Filing (Voluntary Petition and Cre…" at bounding box center [978, 278] width 337 height 33
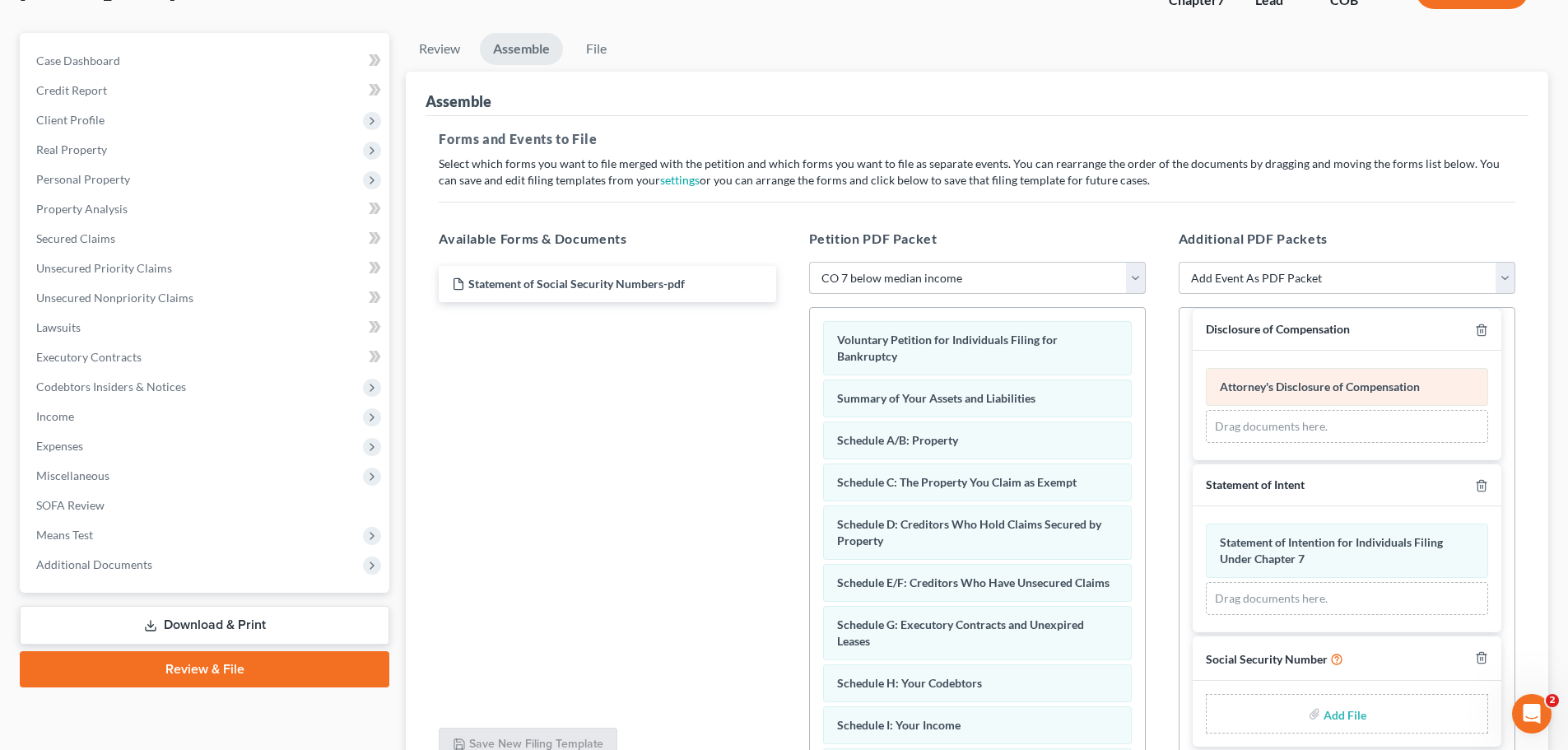
scroll to position [616, 0]
click at [1343, 710] on input "file" at bounding box center [1343, 712] width 40 height 29
type input "C:\fakepath\Statement of Social Security Numbers.pdf"
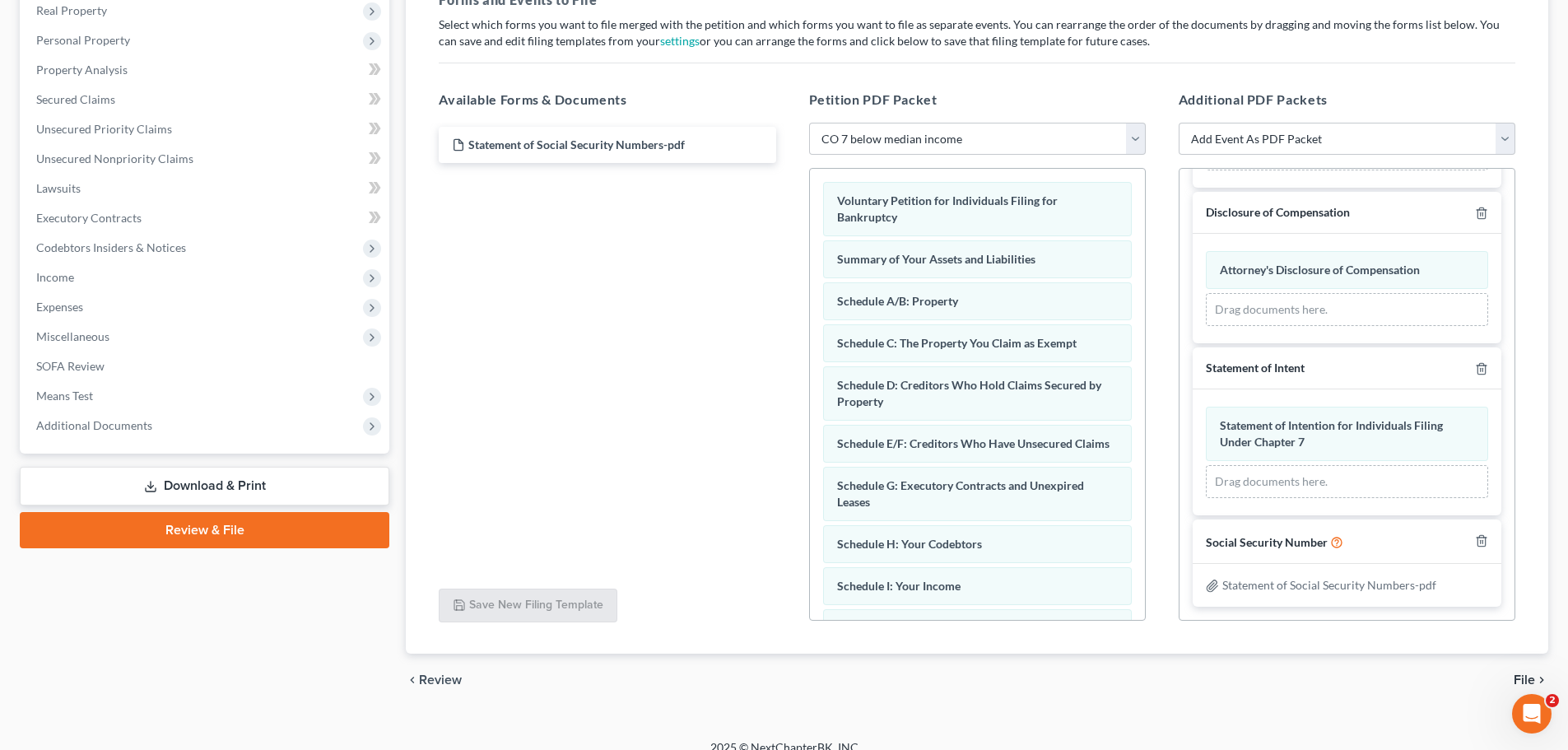
scroll to position [283, 0]
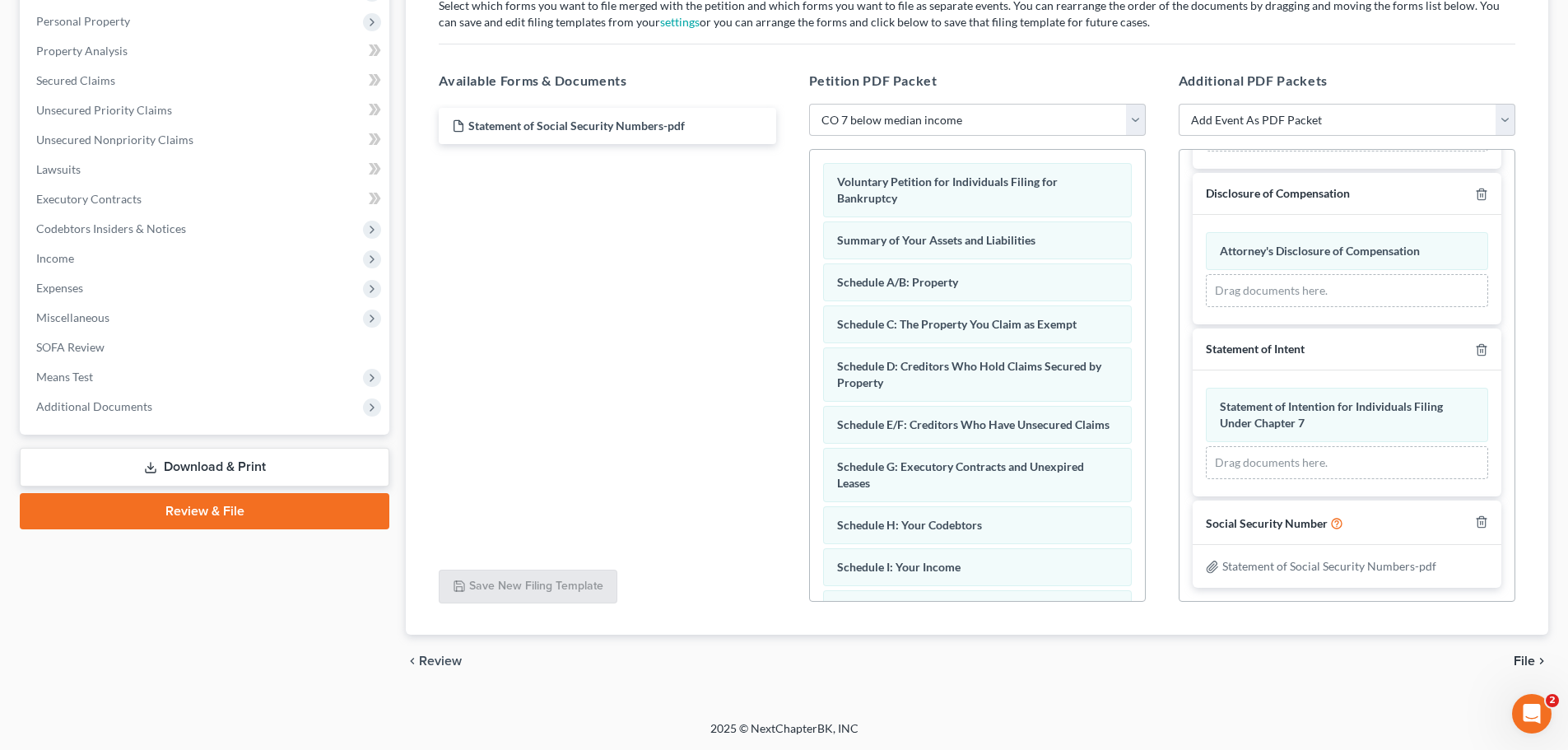
click at [1533, 659] on span "File" at bounding box center [1525, 661] width 21 height 13
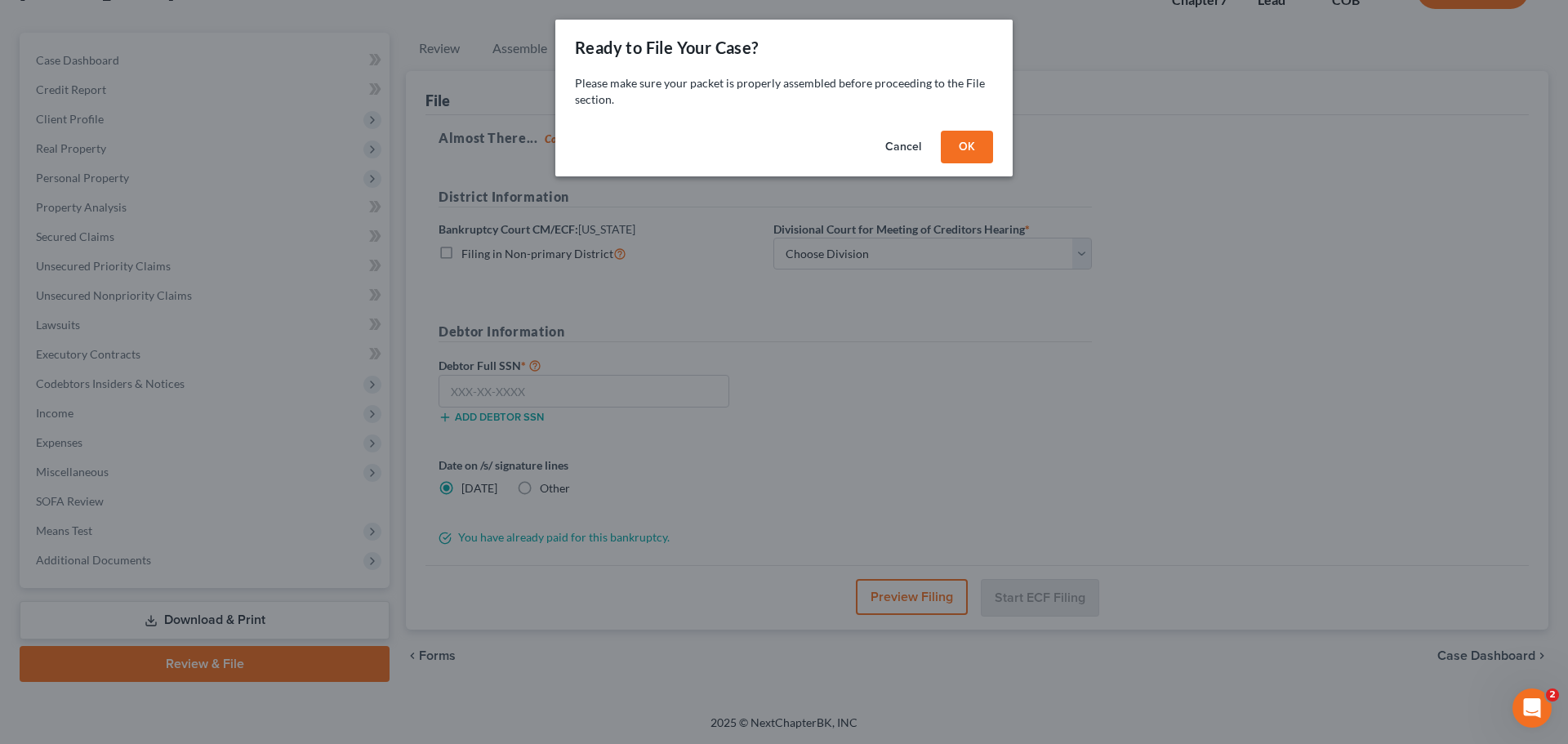
click at [978, 149] on button "OK" at bounding box center [967, 147] width 53 height 32
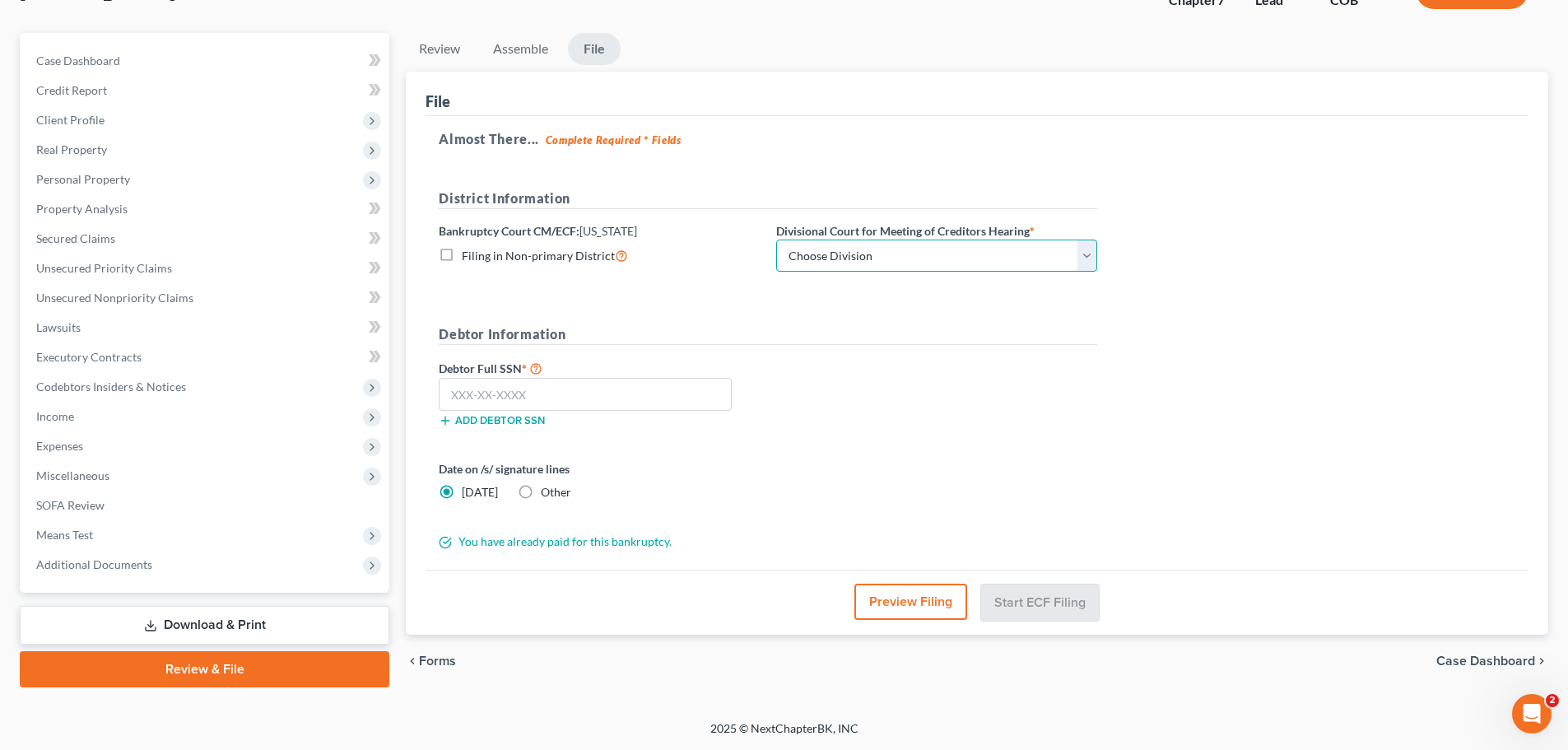
click at [1078, 261] on select "Choose Division [GEOGRAPHIC_DATA]" at bounding box center [936, 256] width 321 height 33
select select "0"
click at [776, 240] on select "Choose Division [GEOGRAPHIC_DATA]" at bounding box center [936, 256] width 321 height 33
click at [456, 396] on input "text" at bounding box center [585, 394] width 293 height 33
click at [541, 490] on label "Other" at bounding box center [556, 492] width 30 height 17
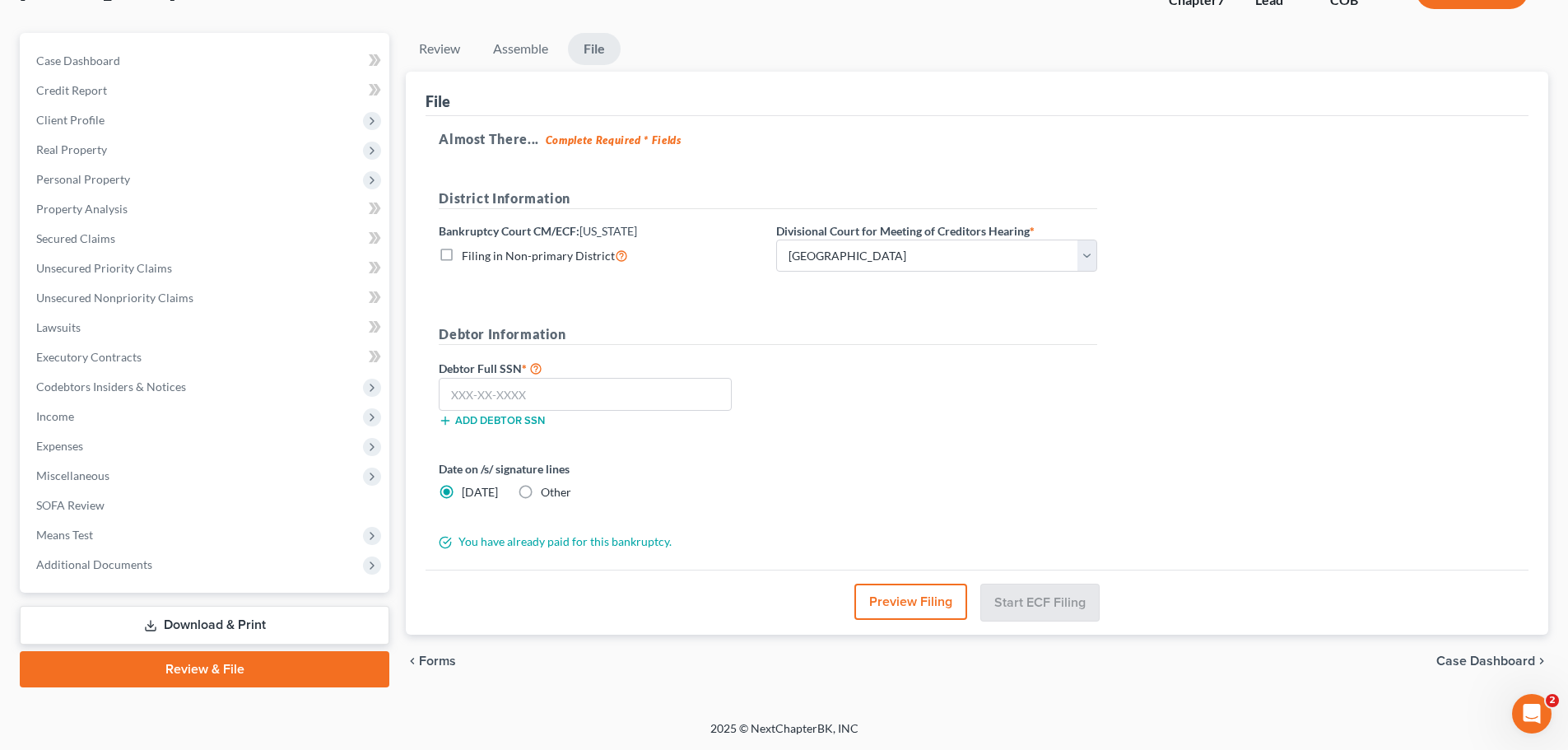
click at [548, 490] on input "Other" at bounding box center [553, 489] width 11 height 11
radio input "true"
radio input "false"
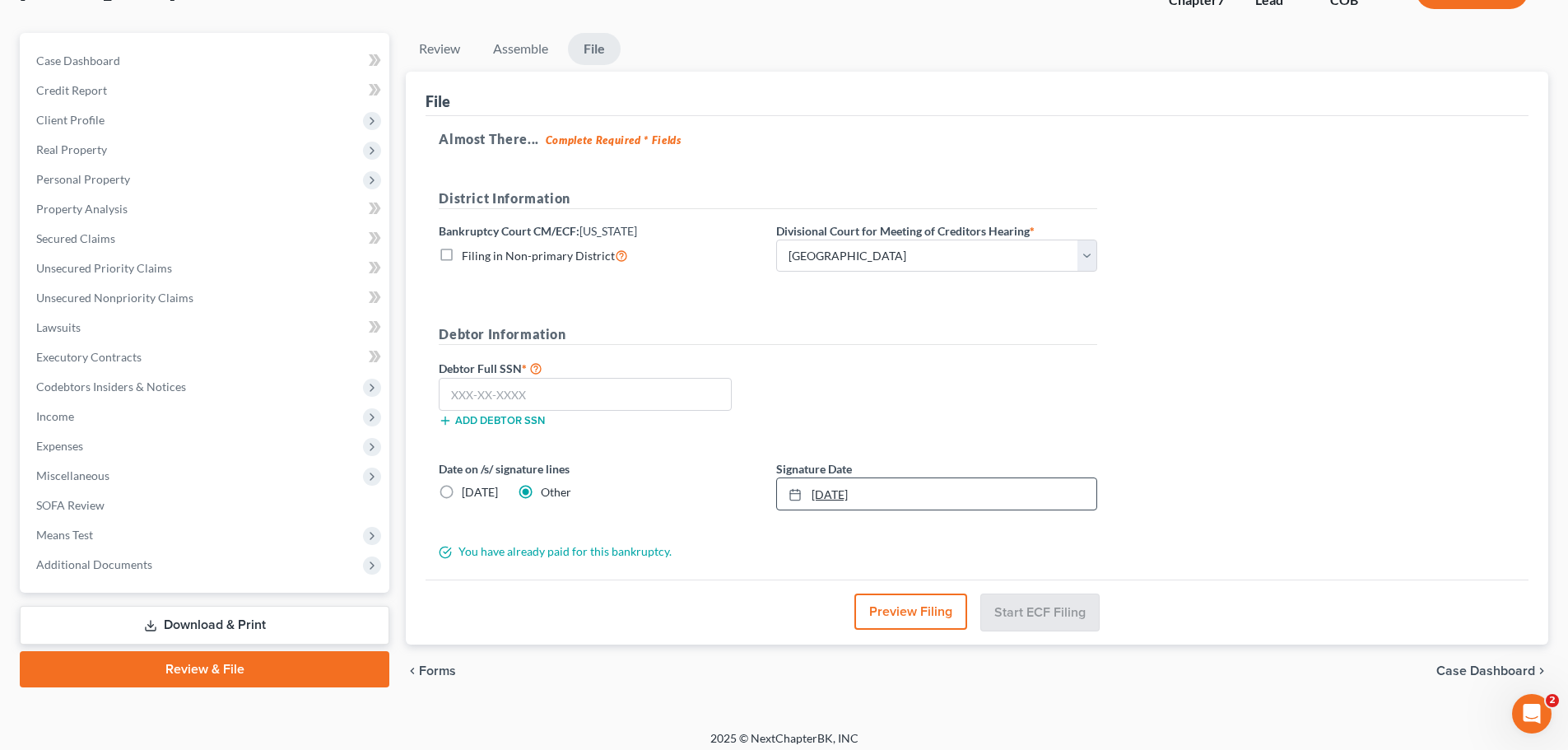
click at [822, 491] on link "[DATE]" at bounding box center [936, 494] width 319 height 31
click at [482, 387] on input "text" at bounding box center [585, 394] width 293 height 33
click at [457, 383] on input "text" at bounding box center [585, 394] width 293 height 33
type input "524-61-2473"
click at [1052, 622] on button "Start ECF Filing" at bounding box center [1040, 611] width 118 height 36
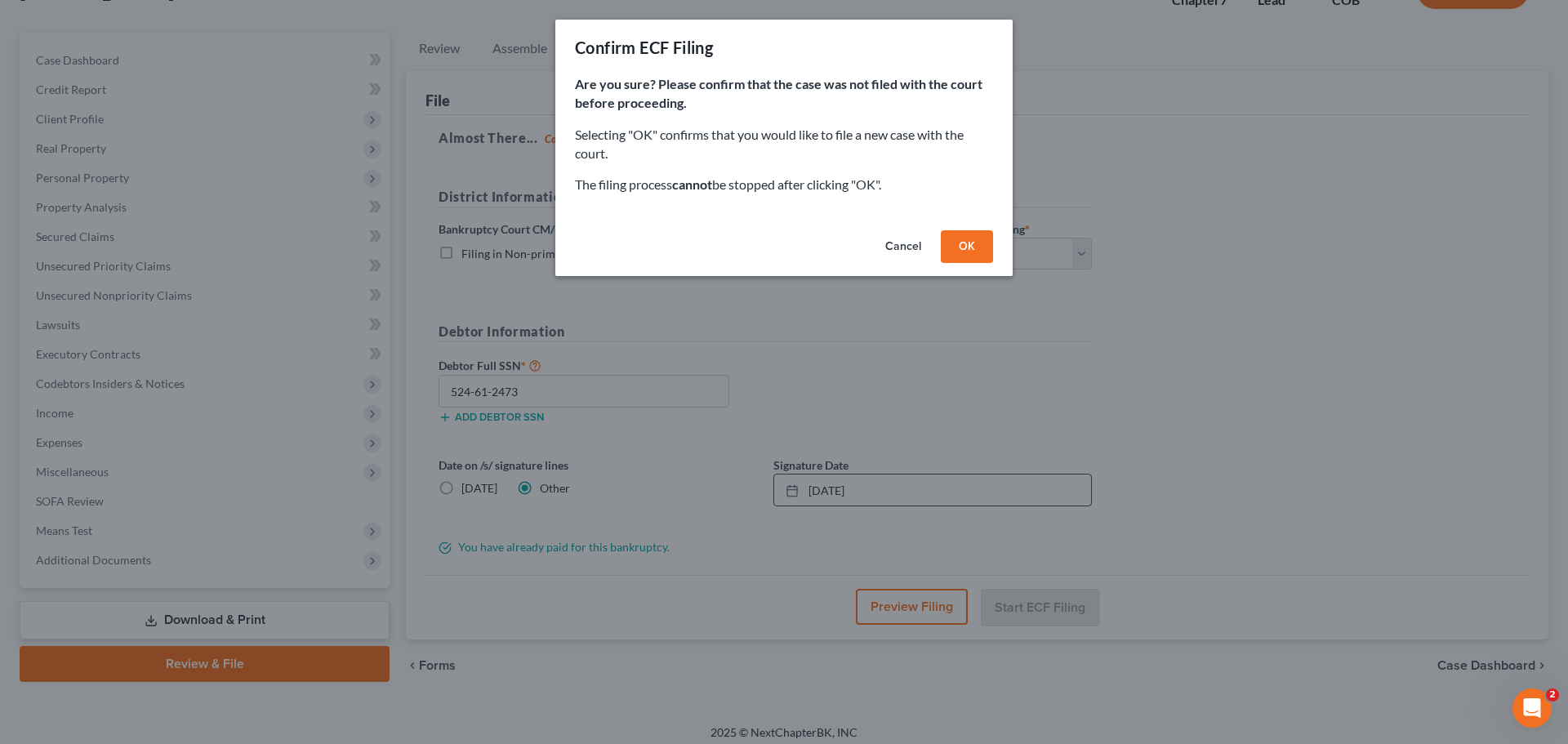
click at [967, 244] on button "OK" at bounding box center [967, 246] width 53 height 32
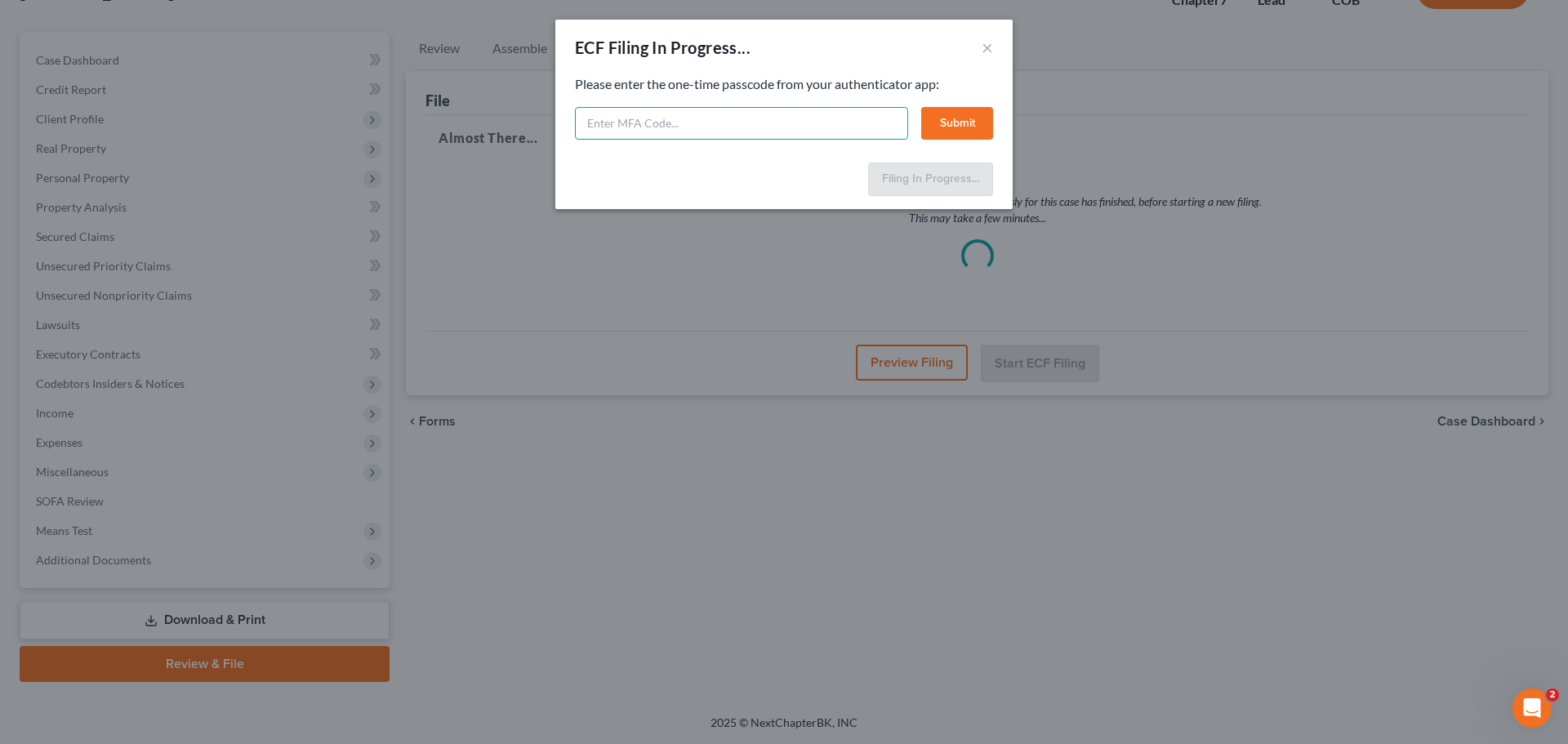
click at [624, 122] on input "text" at bounding box center [742, 123] width 334 height 32
type input "321203"
click at [960, 123] on button "Submit" at bounding box center [958, 123] width 72 height 32
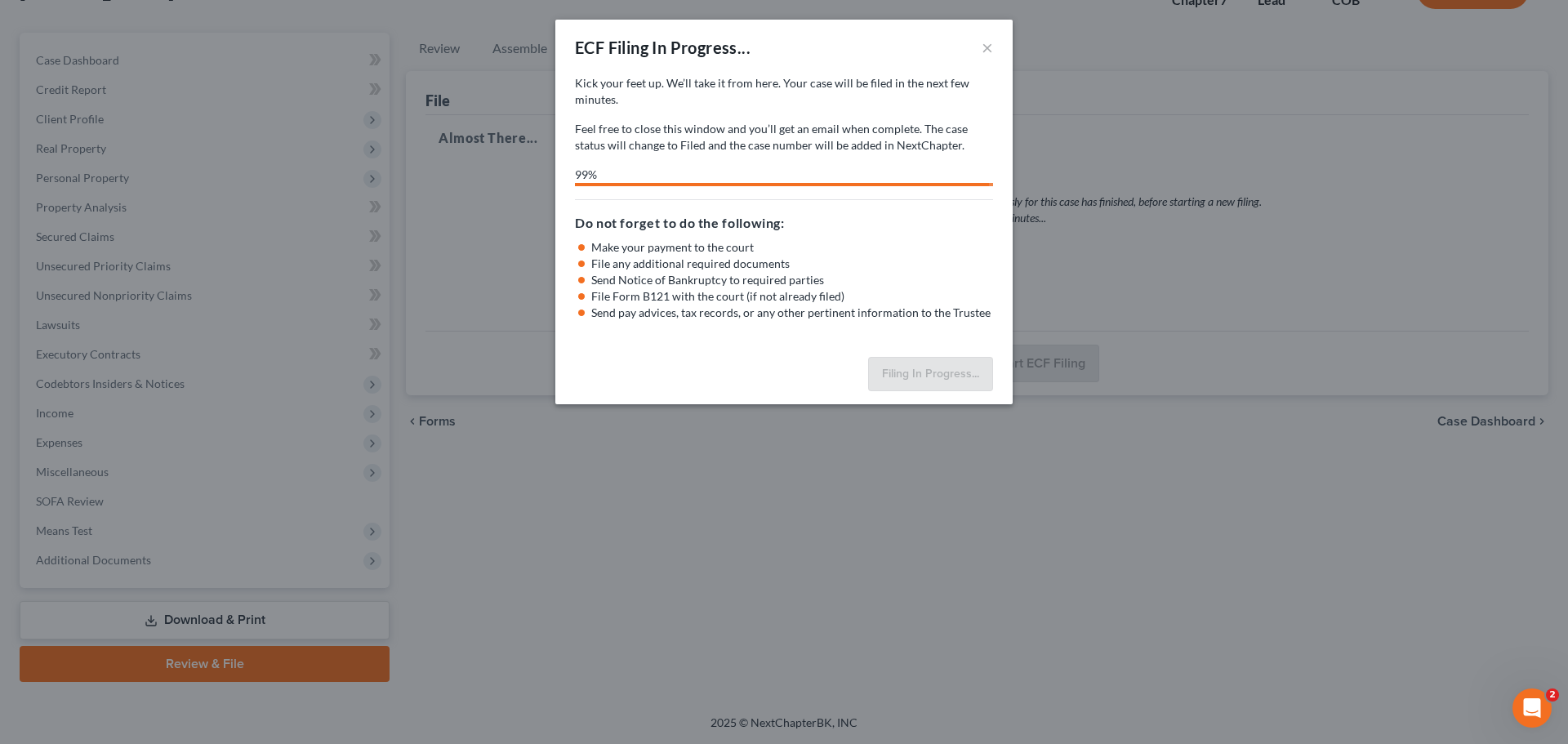
select select "0"
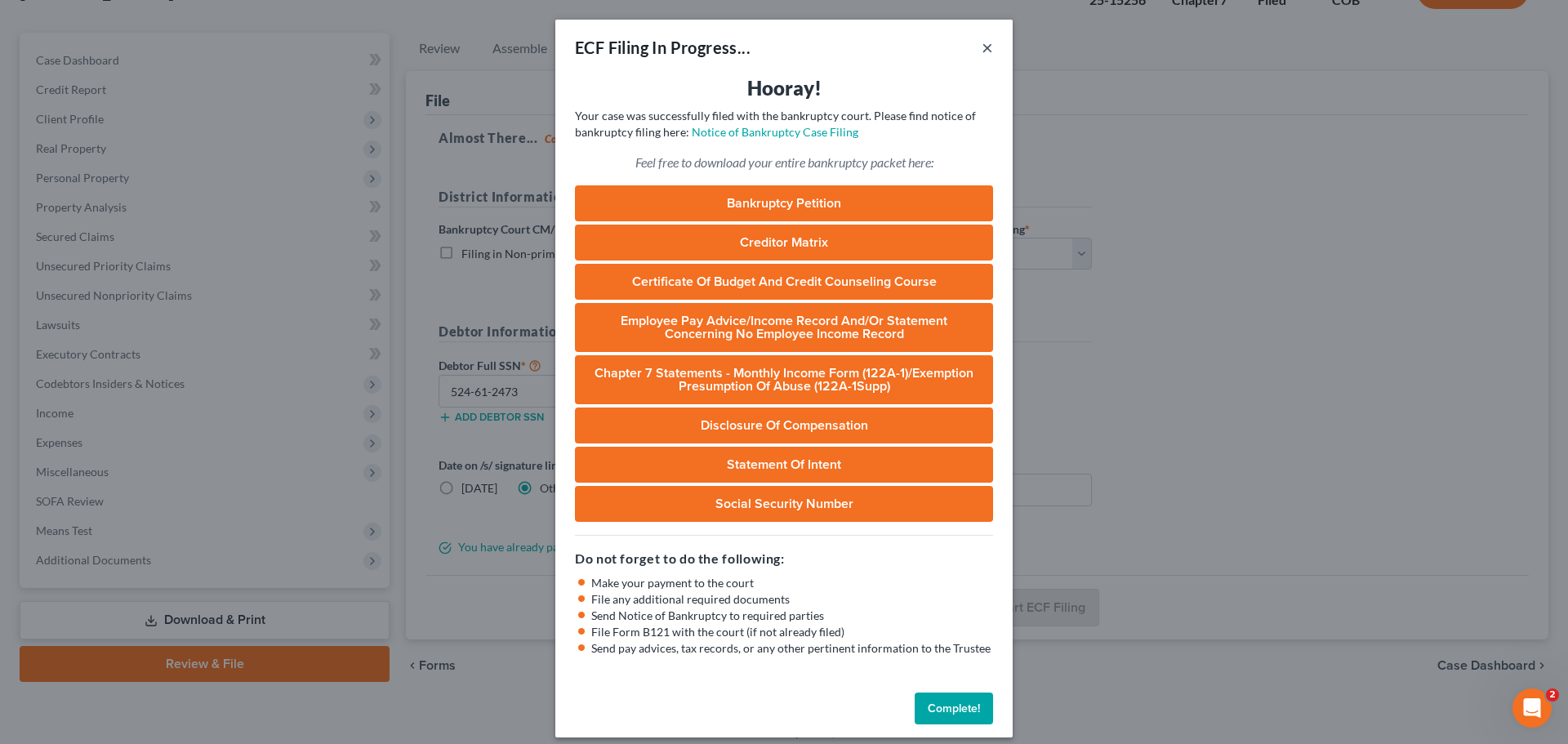
click at [982, 48] on button "×" at bounding box center [987, 47] width 11 height 19
